Goal: Feedback & Contribution: Leave review/rating

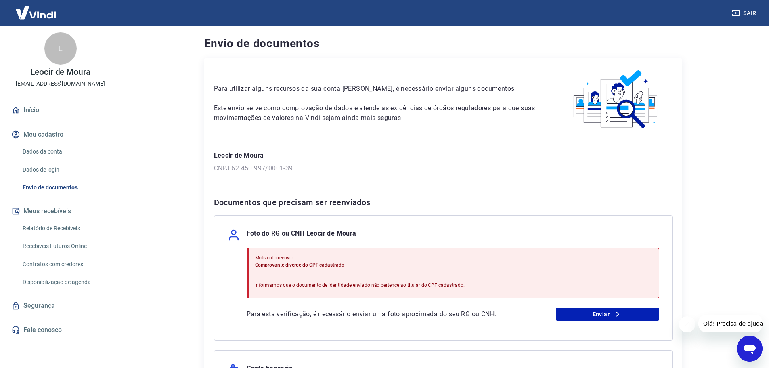
click at [747, 346] on icon "Abrir janela de mensagens" at bounding box center [750, 350] width 12 height 10
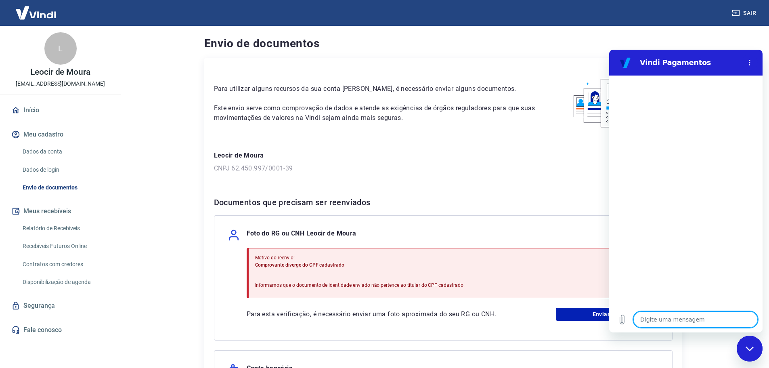
click at [644, 321] on textarea at bounding box center [696, 319] width 124 height 16
type textarea "p"
type textarea "x"
type textarea "pe"
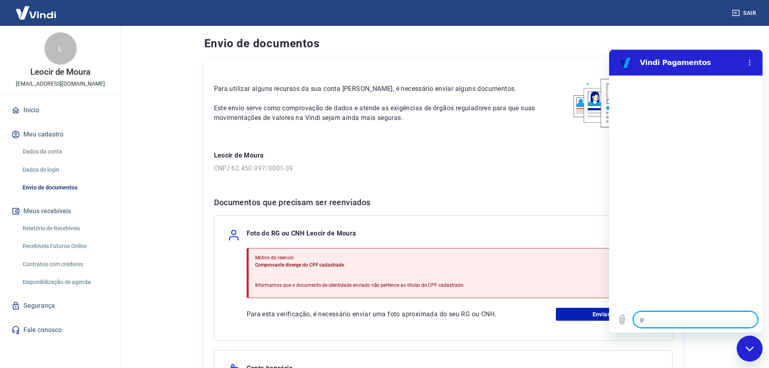
type textarea "x"
type textarea "pes"
type textarea "x"
type textarea "pess"
type textarea "x"
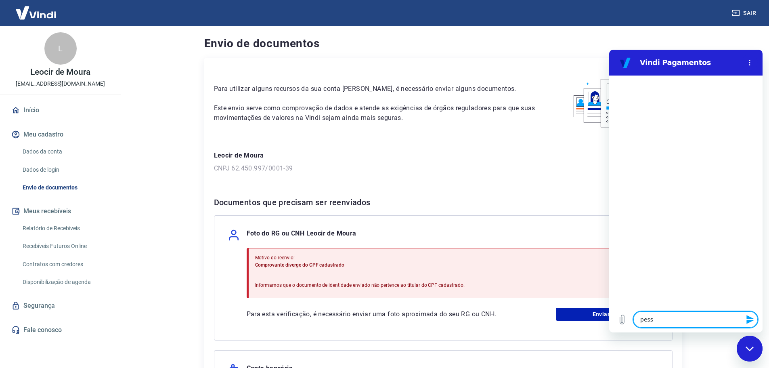
type textarea "pesso"
type textarea "x"
type textarea "pessoa"
type textarea "x"
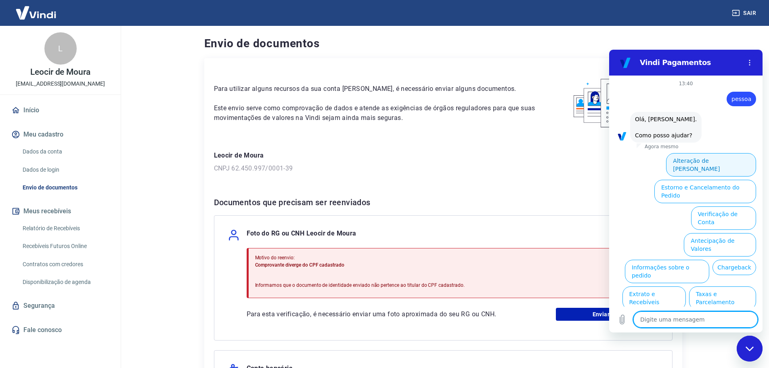
click at [730, 160] on button "Alteração de [PERSON_NAME]" at bounding box center [711, 164] width 90 height 23
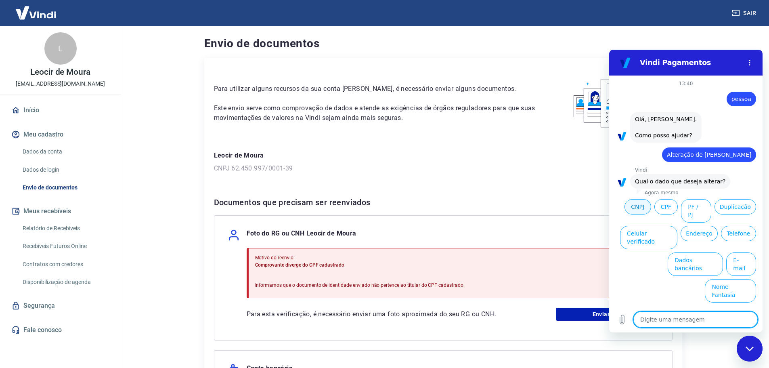
click at [632, 208] on button "CNPJ" at bounding box center [638, 206] width 27 height 15
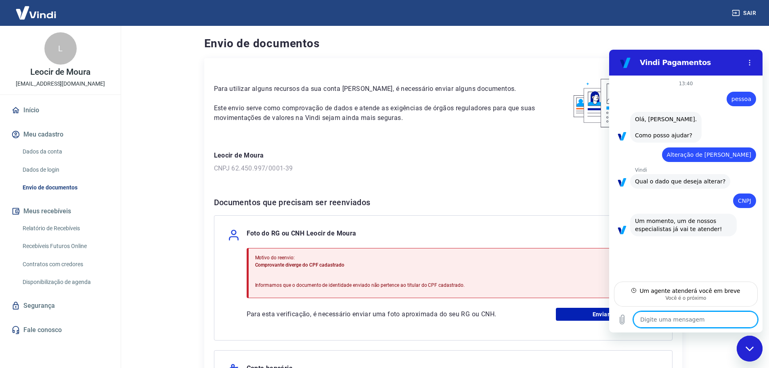
type textarea "x"
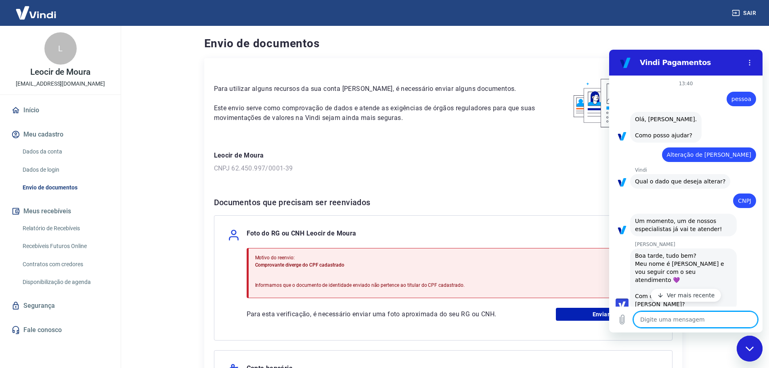
click at [676, 289] on button "Ver mais recente" at bounding box center [686, 295] width 71 height 13
click at [694, 325] on textarea at bounding box center [696, 319] width 124 height 16
type textarea "B"
type textarea "x"
type textarea "Bo"
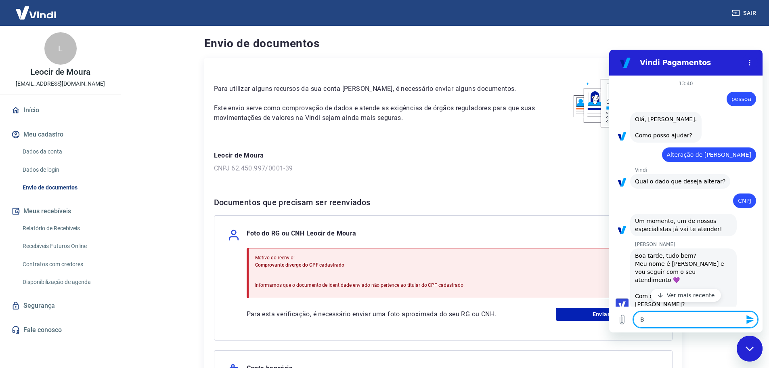
type textarea "x"
type textarea "Boa"
type textarea "x"
type textarea "Boa"
type textarea "x"
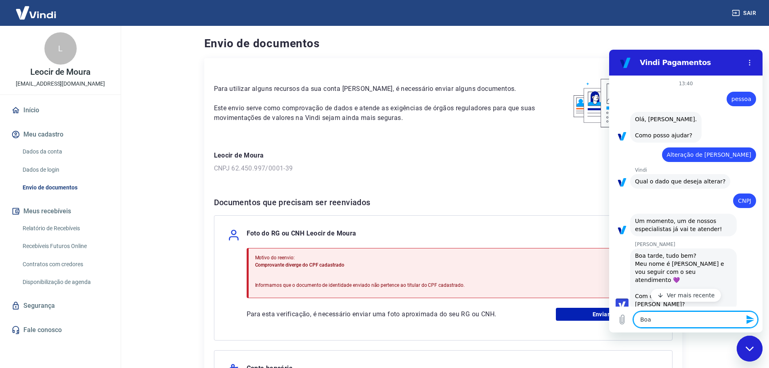
type textarea "Boa t"
type textarea "x"
type textarea "Boa ta"
type textarea "x"
type textarea "Boa tar"
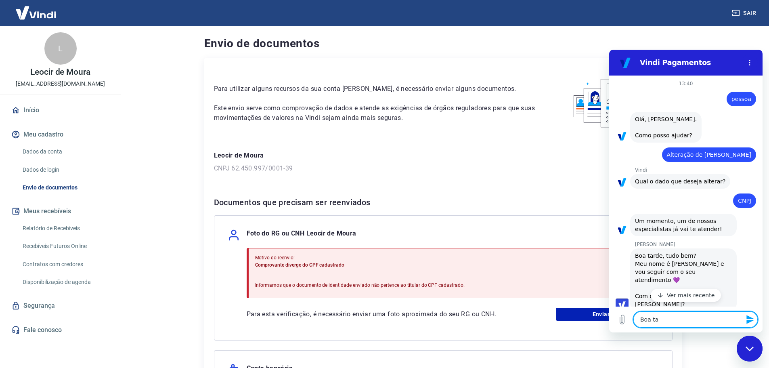
type textarea "x"
type textarea "Boa tard"
type textarea "x"
type textarea "Boa tarde"
type textarea "x"
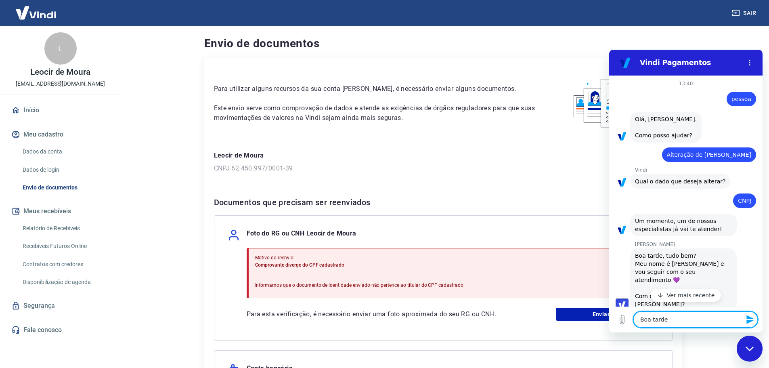
type textarea "Boa tarde"
type textarea "x"
type textarea "Boa tarde V"
type textarea "x"
type textarea "Boa tarde Vi"
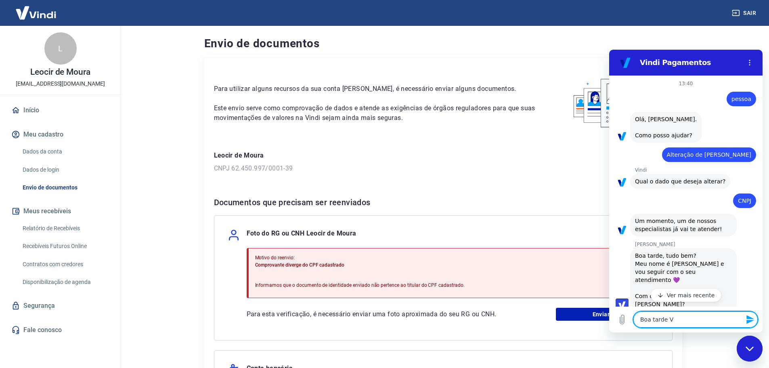
type textarea "x"
type textarea "Boa tarde Viv"
type textarea "x"
type textarea "Boa tarde Vivi"
type textarea "x"
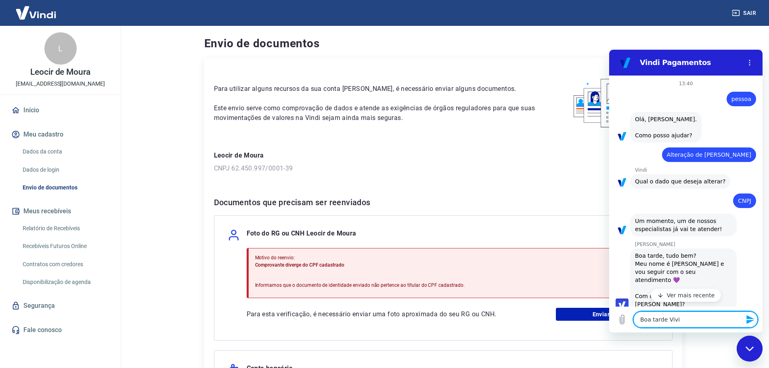
type textarea "Boa tarde Vivia"
type textarea "x"
type textarea "Boa tarde Vivian"
type textarea "x"
type textarea "Boa tarde Viviane"
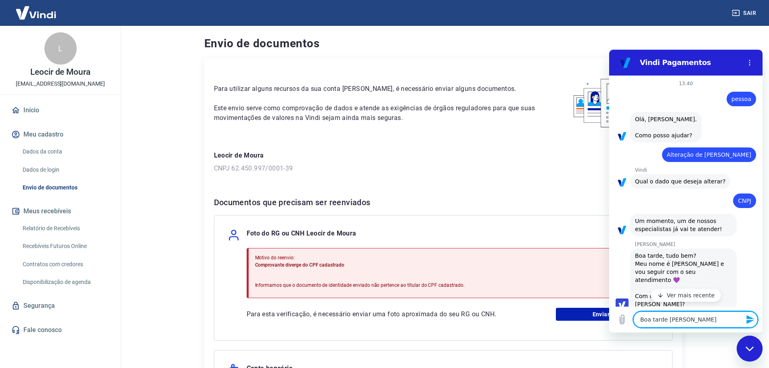
type textarea "x"
type textarea "Boa tarde Viviane,"
type textarea "x"
type textarea "Boa tarde Viviane,"
type textarea "x"
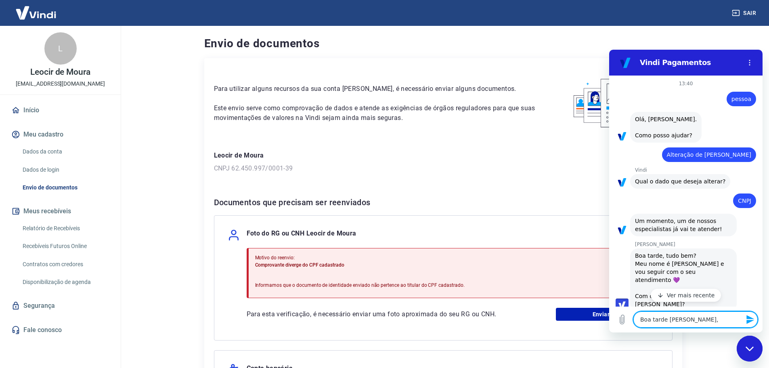
type textarea "Boa tarde Viviane, m"
type textarea "x"
type textarea "Boa tarde Viviane, me"
type textarea "x"
type textarea "Boa tarde Viviane, me"
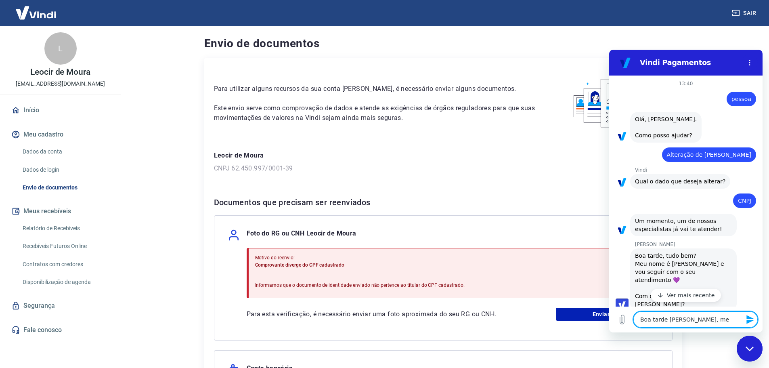
type textarea "x"
type textarea "Boa tarde Viviane, me c"
type textarea "x"
type textarea "Boa tarde Viviane, me ch"
type textarea "x"
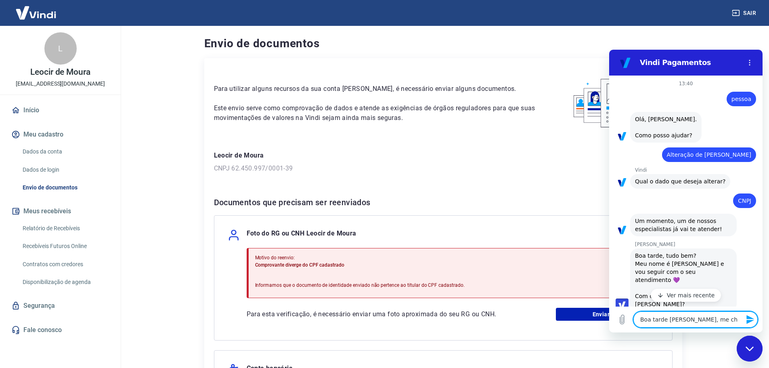
type textarea "Boa tarde Viviane, me cha"
type textarea "x"
type textarea "Boa tarde Viviane, me cham"
type textarea "x"
type textarea "Boa tarde Viviane, me chamo"
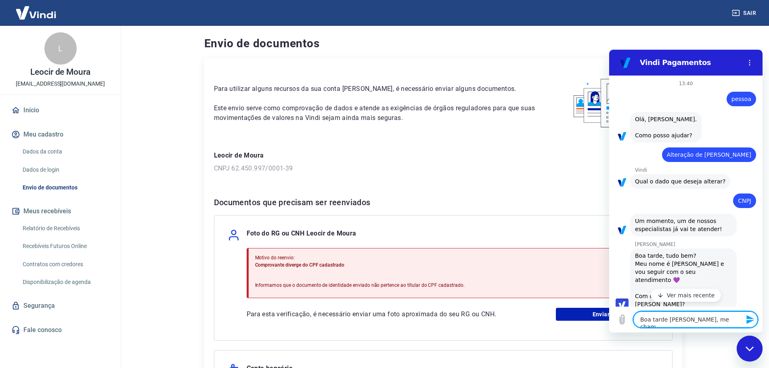
type textarea "x"
type textarea "Boa tarde Viviane, me chamo"
type textarea "x"
type textarea "Boa tarde Viviane, me chamo R"
type textarea "x"
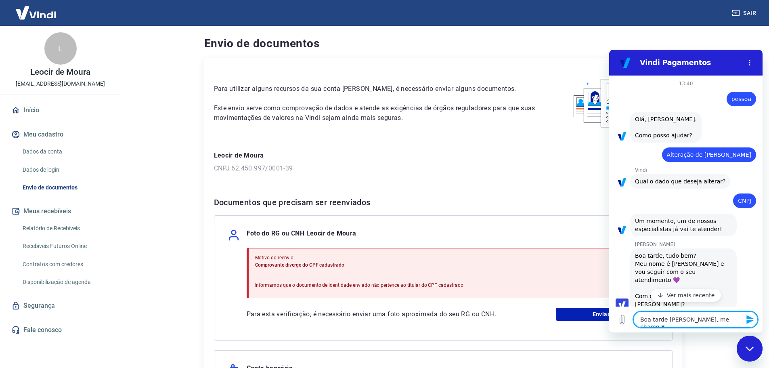
type textarea "Boa tarde Viviane, me chamo Ro"
type textarea "x"
type textarea "Boa tarde Viviane, me chamo Rod"
type textarea "x"
type textarea "Boa tarde Viviane, me chamo Rodr"
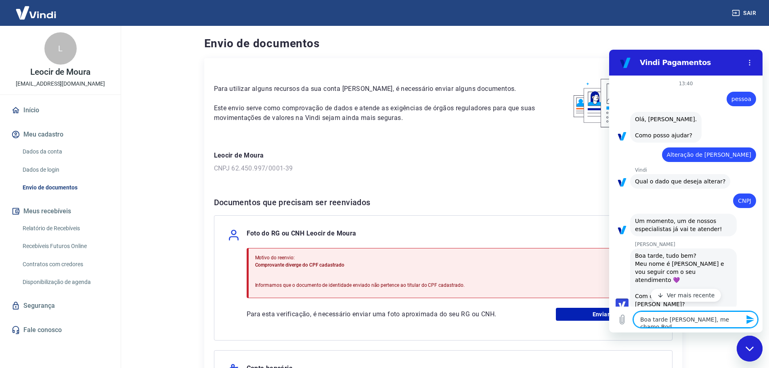
type textarea "x"
type textarea "Boa tarde Viviane, me chamo Rodri"
type textarea "x"
type textarea "Boa tarde Viviane, me chamo Rodrig"
type textarea "x"
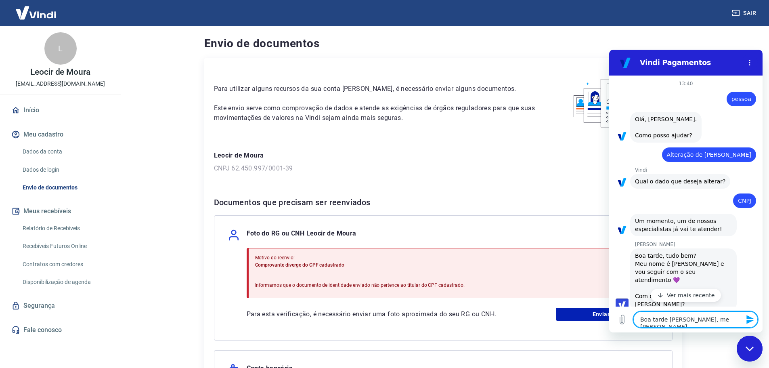
type textarea "Boa tarde Viviane, me chamo Rodrigo"
type textarea "x"
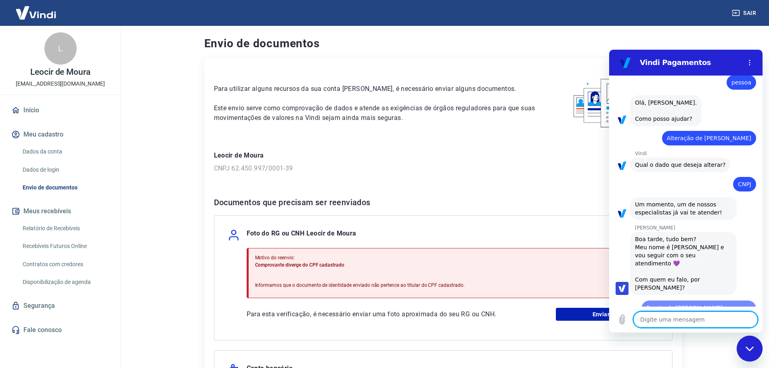
type textarea "x"
type textarea "p"
type textarea "x"
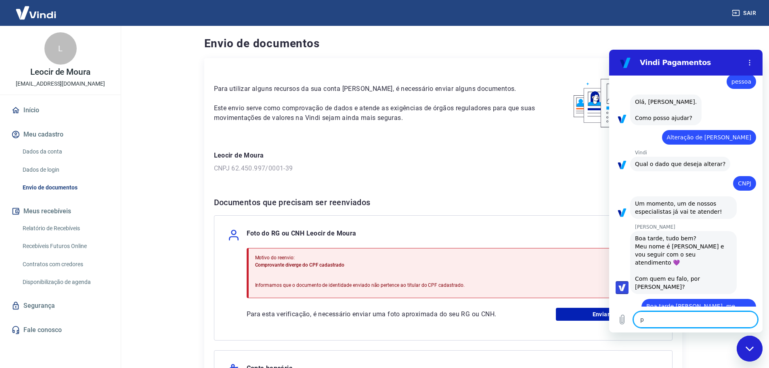
type textarea "pr"
type textarea "x"
type textarea "pre"
type textarea "x"
type textarea "prec"
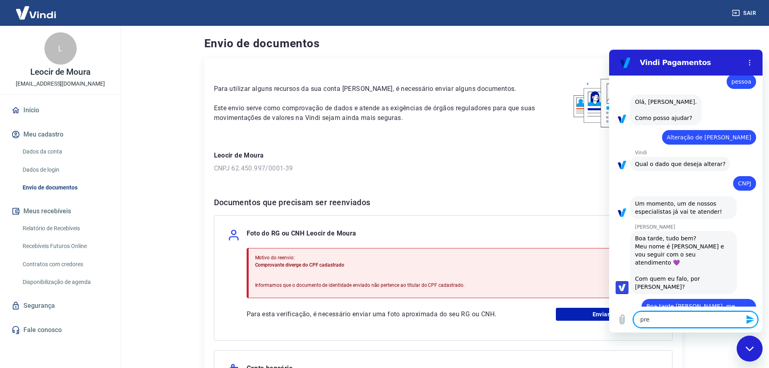
type textarea "x"
type textarea "preci"
type textarea "x"
type textarea "precis"
type textarea "x"
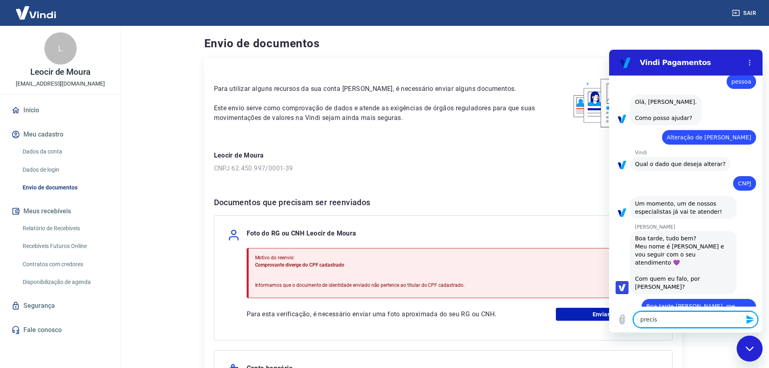
type textarea "preci"
type textarea "x"
type textarea "precis"
type textarea "x"
type textarea "preciso"
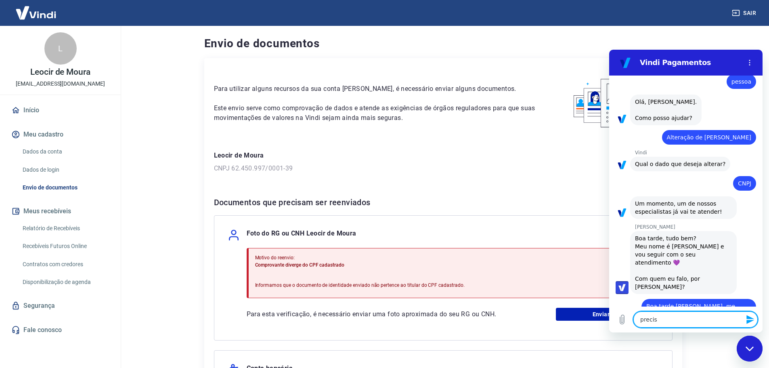
type textarea "x"
type textarea "preciso"
type textarea "x"
type textarea "preciso d"
type textarea "x"
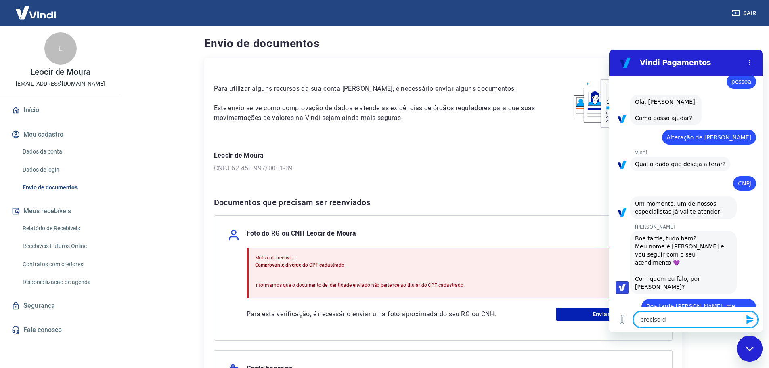
type textarea "preciso de"
type textarea "x"
type textarea "preciso de"
type textarea "x"
type textarea "preciso de u"
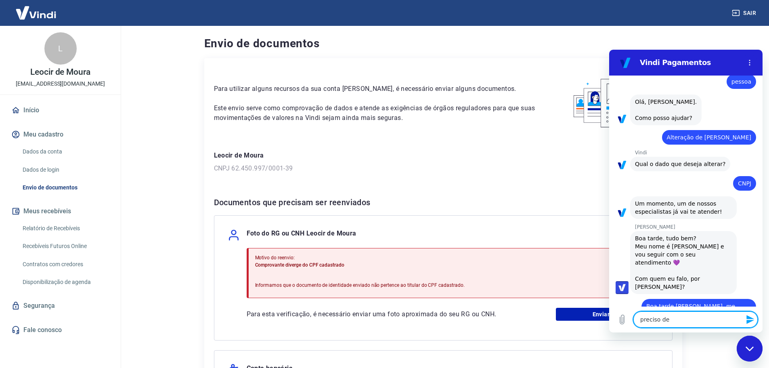
type textarea "x"
type textarea "preciso de um"
type textarea "x"
type textarea "preciso de uma"
type textarea "x"
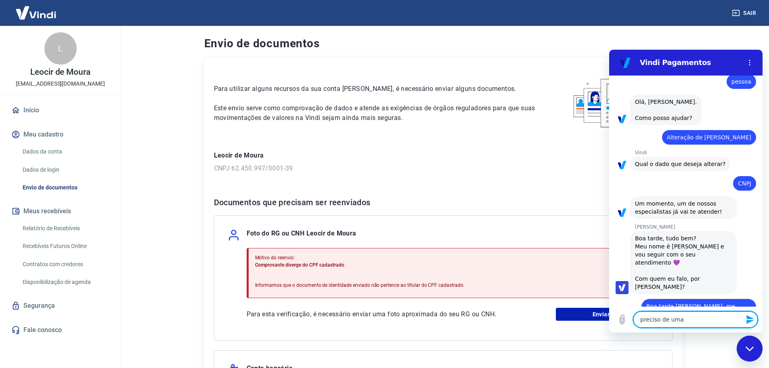
type textarea "preciso de uma"
type textarea "x"
type textarea "preciso de uma o"
type textarea "x"
type textarea "preciso de uma or"
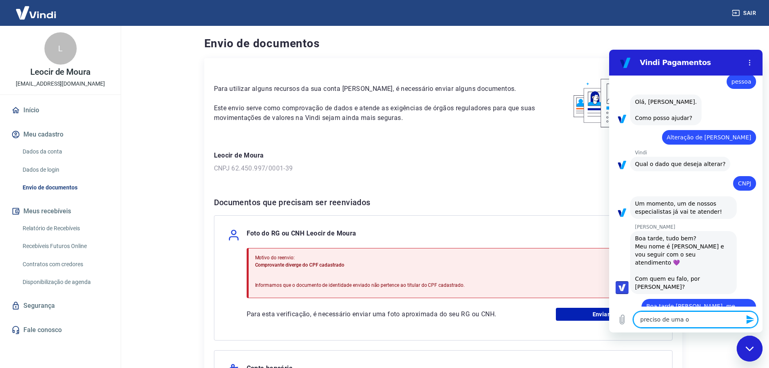
type textarea "x"
type textarea "preciso de uma ori"
type textarea "x"
type textarea "preciso de uma orie"
type textarea "x"
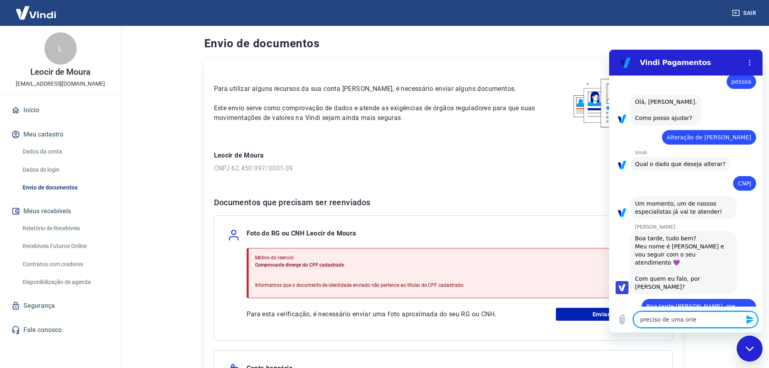
type textarea "preciso de uma orien"
type textarea "x"
type textarea "preciso de uma orient"
type textarea "x"
type textarea "preciso de uma orienta"
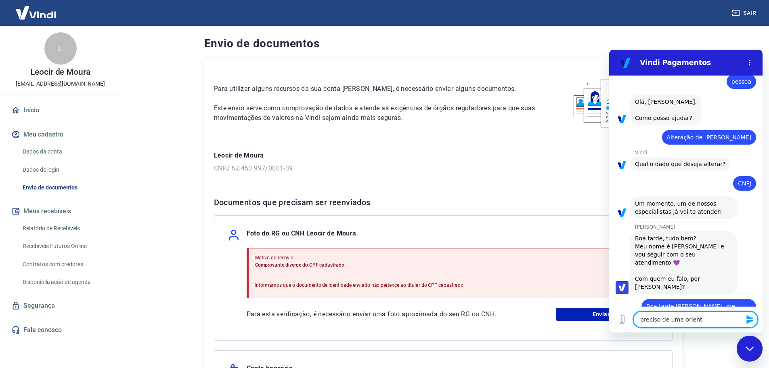
type textarea "x"
type textarea "preciso de uma orientaç"
type textarea "x"
type textarea "preciso de uma orientaçã"
type textarea "x"
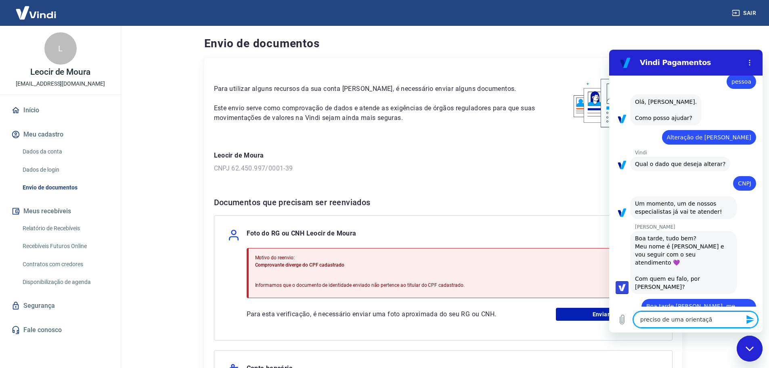
type textarea "preciso de uma orientação"
type textarea "x"
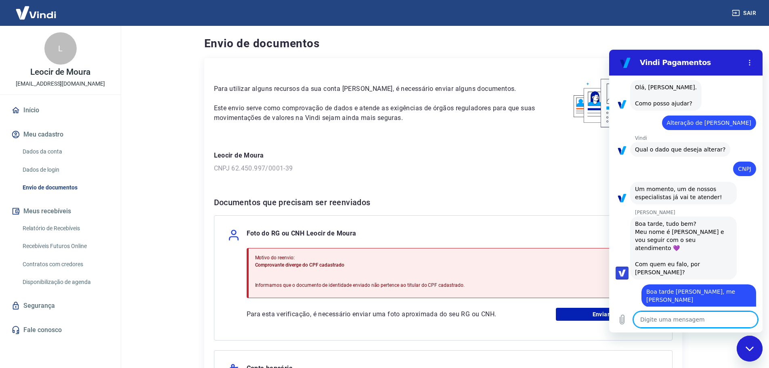
type textarea "x"
type textarea "e"
type textarea "x"
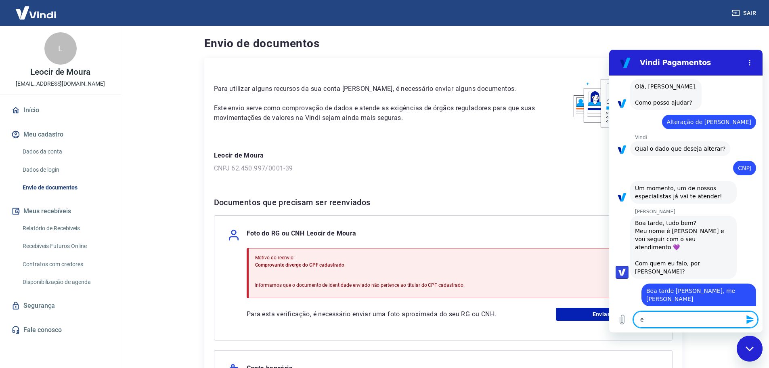
type textarea "es"
type textarea "x"
type textarea "est"
type textarea "x"
type textarea "esto"
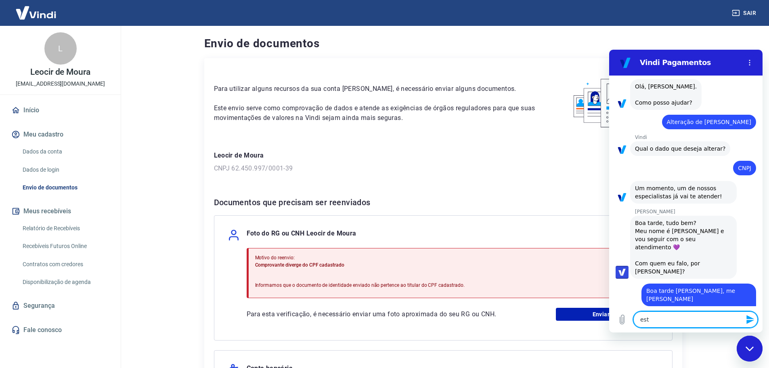
type textarea "x"
type textarea "estou"
type textarea "x"
type textarea "estou"
type textarea "x"
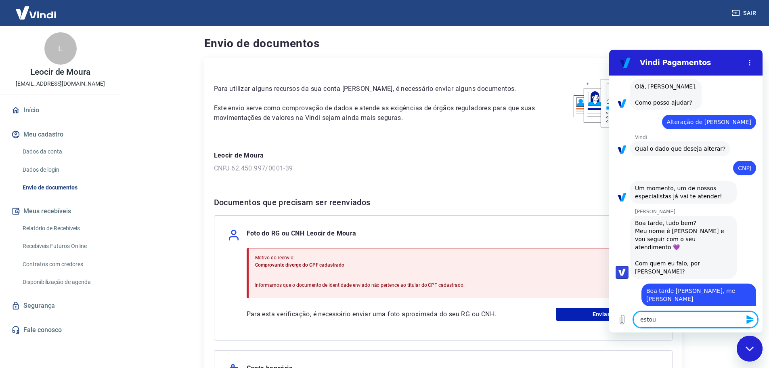
type textarea "estou m"
type textarea "x"
type textarea "estou mu"
type textarea "x"
type textarea "estou mud"
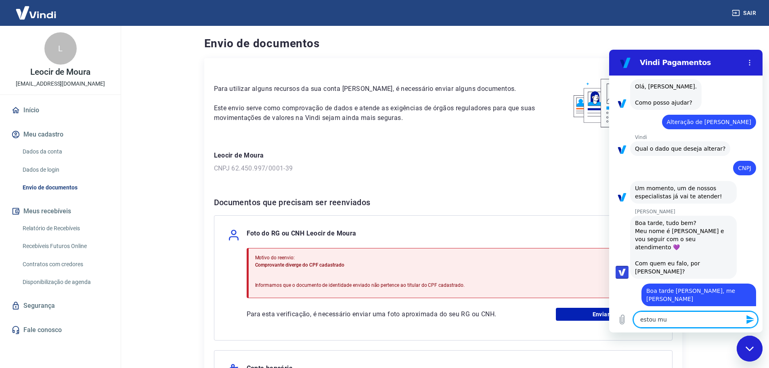
type textarea "x"
type textarea "estou muda"
type textarea "x"
type textarea "estou mudan"
type textarea "x"
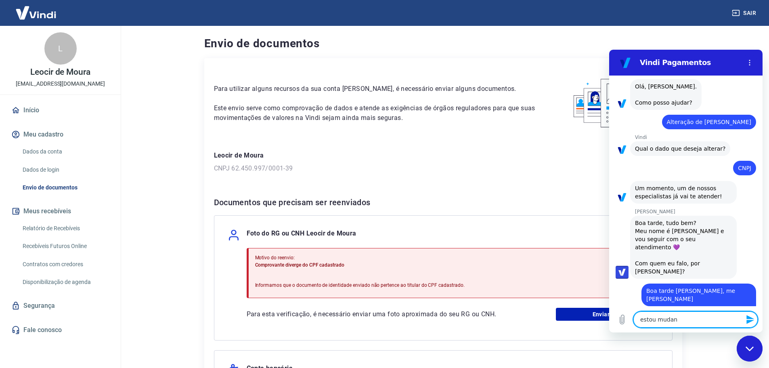
type textarea "estou mudand"
type textarea "x"
type textarea "estou mudando"
type textarea "x"
type textarea "estou mudando"
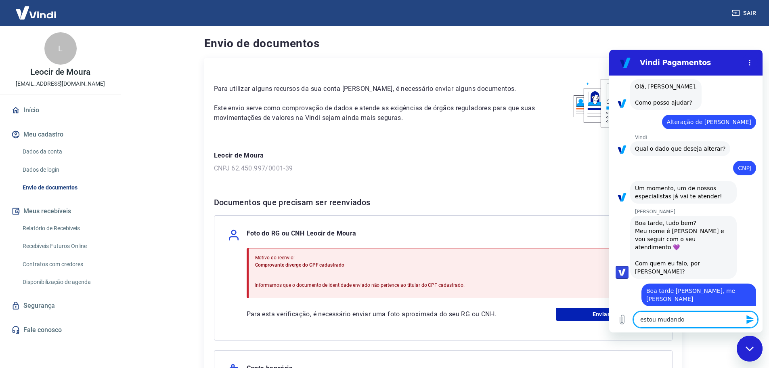
type textarea "x"
type textarea "estou mudando o"
type textarea "x"
type textarea "estou mudando o"
type textarea "x"
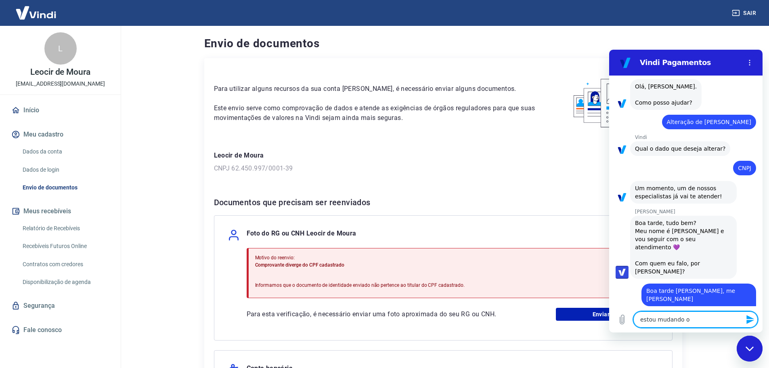
type textarea "estou mudando o c"
type textarea "x"
type textarea "estou mudando o cn"
type textarea "x"
type textarea "estou mudando o cnp"
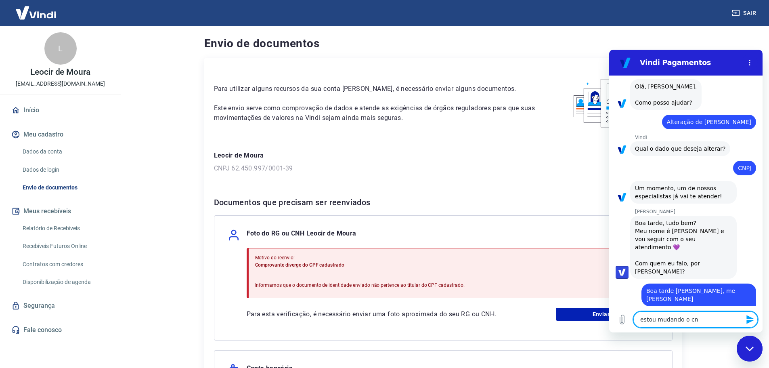
type textarea "x"
type textarea "estou mudando o cnpj"
type textarea "x"
type textarea "estou mudando o cnpj"
type textarea "x"
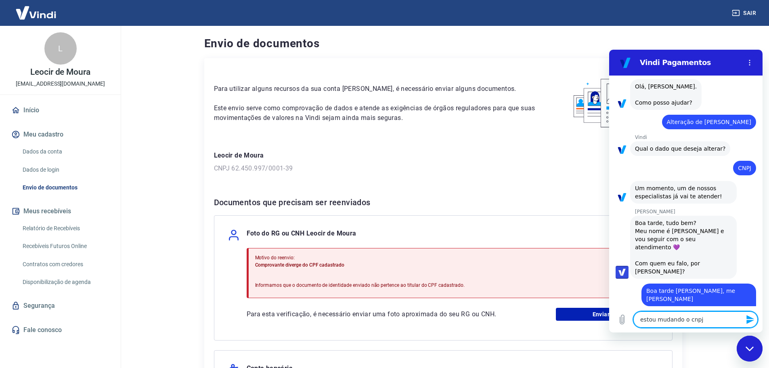
type textarea "estou mudando o cnpj d"
type textarea "x"
type textarea "estou mudando o cnpj da"
type textarea "x"
type textarea "estou mudando o cnpj da"
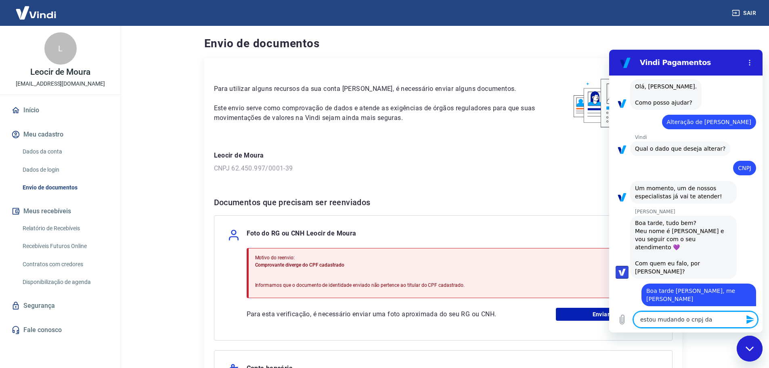
type textarea "x"
type textarea "estou mudando o cnpj da m"
type textarea "x"
type textarea "estou mudando o cnpj da mi"
type textarea "x"
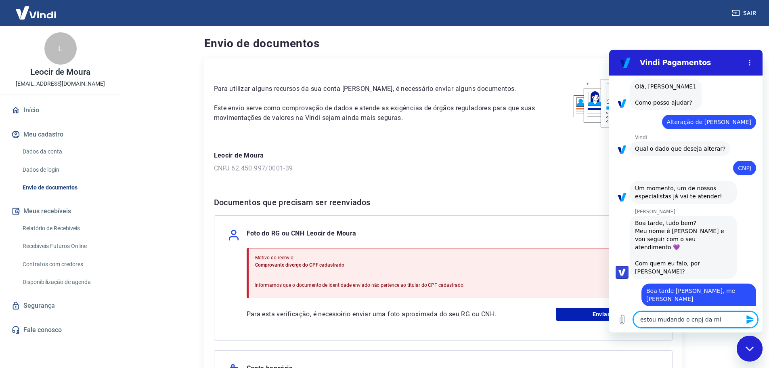
type textarea "estou mudando o cnpj da min"
type textarea "x"
type textarea "estou mudando o cnpj da minh"
type textarea "x"
type textarea "estou mudando o cnpj da minha"
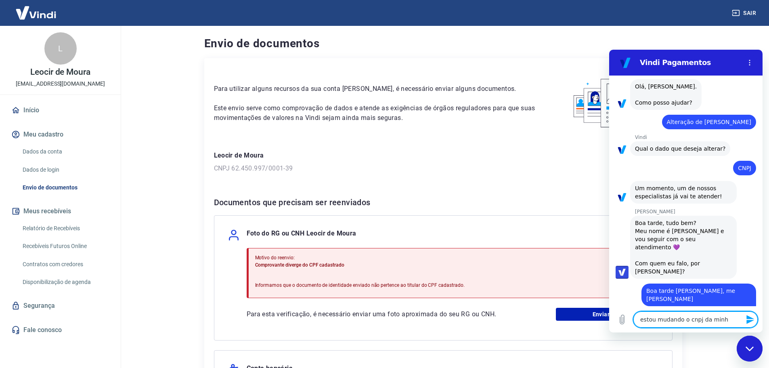
type textarea "x"
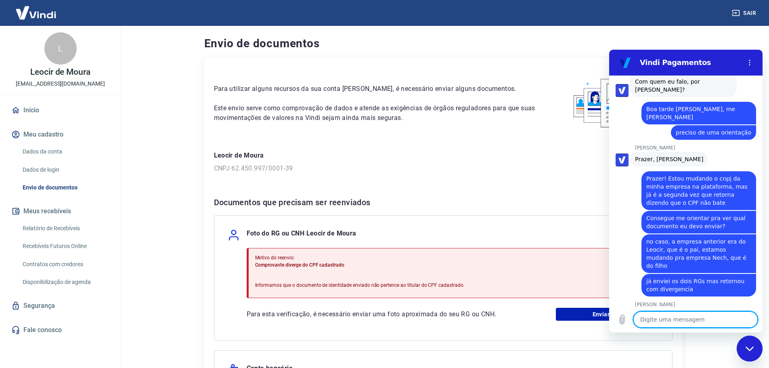
scroll to position [216, 0]
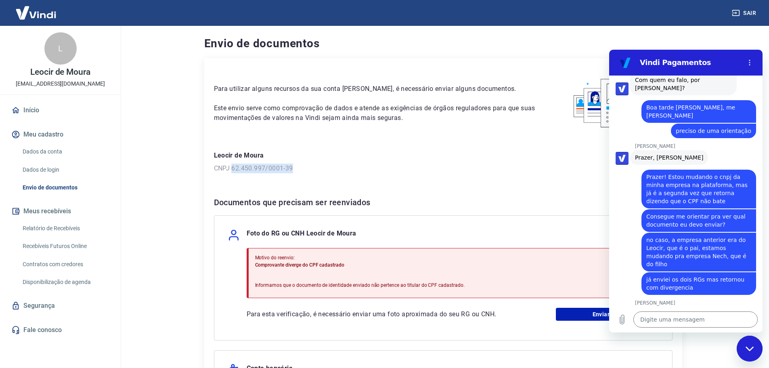
drag, startPoint x: 297, startPoint y: 167, endPoint x: 234, endPoint y: 166, distance: 63.4
click at [234, 166] on p "CNPJ 62.450.997/0001-39" at bounding box center [443, 169] width 459 height 10
copy p "62.450.997/0001-39"
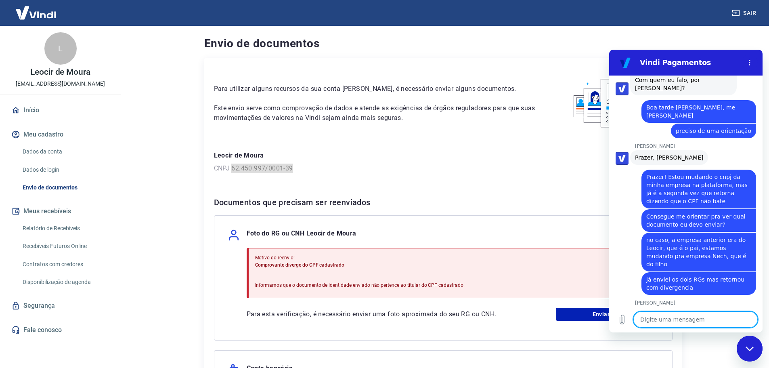
click at [662, 320] on textarea at bounding box center [696, 319] width 124 height 16
paste textarea "62.450.997/0001-39"
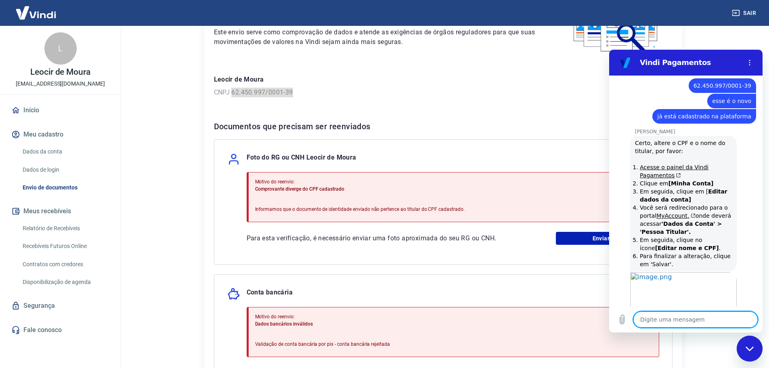
scroll to position [474, 0]
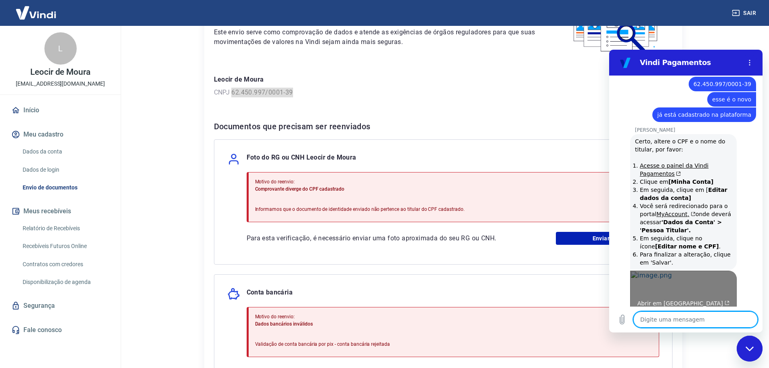
click at [643, 271] on link "Abrir em [GEOGRAPHIC_DATA]" at bounding box center [683, 300] width 107 height 59
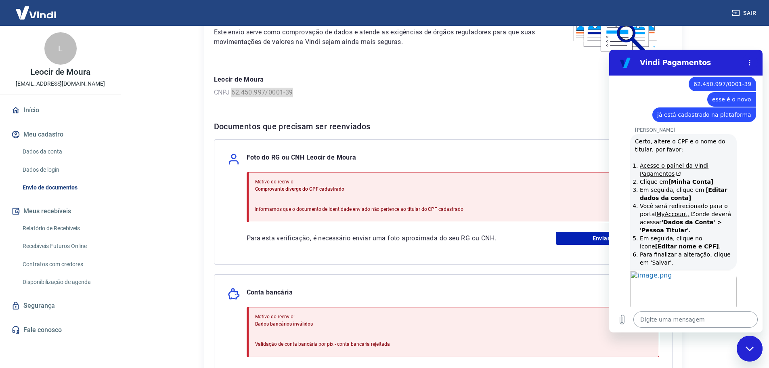
click at [672, 320] on textarea at bounding box center [696, 319] width 124 height 16
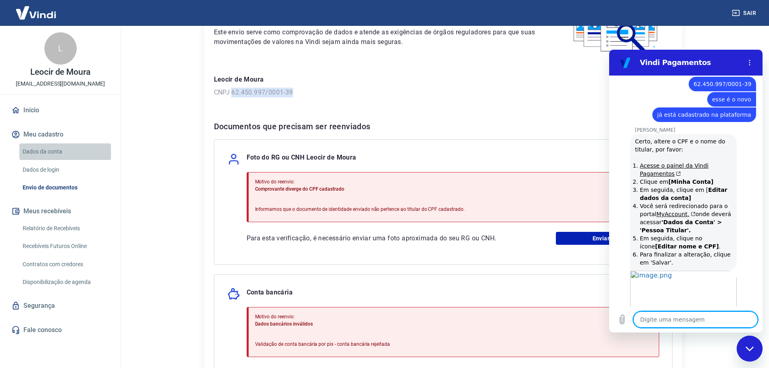
click at [47, 149] on link "Dados da conta" at bounding box center [65, 151] width 92 height 17
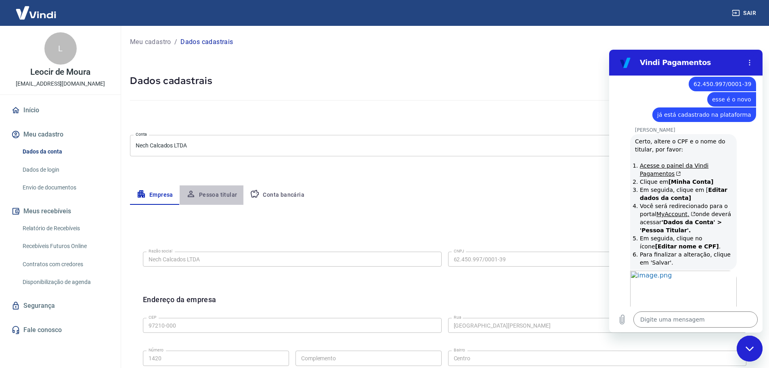
click at [214, 191] on button "Pessoa titular" at bounding box center [212, 194] width 64 height 19
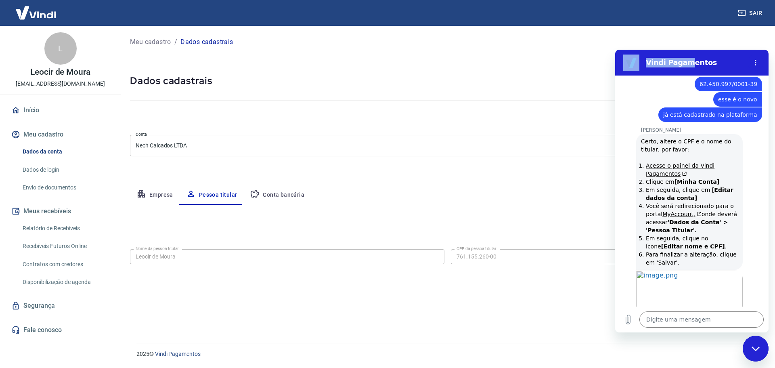
drag, startPoint x: 687, startPoint y: 65, endPoint x: 539, endPoint y: 70, distance: 148.3
click at [615, 70] on html "Vindi Pagamentos 13:40 diz: pessoa Enviado · 13:40 diz: Olá, Leocir de Moura. C…" at bounding box center [691, 191] width 153 height 283
click at [710, 57] on div "Vindi Pagamentos" at bounding box center [682, 63] width 124 height 16
click at [684, 321] on textarea at bounding box center [702, 319] width 124 height 16
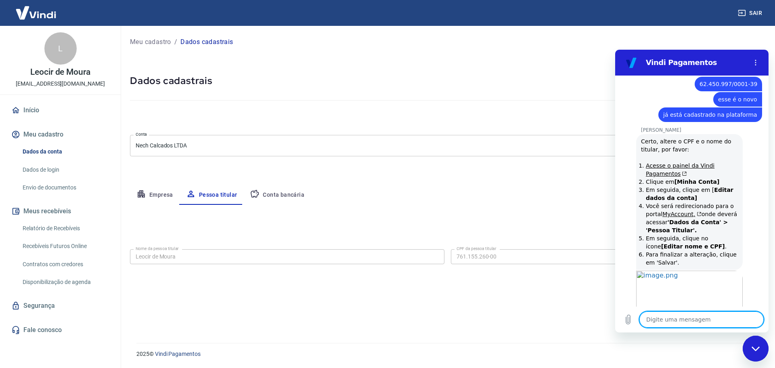
click at [753, 347] on icon "Fechar janela de mensagens" at bounding box center [756, 348] width 8 height 5
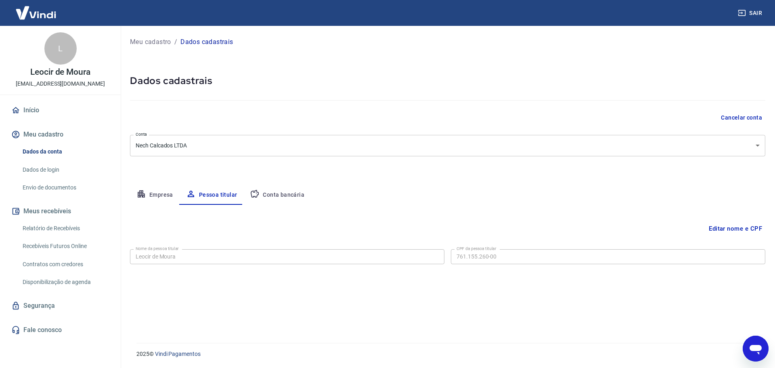
click at [749, 341] on div "Abrir janela de mensagens" at bounding box center [756, 348] width 24 height 24
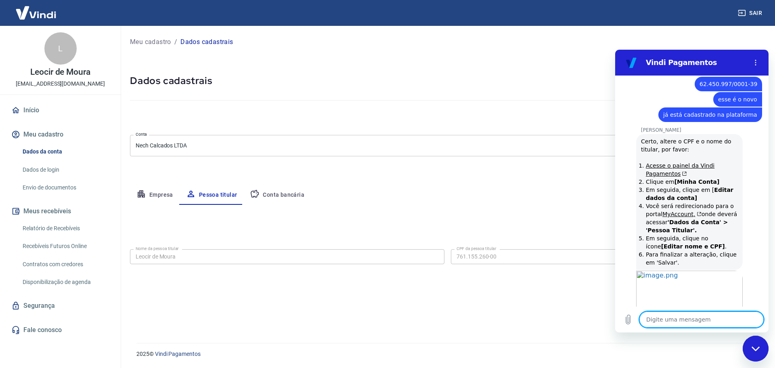
click at [690, 319] on textarea at bounding box center [702, 319] width 124 height 16
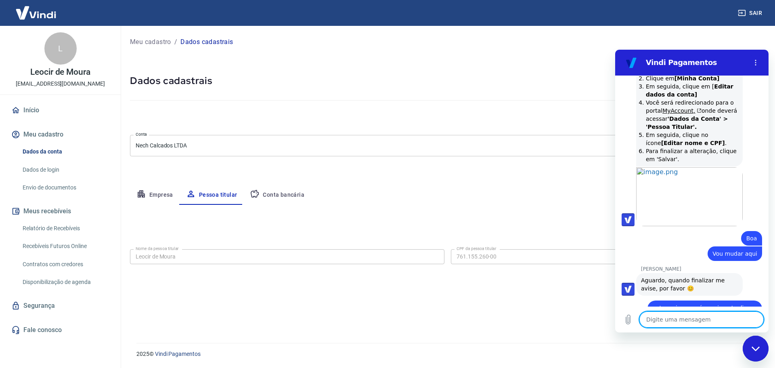
scroll to position [579, 0]
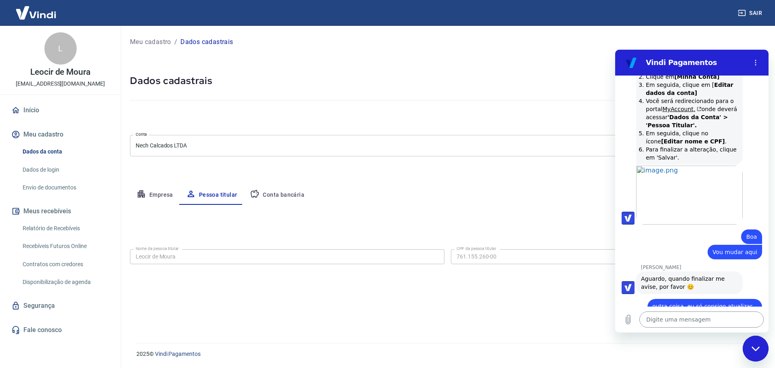
click at [713, 321] on textarea at bounding box center [702, 319] width 124 height 16
click at [749, 319] on button "Enviar mensagem" at bounding box center [756, 319] width 16 height 16
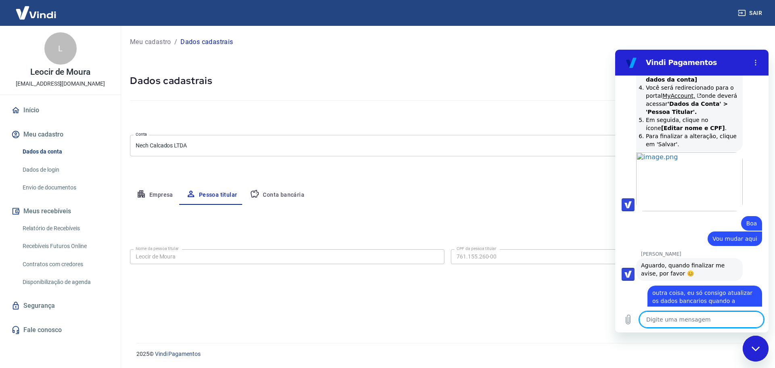
click at [755, 350] on icon "Fechar janela de mensagens" at bounding box center [755, 348] width 8 height 4
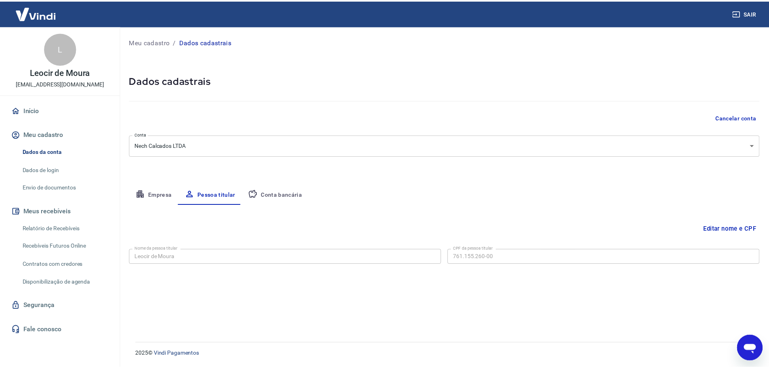
scroll to position [610, 0]
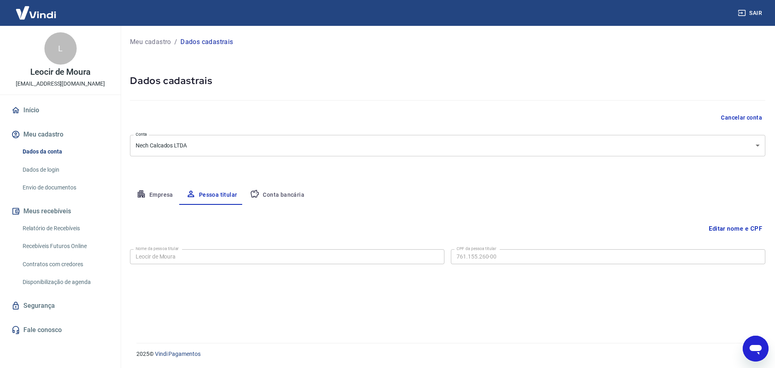
click at [730, 224] on button "Editar nome e CPF" at bounding box center [736, 228] width 60 height 15
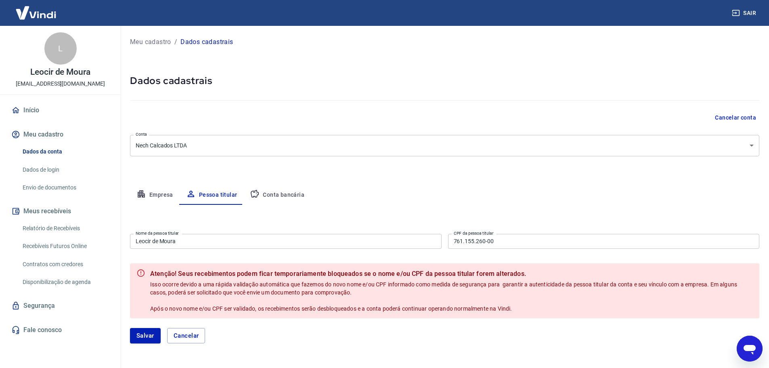
click at [187, 242] on input "Leocir de Moura" at bounding box center [286, 241] width 312 height 15
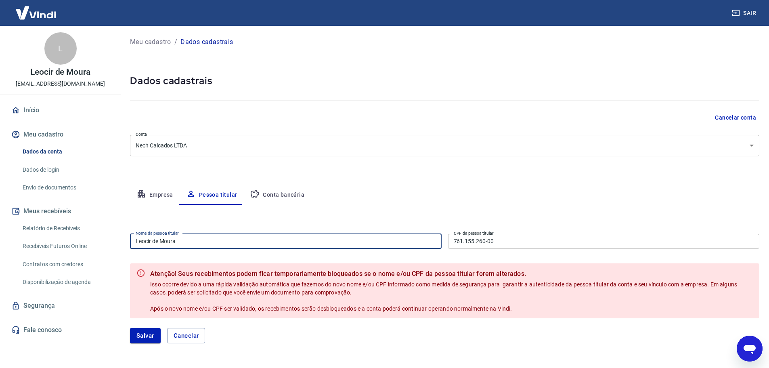
click at [187, 242] on input "Leocir de Moura" at bounding box center [286, 241] width 312 height 15
click at [186, 241] on input "Leocir de Moura" at bounding box center [286, 241] width 312 height 15
click at [186, 242] on input "Leocir de Moura" at bounding box center [286, 241] width 312 height 15
click at [186, 241] on input "Leocir de Moura" at bounding box center [286, 241] width 312 height 15
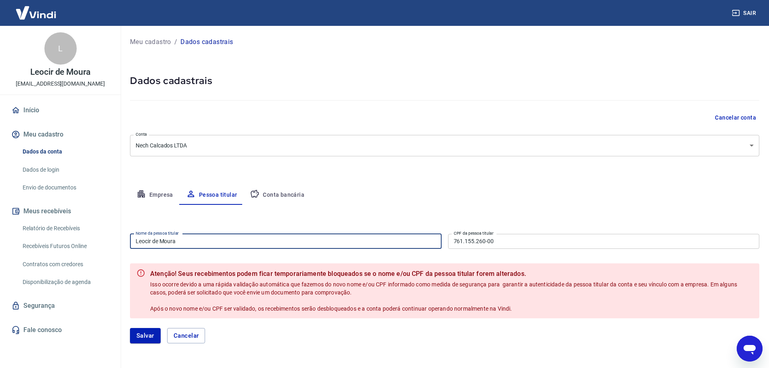
click at [186, 239] on input "Leocir de Moura" at bounding box center [286, 241] width 312 height 15
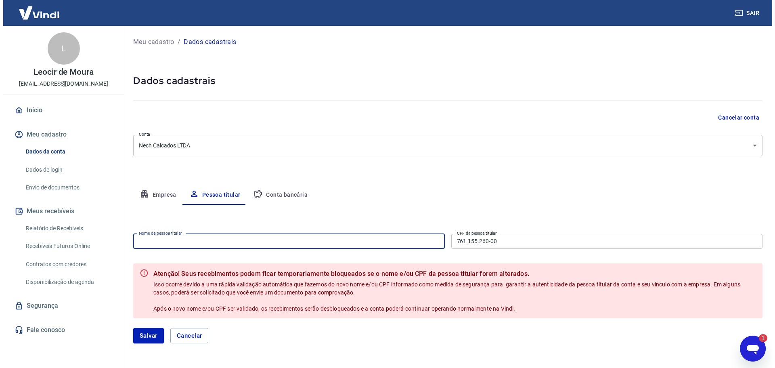
scroll to position [0, 0]
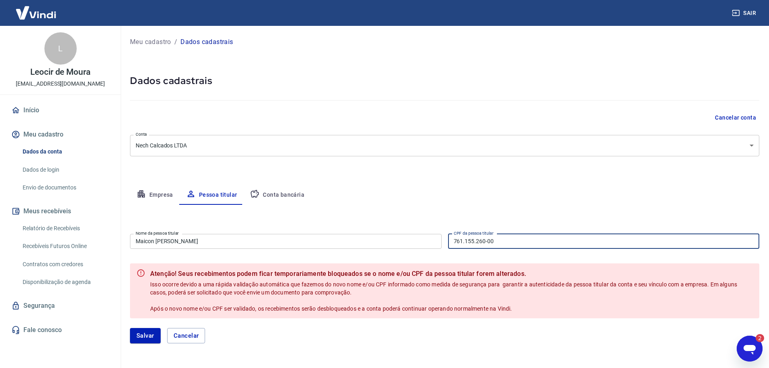
click at [514, 241] on input "761.155.260-00" at bounding box center [604, 241] width 312 height 15
click at [512, 201] on div "Empresa Pessoa titular Conta bancária" at bounding box center [445, 194] width 630 height 19
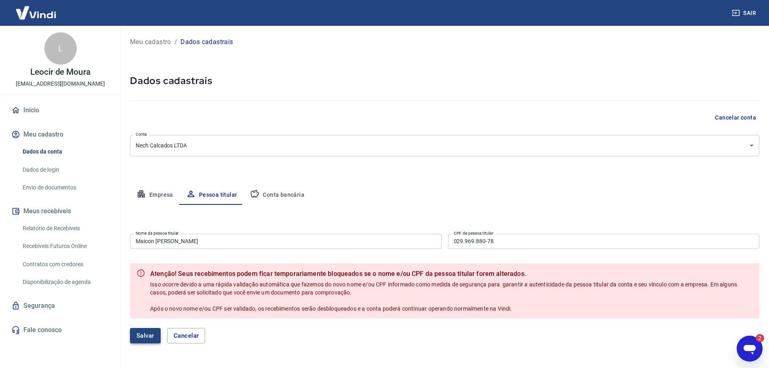
click at [147, 330] on button "Salvar" at bounding box center [145, 335] width 31 height 15
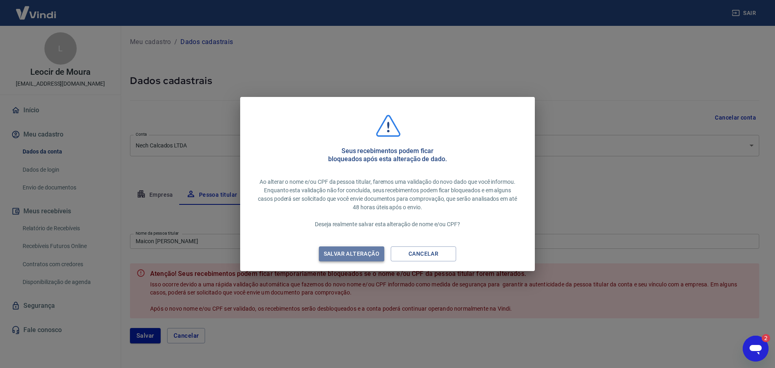
click at [361, 251] on div "Salvar alteração" at bounding box center [351, 254] width 75 height 10
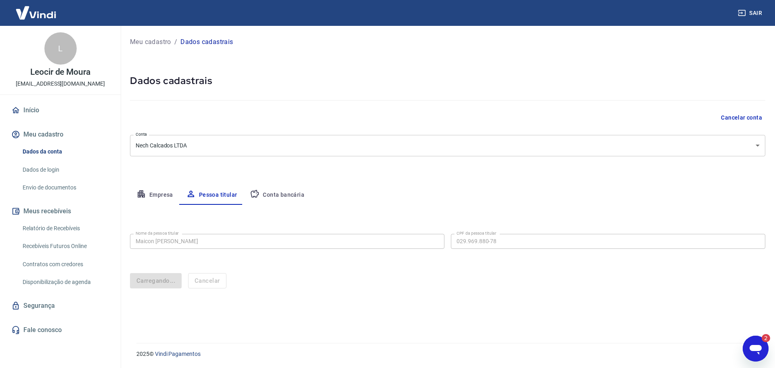
click at [758, 347] on icon "Abrir janela de mensagens, 2 mensagens não lidas" at bounding box center [756, 350] width 12 height 10
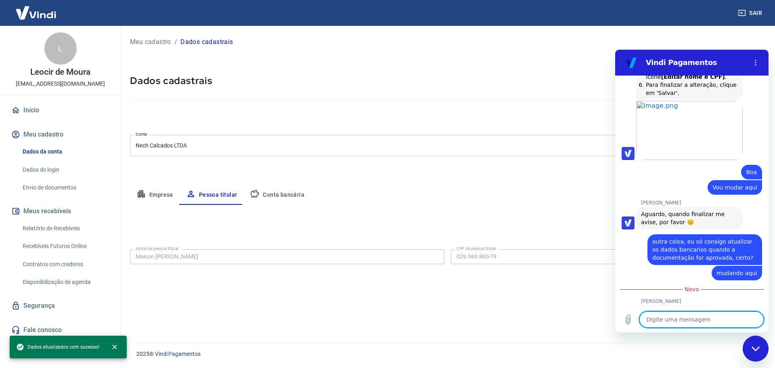
scroll to position [649, 0]
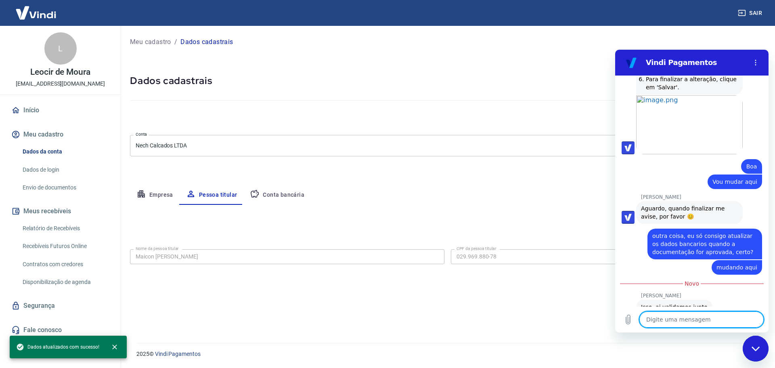
click at [669, 315] on textarea at bounding box center [702, 319] width 124 height 16
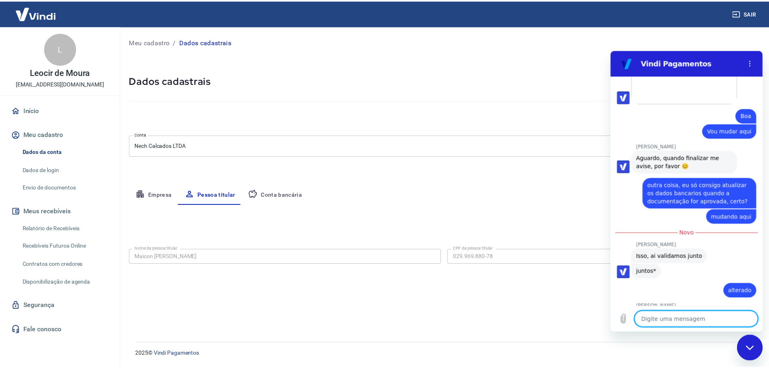
scroll to position [699, 0]
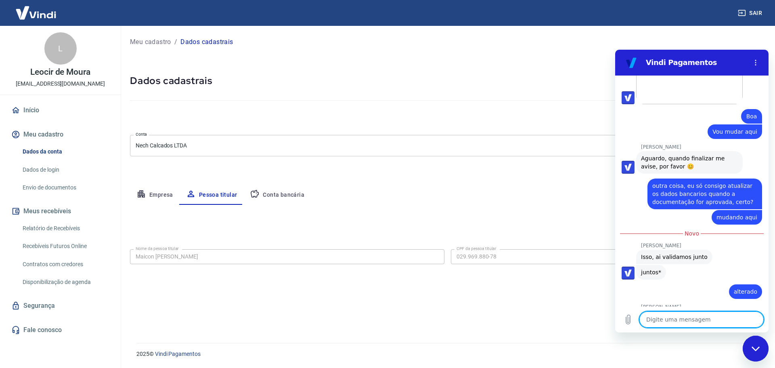
click at [669, 321] on textarea at bounding box center [702, 319] width 124 height 16
click at [44, 187] on link "Envio de documentos" at bounding box center [65, 187] width 92 height 17
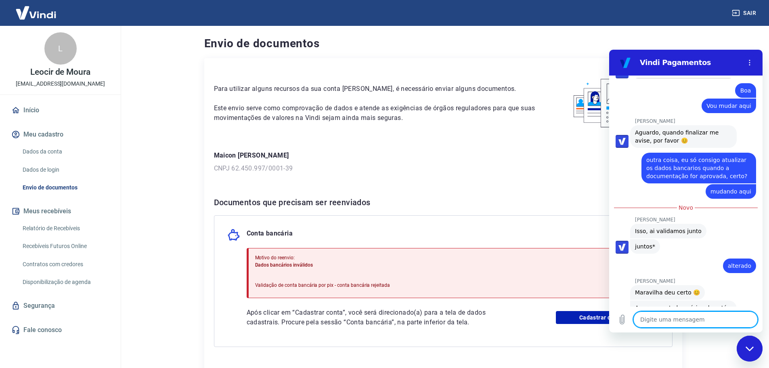
scroll to position [726, 0]
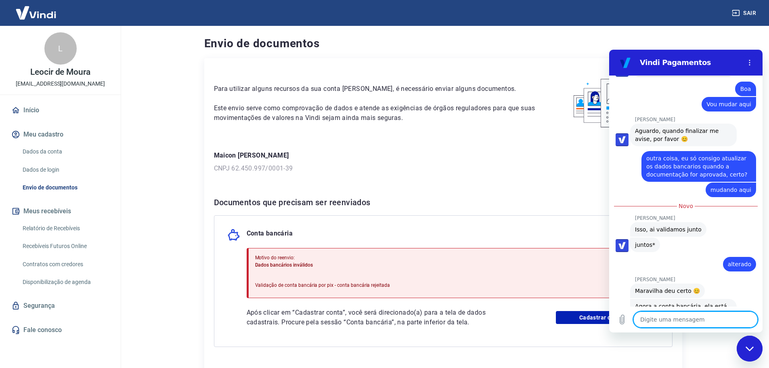
click at [682, 327] on textarea at bounding box center [696, 319] width 124 height 16
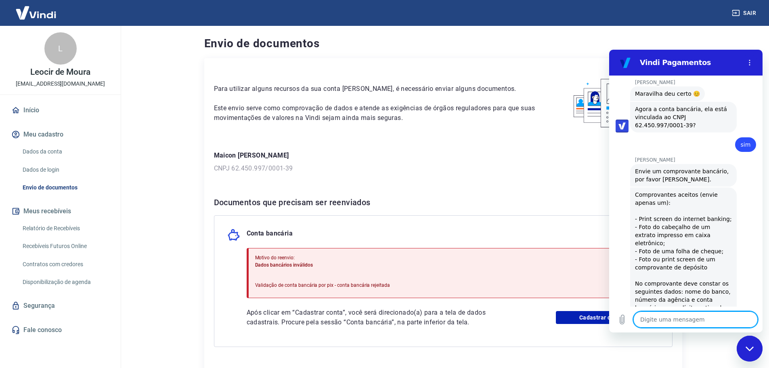
scroll to position [925, 0]
click at [669, 323] on textarea at bounding box center [696, 319] width 124 height 16
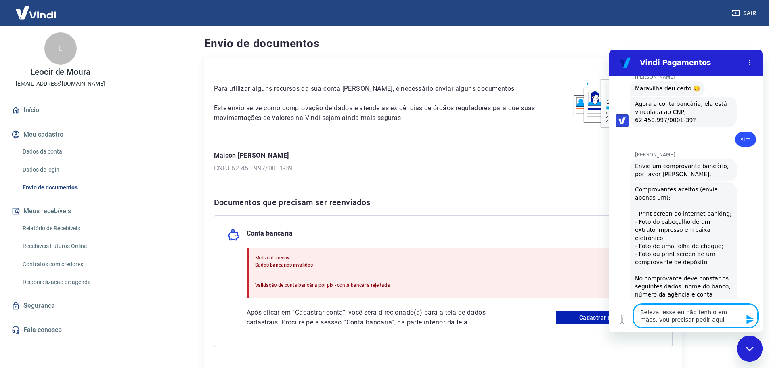
scroll to position [932, 0]
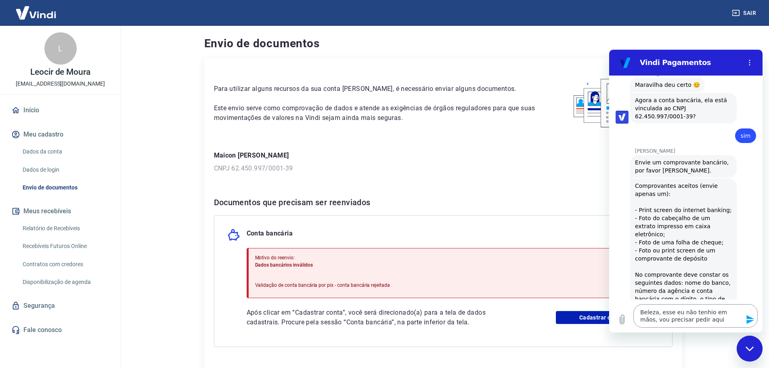
click at [704, 314] on textarea "Beleza, esse eu não tenhio em mãos, vou precisar pedir aqui" at bounding box center [696, 315] width 124 height 23
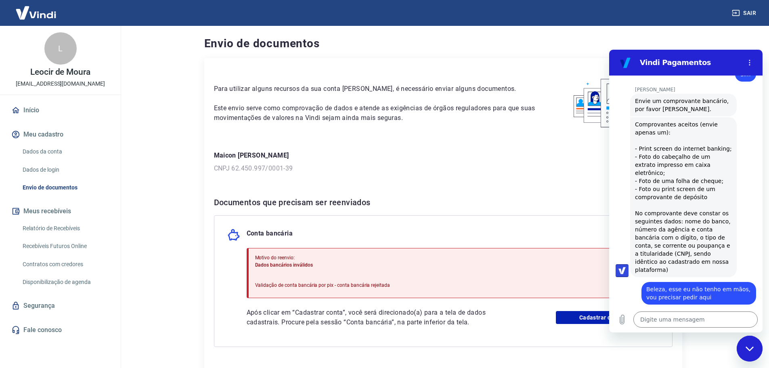
scroll to position [995, 0]
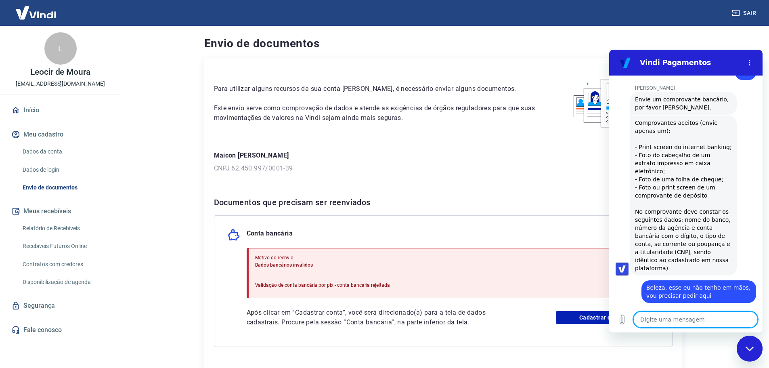
click at [673, 317] on textarea at bounding box center [696, 319] width 124 height 16
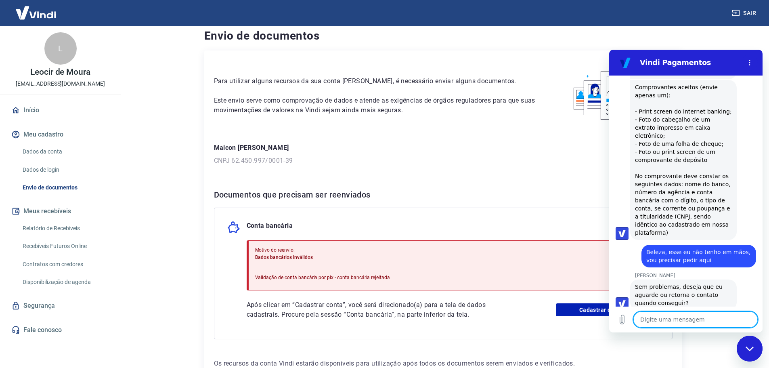
scroll to position [0, 0]
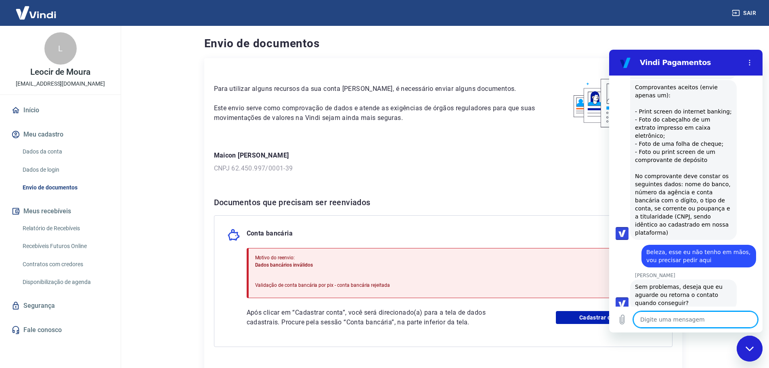
click at [47, 183] on link "Envio de documentos" at bounding box center [65, 187] width 92 height 17
click at [460, 343] on div "Conta bancária Motivo do reenvio: Dados bancários inválidos Validação de conta …" at bounding box center [443, 281] width 459 height 132
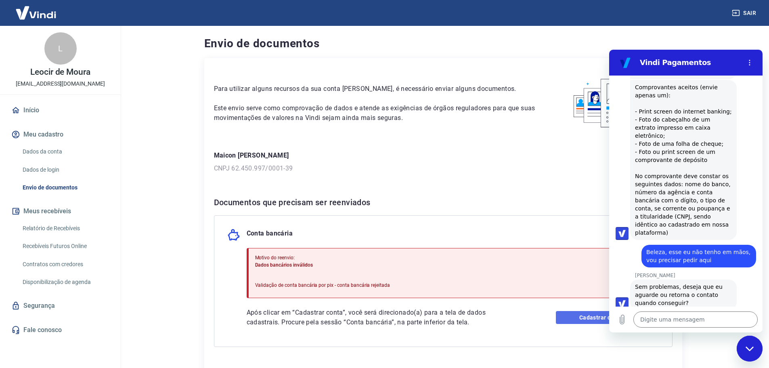
click at [571, 319] on link "Cadastrar conta" at bounding box center [607, 317] width 103 height 13
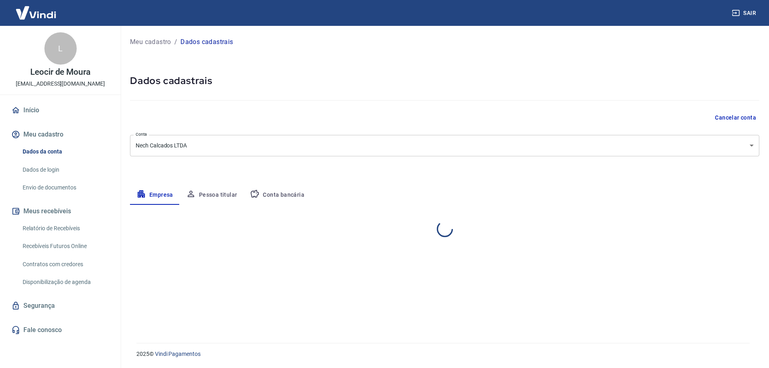
select select "RS"
select select "business"
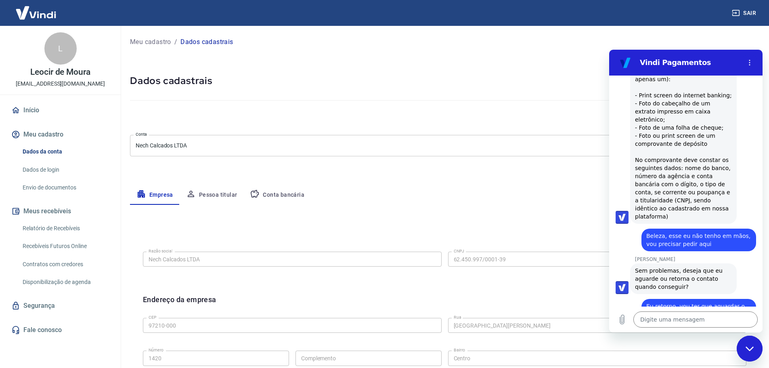
scroll to position [1033, 0]
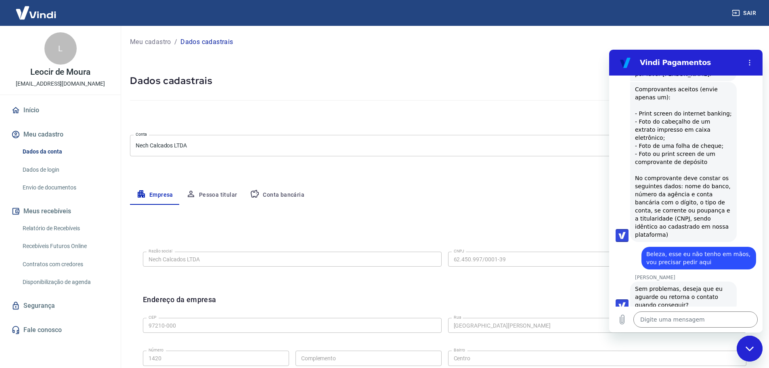
type textarea "x"
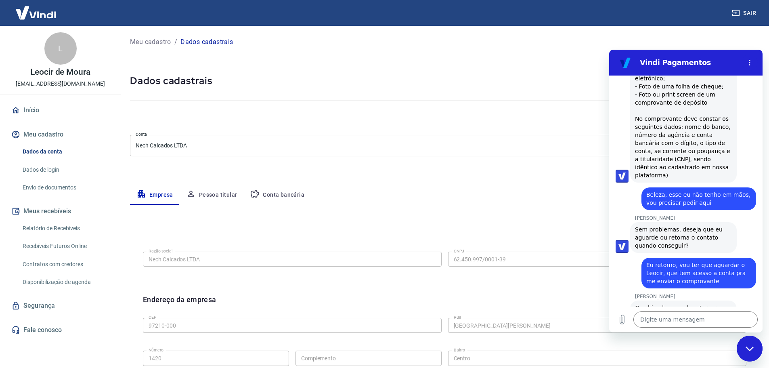
scroll to position [1077, 0]
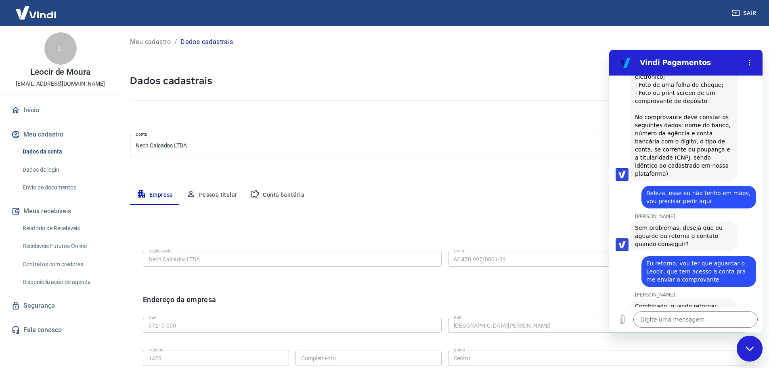
click at [707, 310] on div "Digite uma mensagem x" at bounding box center [685, 319] width 153 height 26
click at [695, 317] on textarea at bounding box center [696, 319] width 124 height 16
type textarea "b"
type textarea "x"
type textarea "be"
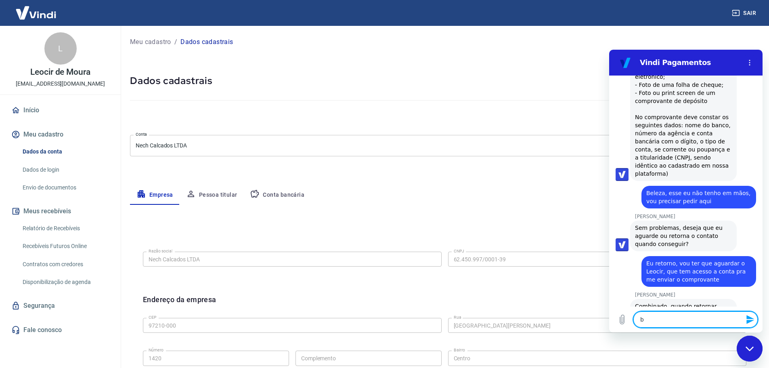
type textarea "x"
type textarea "bel"
type textarea "x"
type textarea "bele"
type textarea "x"
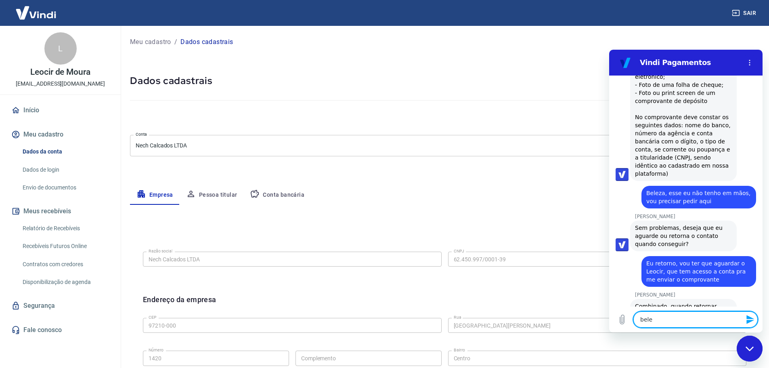
type textarea "belez"
type textarea "x"
type textarea "beleza"
type textarea "x"
type textarea "beleza,"
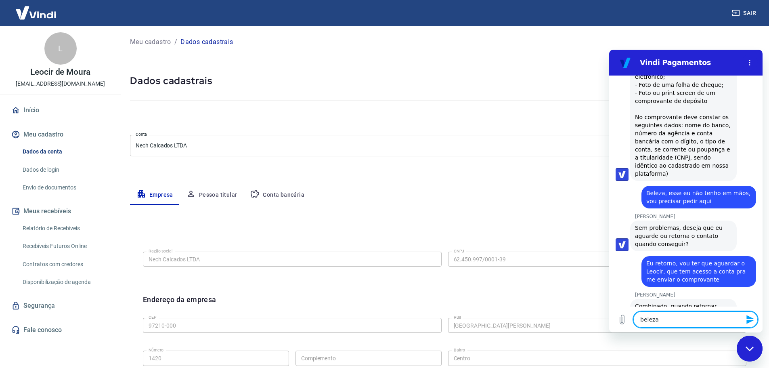
type textarea "x"
type textarea "beleza,"
type textarea "x"
type textarea "beleza, m"
type textarea "x"
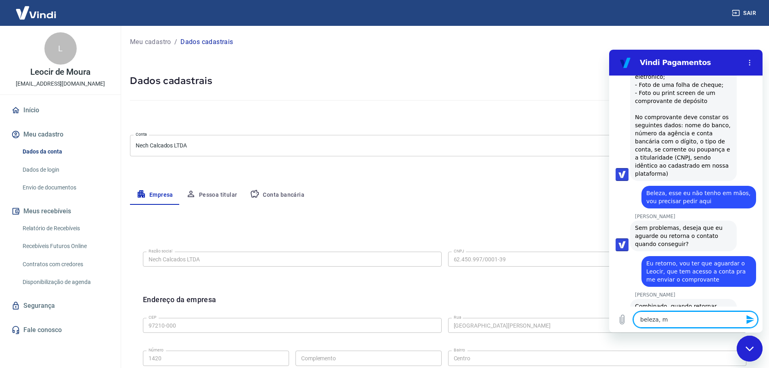
type textarea "beleza, mu"
type textarea "x"
type textarea "beleza, mui"
type textarea "x"
type textarea "beleza, muit"
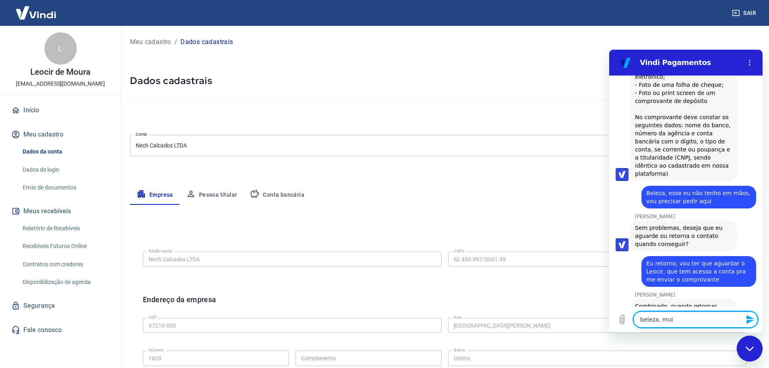
type textarea "x"
type textarea "beleza, muito"
type textarea "x"
type textarea "beleza, muito"
type textarea "x"
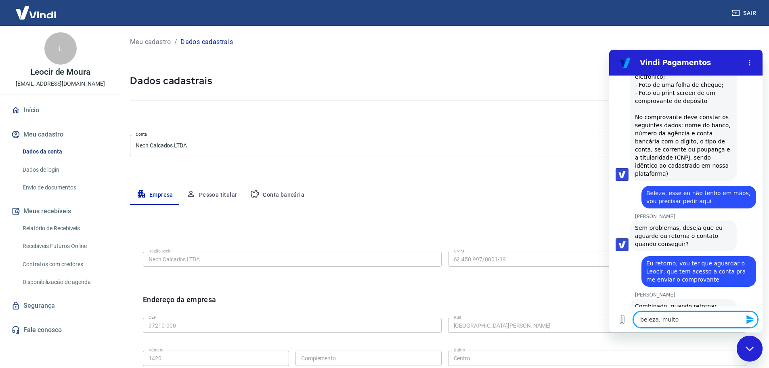
type textarea "beleza, muito o"
type textarea "x"
type textarea "beleza, muito ob"
type textarea "x"
type textarea "beleza, muito obr"
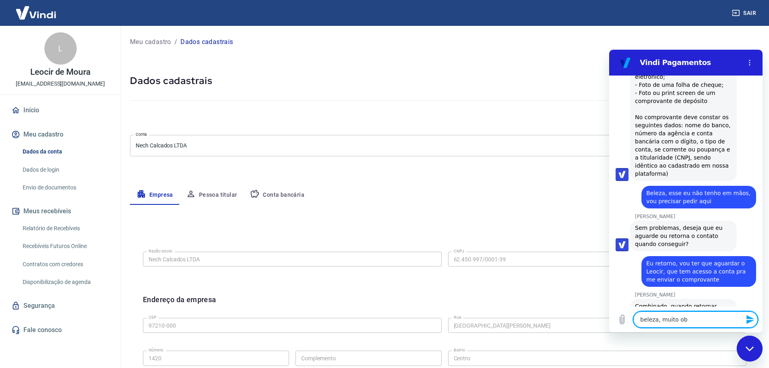
type textarea "x"
type textarea "beleza, muito obri"
type textarea "x"
type textarea "beleza, muito obrig"
type textarea "x"
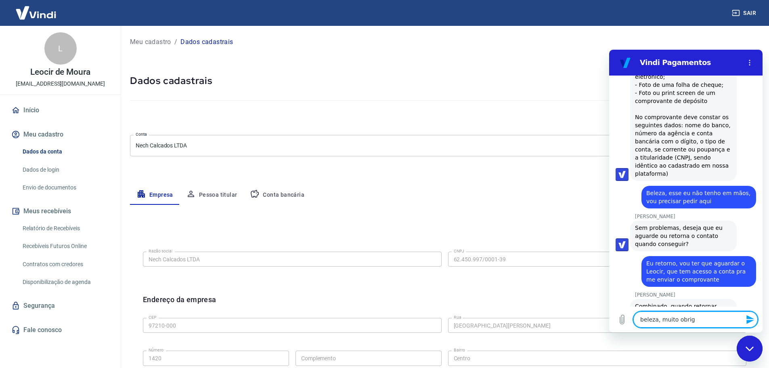
type textarea "beleza, muito obriga"
type textarea "x"
type textarea "beleza, muito obrigad"
type textarea "x"
type textarea "beleza, muito obrigado"
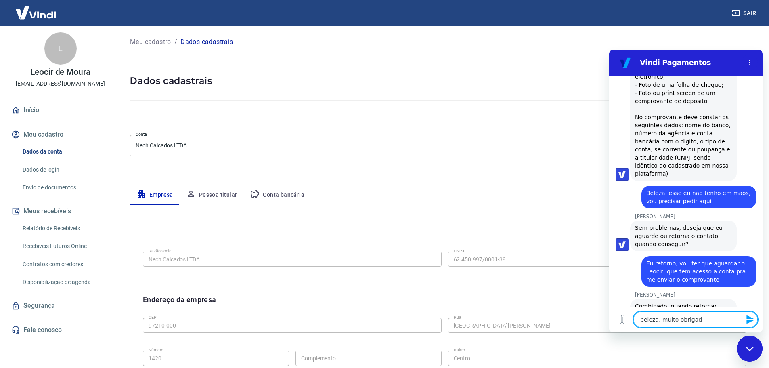
type textarea "x"
type textarea "beleza, muito obrigado"
type textarea "x"
type textarea "beleza, muito obrigado p"
type textarea "x"
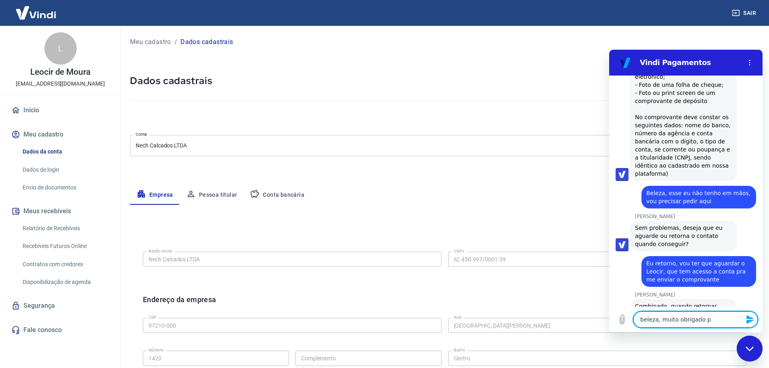
type textarea "beleza, muito obrigado pe"
type textarea "x"
type textarea "beleza, muito obrigado pel"
type textarea "x"
type textarea "beleza, muito obrigado pela"
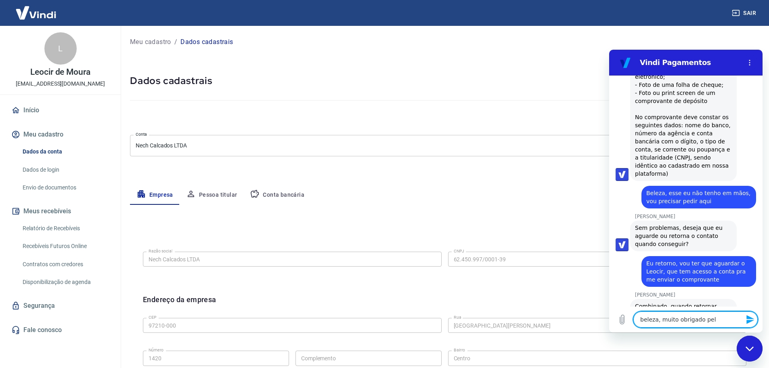
type textarea "x"
type textarea "beleza, muito obrigado pela"
type textarea "x"
type textarea "beleza, muito obrigado pela a"
type textarea "x"
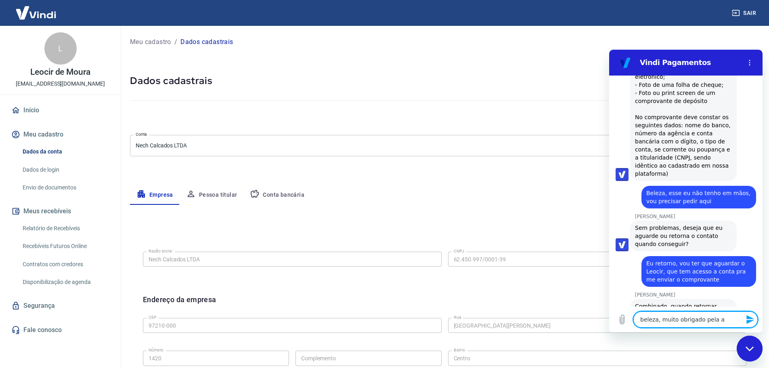
type textarea "beleza, muito obrigado pela au"
type textarea "x"
type textarea "beleza, muito obrigado pela aud"
type textarea "x"
type textarea "beleza, muito obrigado pela auda"
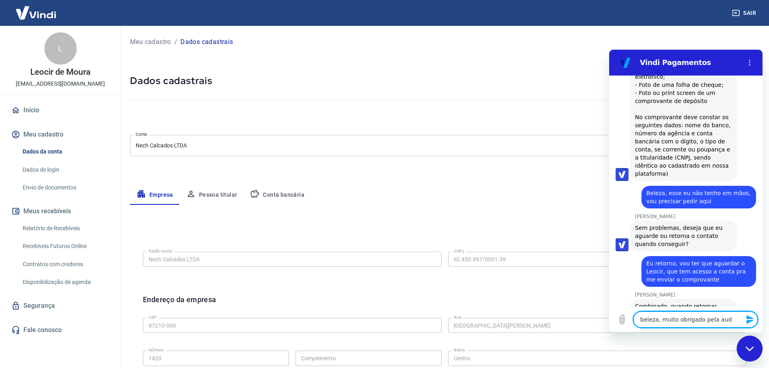
type textarea "x"
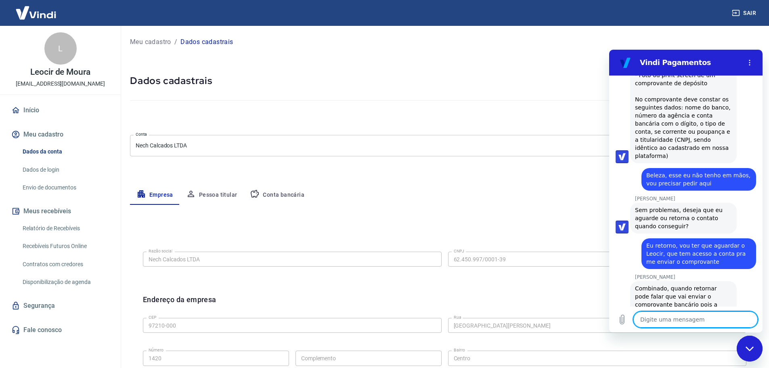
scroll to position [1096, 0]
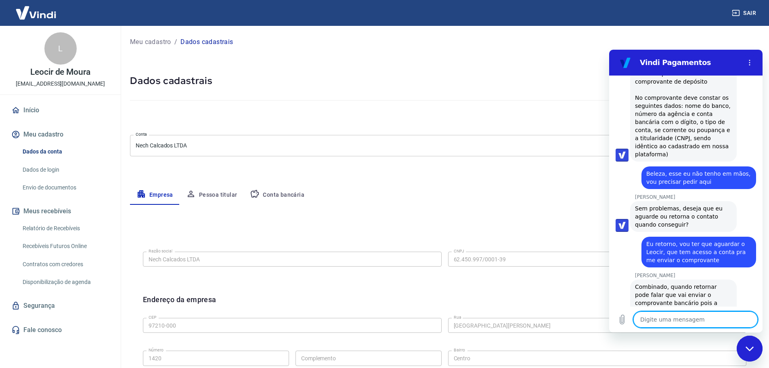
click at [380, 185] on div "Empresa Pessoa titular Conta bancária" at bounding box center [445, 194] width 630 height 19
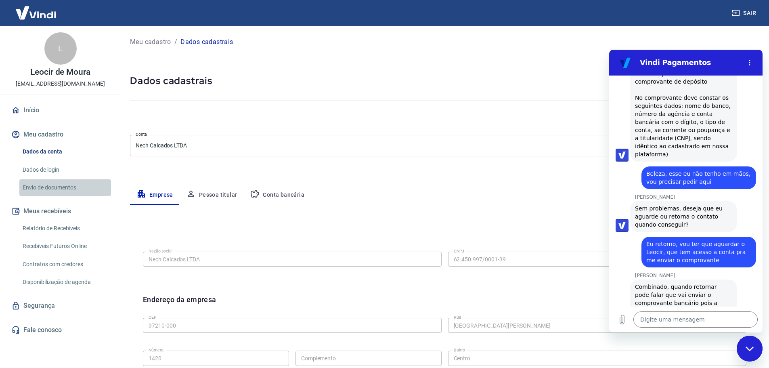
click at [53, 184] on link "Envio de documentos" at bounding box center [65, 187] width 92 height 17
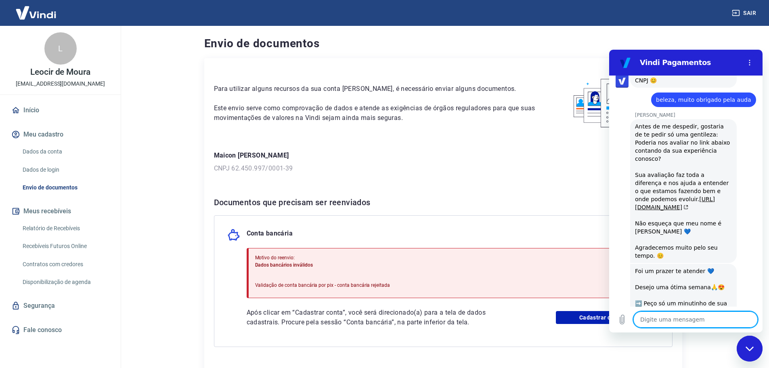
scroll to position [1251, 0]
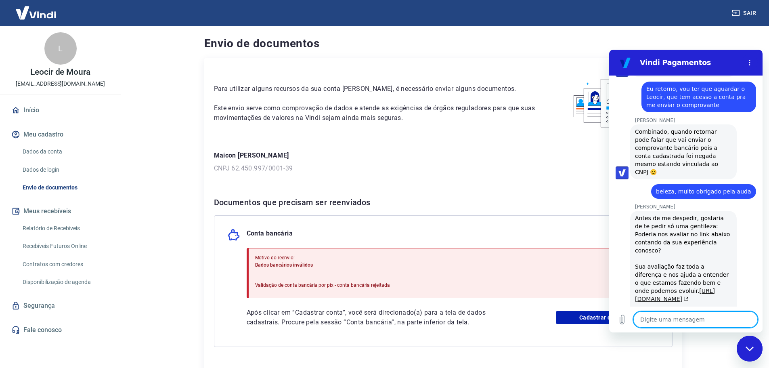
click at [648, 288] on link "https://g.page/r/CVG4FibZJa2aEAg/review" at bounding box center [675, 295] width 80 height 15
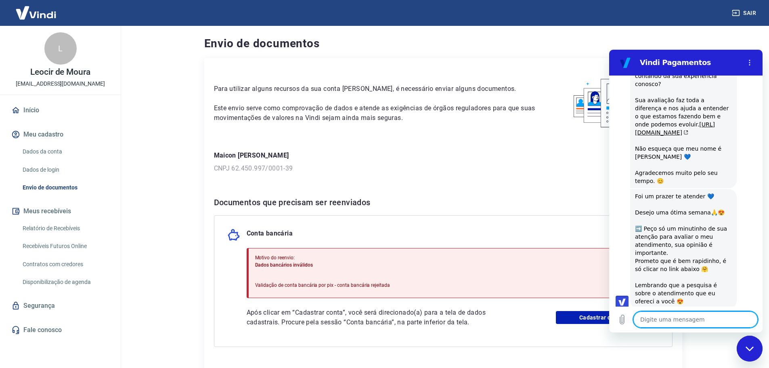
click at [699, 354] on button "Boa 👍" at bounding box center [700, 365] width 33 height 23
type textarea "x"
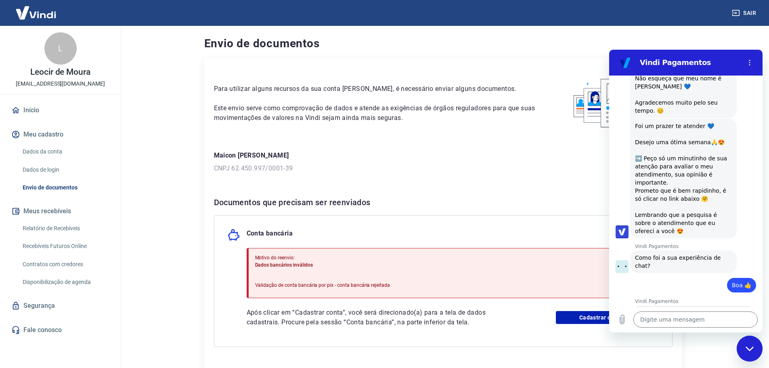
scroll to position [1487, 0]
type input "P"
type input "o"
type input "O problema foi resolvido com bastante agilidade"
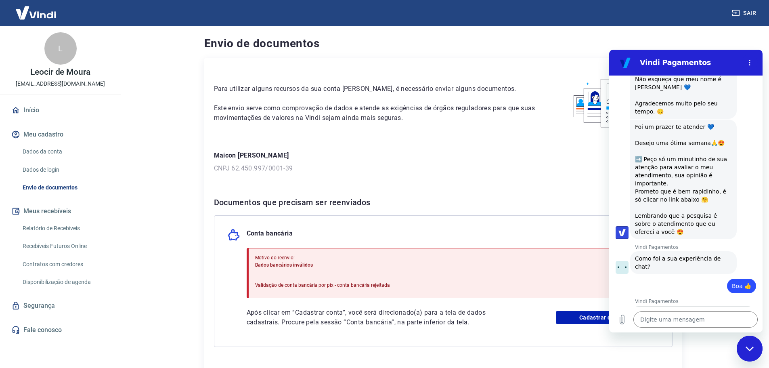
click at [725, 351] on span "Enviar" at bounding box center [734, 356] width 18 height 10
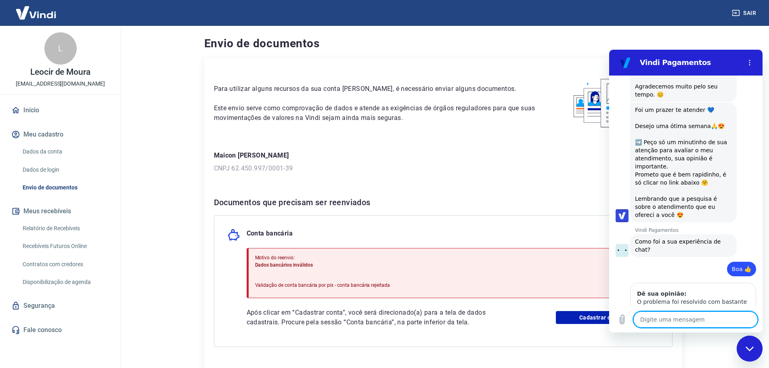
scroll to position [1506, 0]
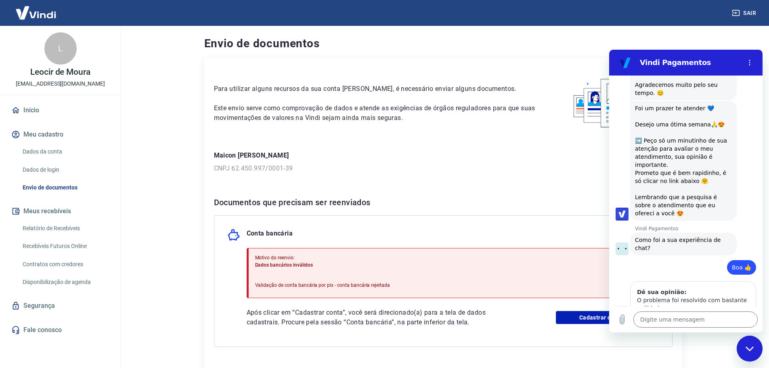
click at [754, 353] on div "Fechar janela de mensagens" at bounding box center [750, 348] width 24 height 24
type textarea "x"
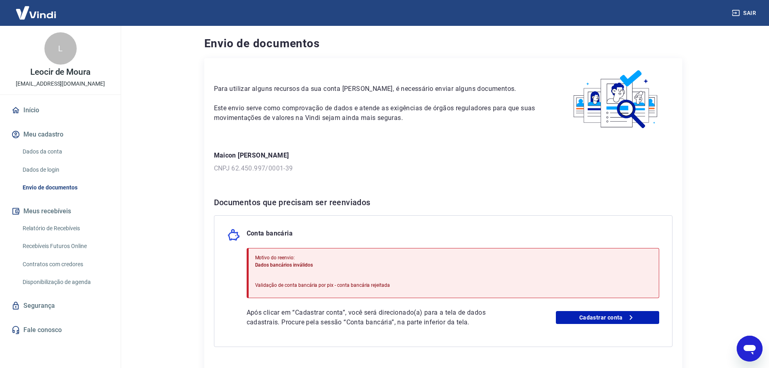
click at [50, 186] on link "Envio de documentos" at bounding box center [65, 187] width 92 height 17
click at [44, 170] on link "Dados de login" at bounding box center [65, 170] width 92 height 17
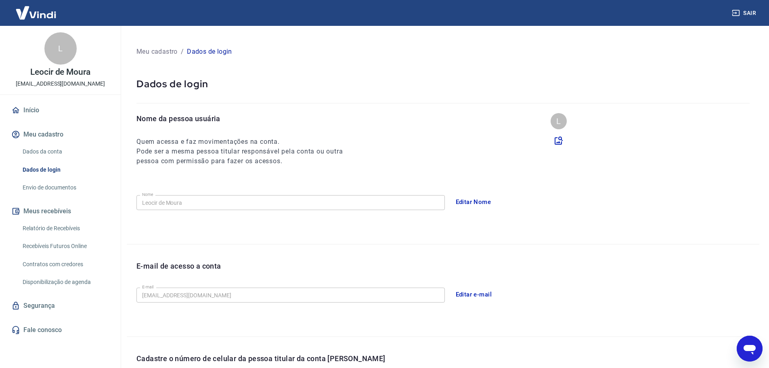
click at [55, 153] on link "Dados da conta" at bounding box center [65, 151] width 92 height 17
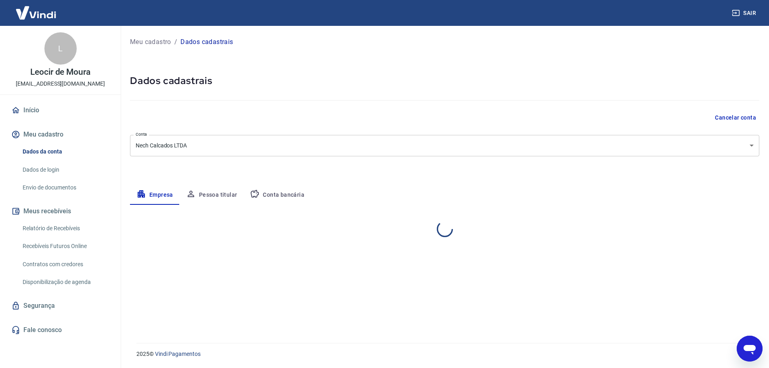
select select "RS"
select select "business"
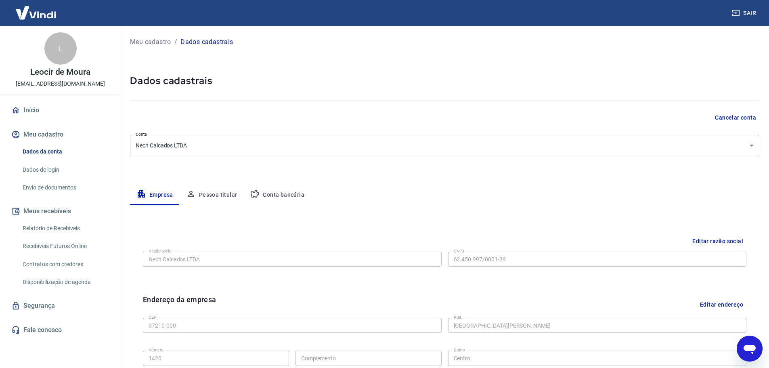
click at [230, 197] on button "Pessoa titular" at bounding box center [212, 194] width 64 height 19
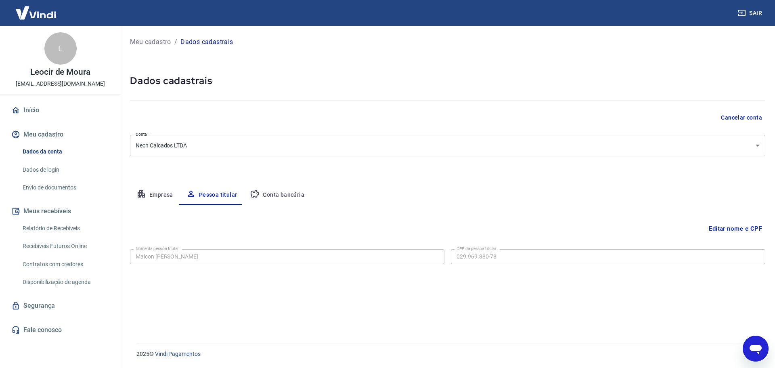
click at [44, 186] on link "Envio de documentos" at bounding box center [65, 187] width 92 height 17
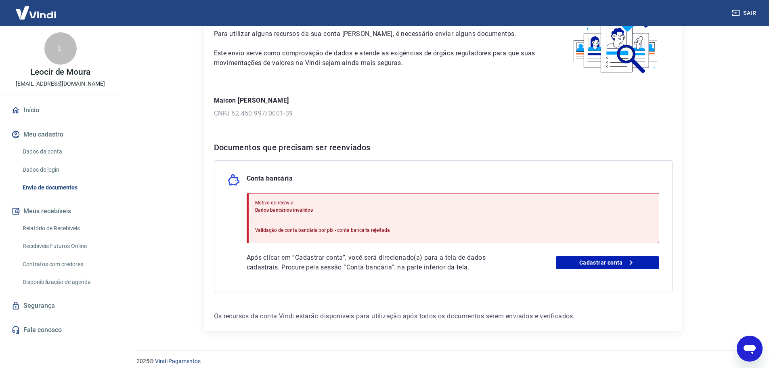
scroll to position [62, 0]
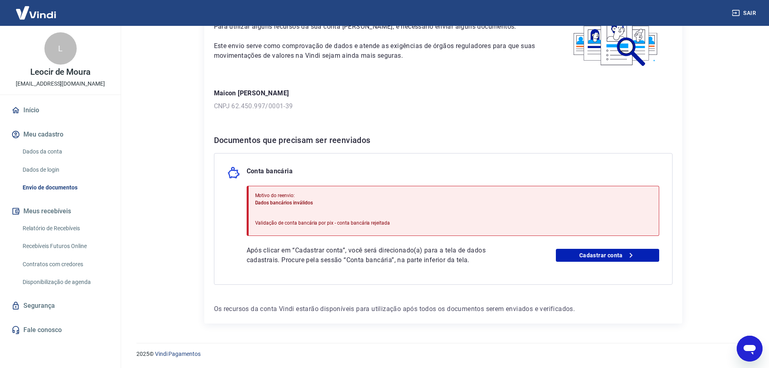
click at [571, 248] on div "Após clicar em “Cadastrar conta”, você será direcionado(a) para a tela de dados…" at bounding box center [453, 255] width 413 height 19
click at [583, 256] on link "Cadastrar conta" at bounding box center [607, 255] width 103 height 13
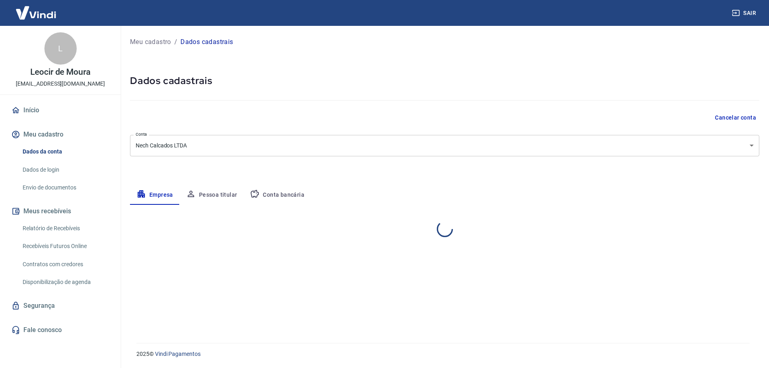
select select "RS"
select select "business"
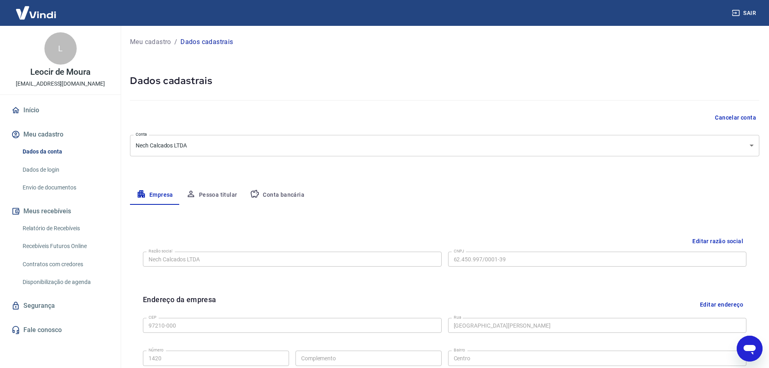
click at [39, 177] on div "Dados da conta Dados de login Envio de documentos" at bounding box center [60, 169] width 101 height 52
click at [35, 184] on link "Envio de documentos" at bounding box center [65, 187] width 92 height 17
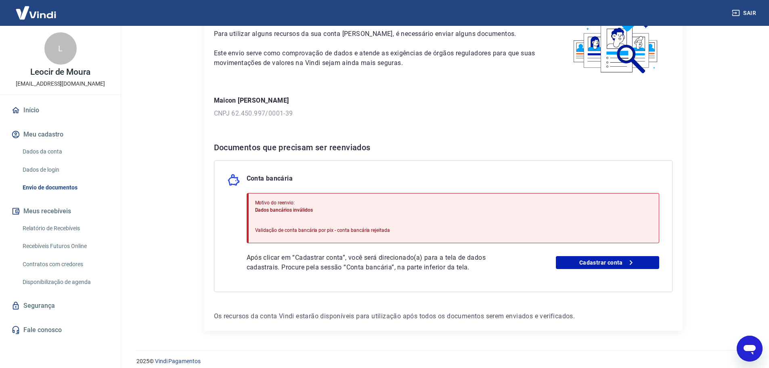
scroll to position [62, 0]
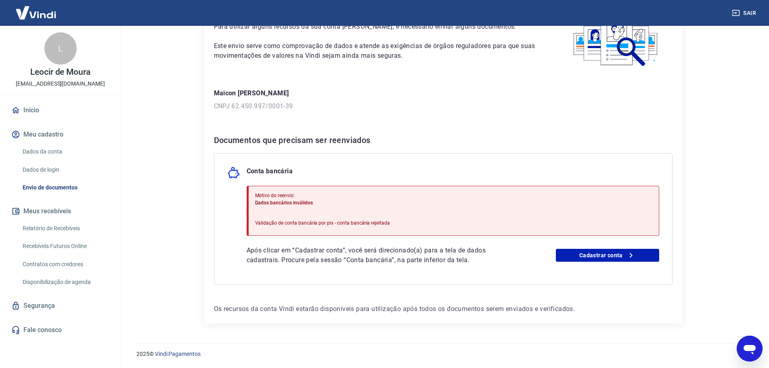
click at [747, 342] on icon "Abrir janela de mensagens" at bounding box center [750, 348] width 15 height 15
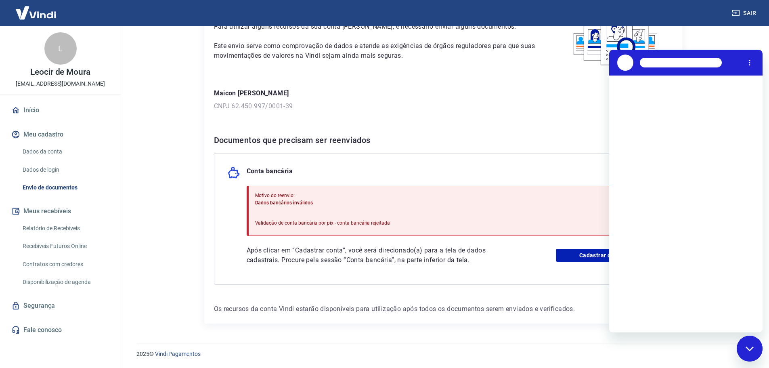
scroll to position [0, 0]
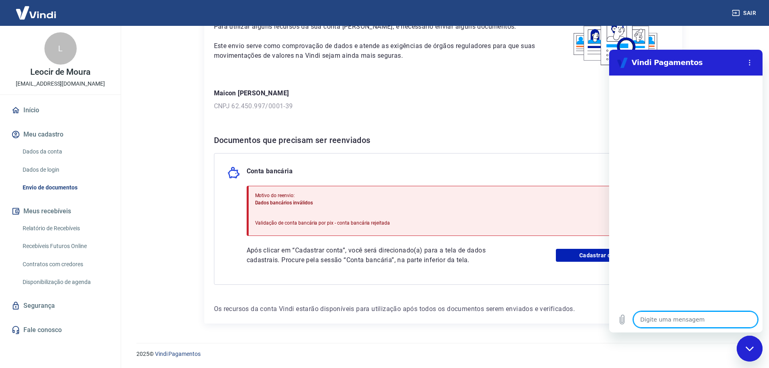
click at [659, 320] on textarea at bounding box center [696, 319] width 124 height 16
type textarea "o"
type textarea "x"
type textarea "oi"
type textarea "x"
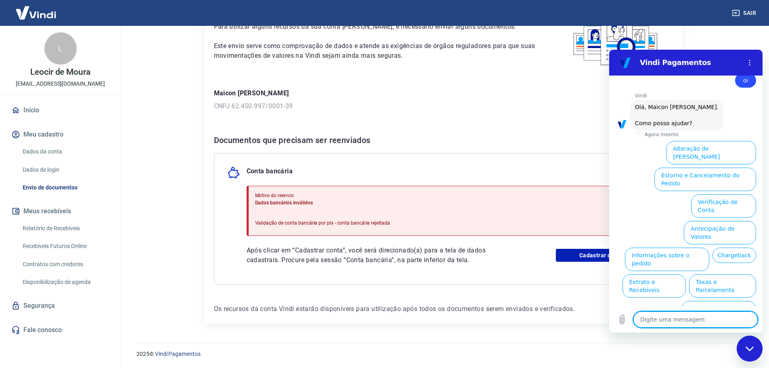
scroll to position [19, 0]
click at [716, 149] on button "Alteração de [PERSON_NAME]" at bounding box center [711, 152] width 90 height 23
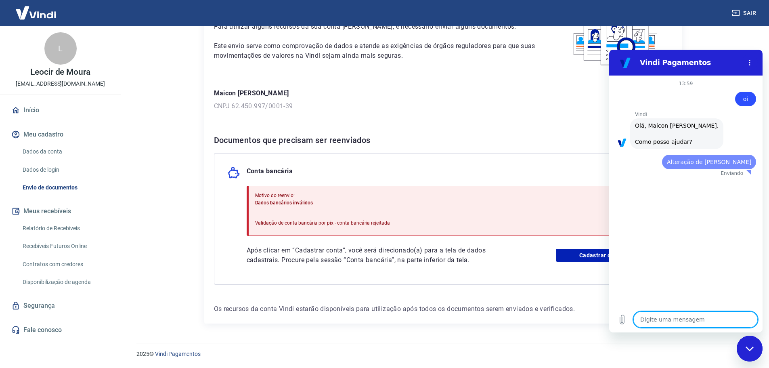
scroll to position [0, 0]
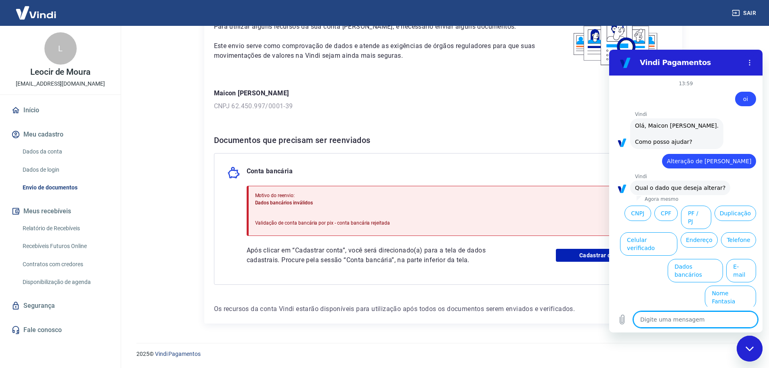
click at [696, 259] on button "Dados bancários" at bounding box center [695, 270] width 55 height 23
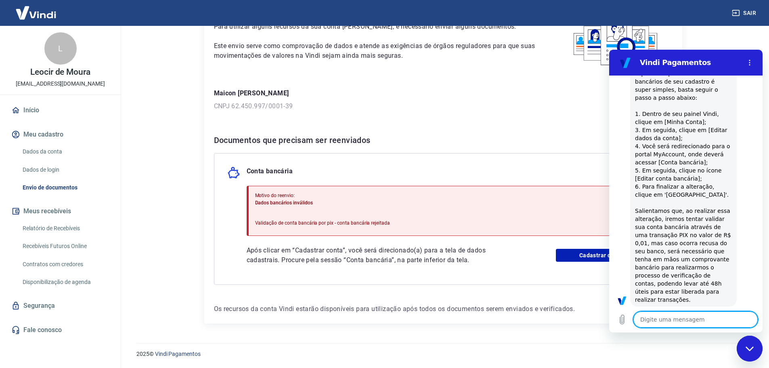
type textarea "x"
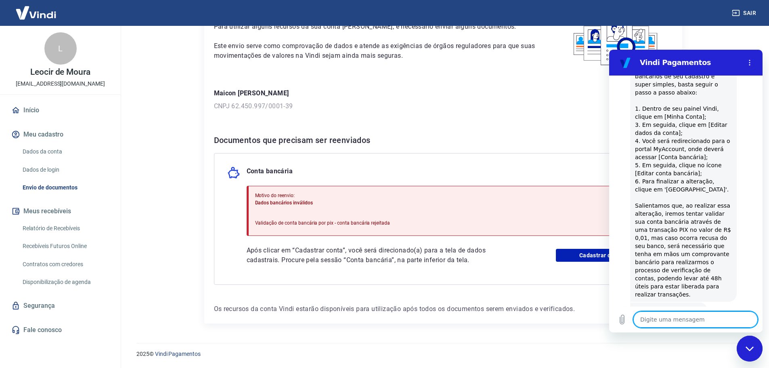
scroll to position [115, 0]
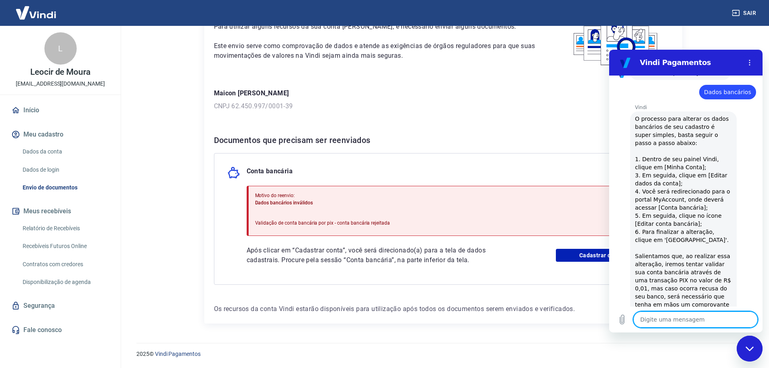
click at [518, 269] on div "Conta bancária Motivo do reenvio: Dados bancários inválidos Validação de conta …" at bounding box center [443, 219] width 459 height 132
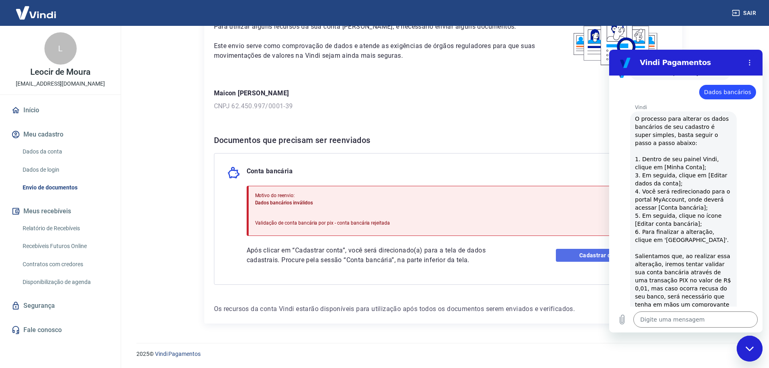
click at [565, 254] on link "Cadastrar conta" at bounding box center [607, 255] width 103 height 13
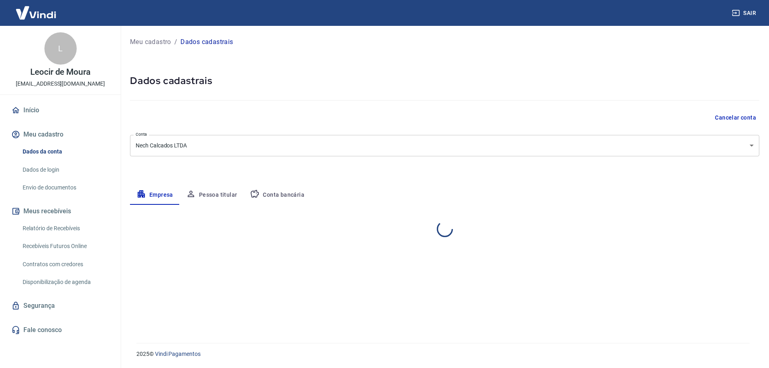
select select "RS"
select select "business"
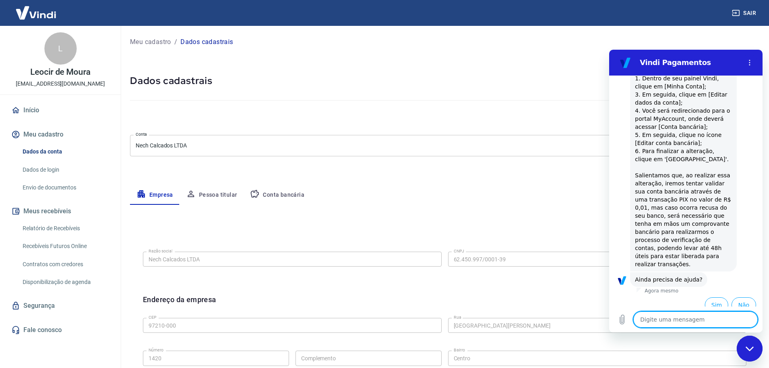
click at [289, 190] on button "Conta bancária" at bounding box center [276, 194] width 67 height 19
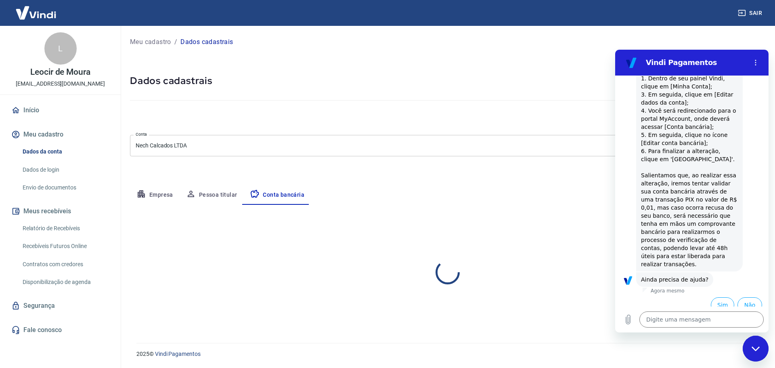
select select "1"
drag, startPoint x: 501, startPoint y: 301, endPoint x: 602, endPoint y: 228, distance: 125.3
click at [502, 301] on div "Banco 748 - BANCO COOPERATIVO SICREDI S.A. Banco Tipo de conta Conta Corrente C…" at bounding box center [448, 275] width 636 height 59
click at [752, 340] on div "Fechar janela de mensagens" at bounding box center [756, 348] width 24 height 24
type textarea "x"
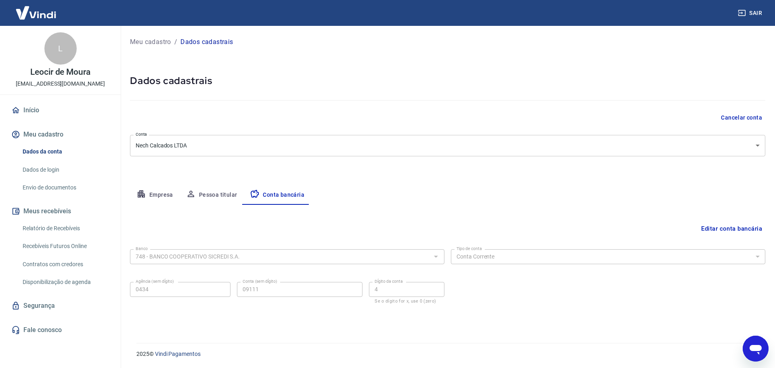
click at [724, 231] on button "Editar conta bancária" at bounding box center [731, 228] width 67 height 15
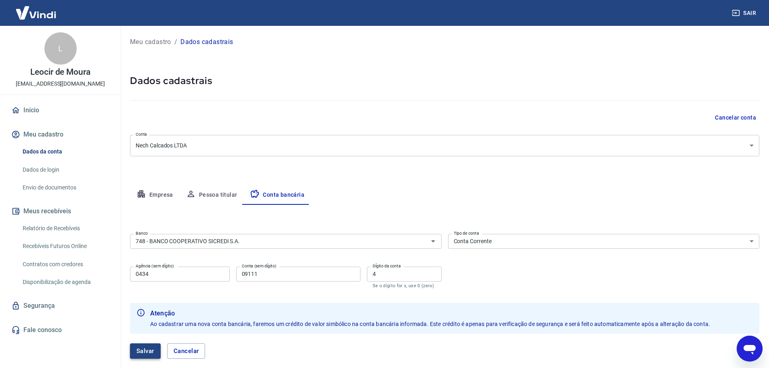
click at [152, 351] on button "Salvar" at bounding box center [145, 350] width 31 height 15
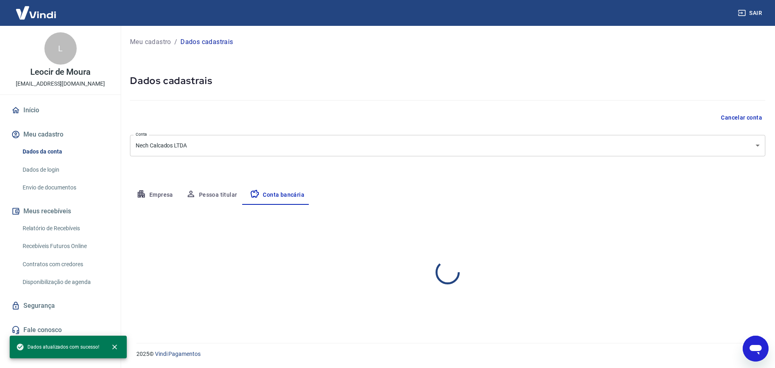
select select "1"
click at [757, 345] on icon "Abrir janela de mensagens" at bounding box center [756, 350] width 12 height 10
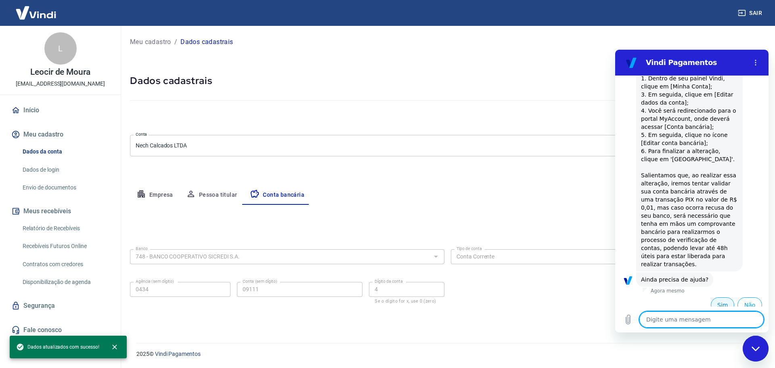
click at [719, 297] on button "Sim" at bounding box center [722, 304] width 23 height 15
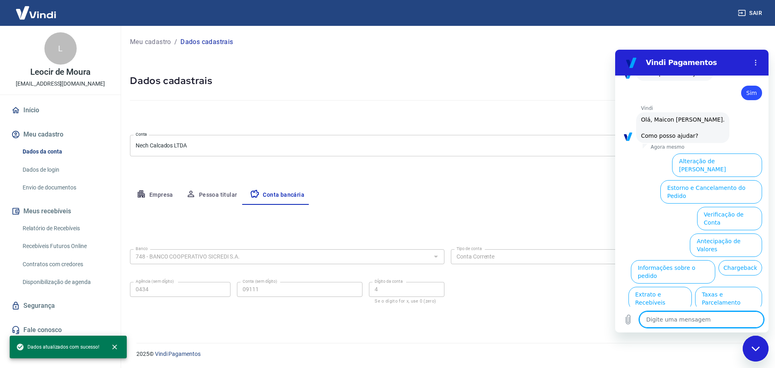
scroll to position [407, 0]
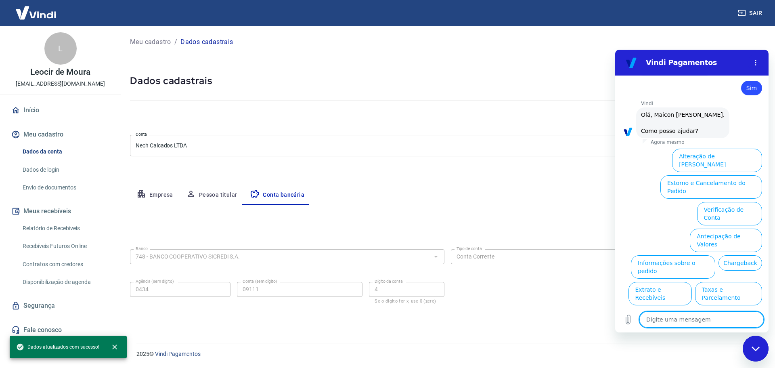
click at [722, 149] on button "Alteração de [PERSON_NAME]" at bounding box center [717, 160] width 90 height 23
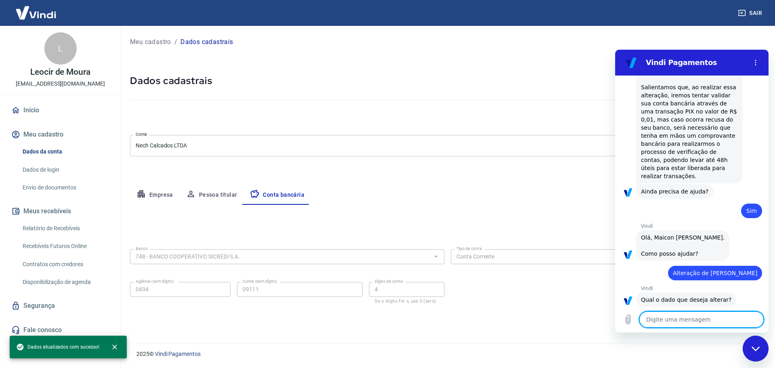
scroll to position [378, 0]
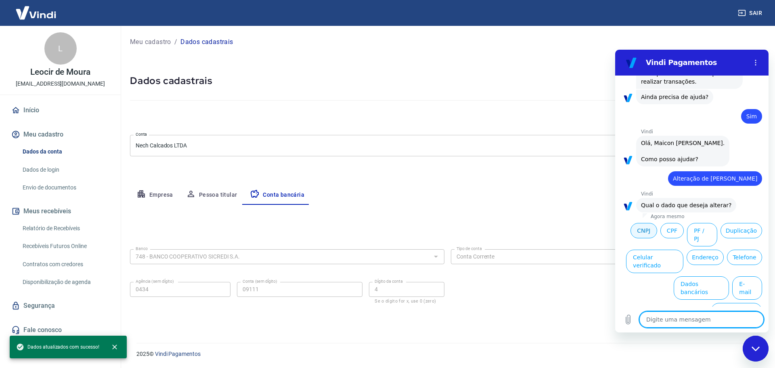
click at [657, 224] on button "CNPJ" at bounding box center [644, 230] width 27 height 15
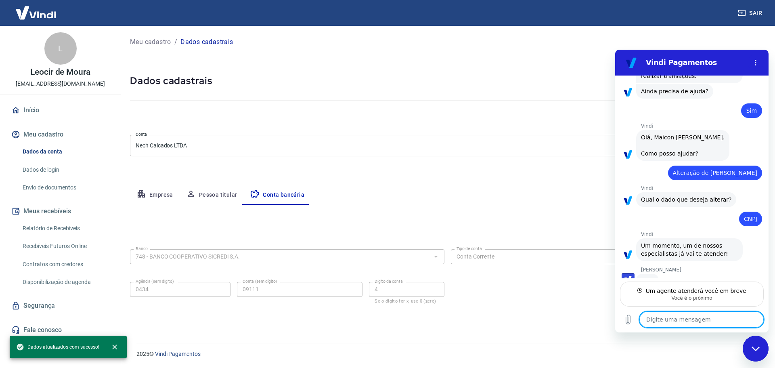
scroll to position [383, 0]
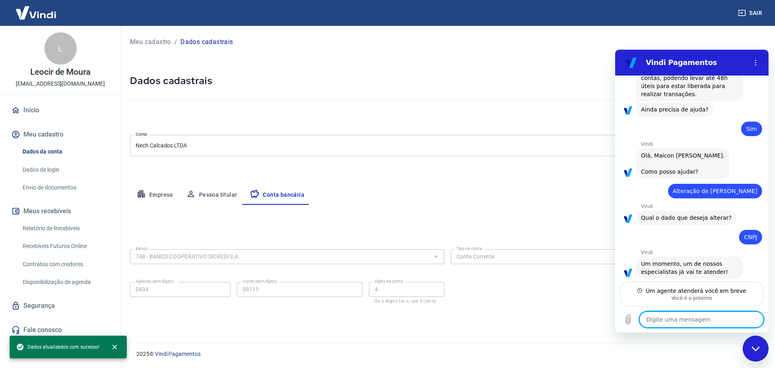
type textarea "x"
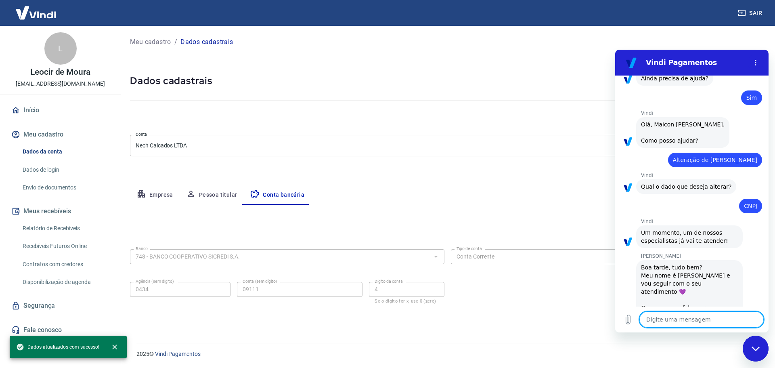
scroll to position [399, 0]
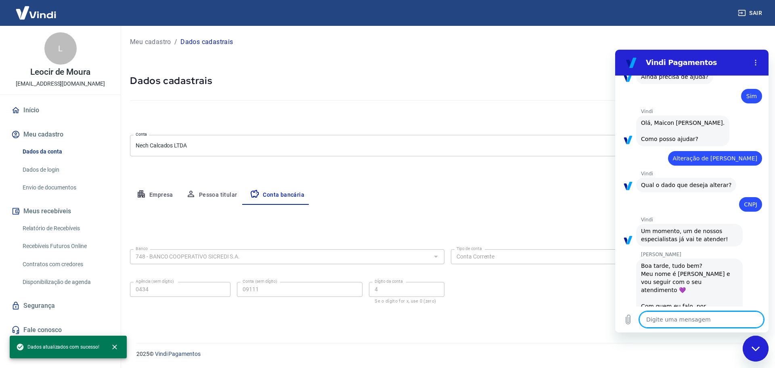
click at [680, 324] on textarea at bounding box center [702, 319] width 124 height 16
type textarea "B"
type textarea "x"
type textarea "Bo"
type textarea "x"
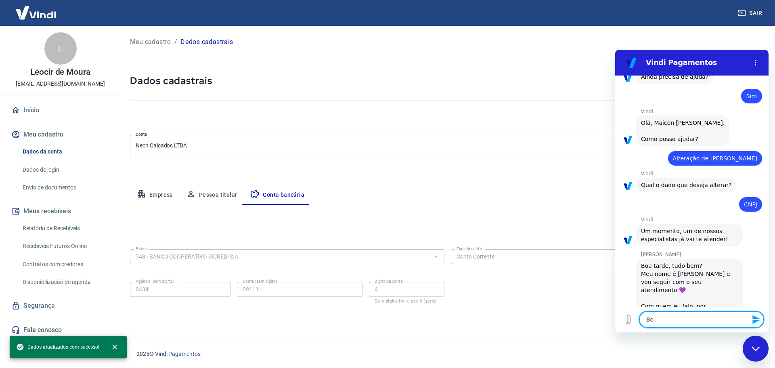
type textarea "Boa"
type textarea "x"
type textarea "Boa"
type textarea "x"
type textarea "Boa t"
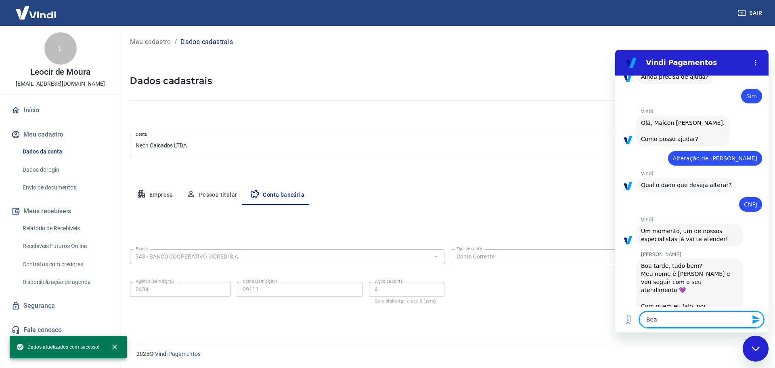
type textarea "x"
type textarea "Boa ta"
type textarea "x"
type textarea "Boa tar"
type textarea "x"
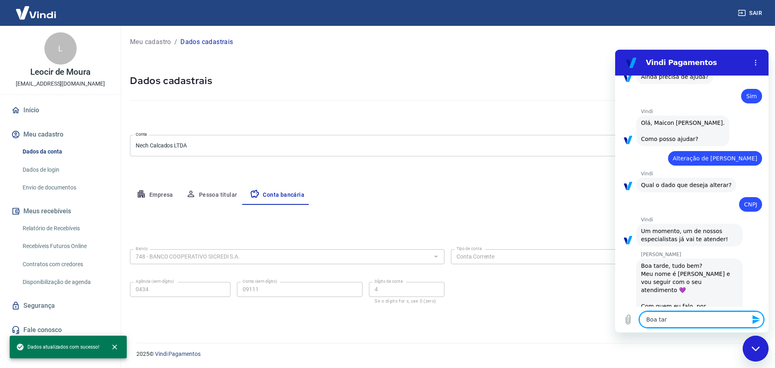
type textarea "Boa tard"
type textarea "x"
type textarea "Boa tarde"
type textarea "x"
type textarea "Boa tarde"
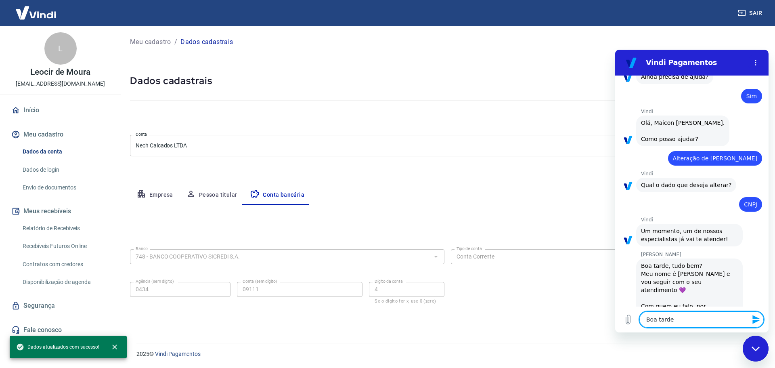
type textarea "x"
type textarea "Boa tarde V"
type textarea "x"
type textarea "Boa tarde Vi"
type textarea "x"
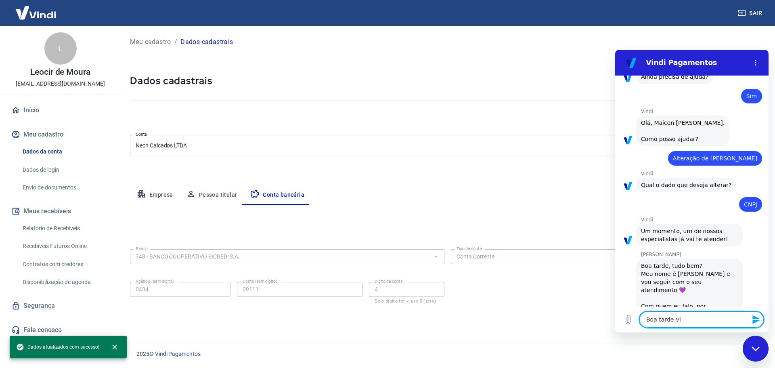
type textarea "Boa tarde Viv"
type textarea "x"
type textarea "Boa tarde Vivi"
type textarea "x"
type textarea "Boa tarde Vivio"
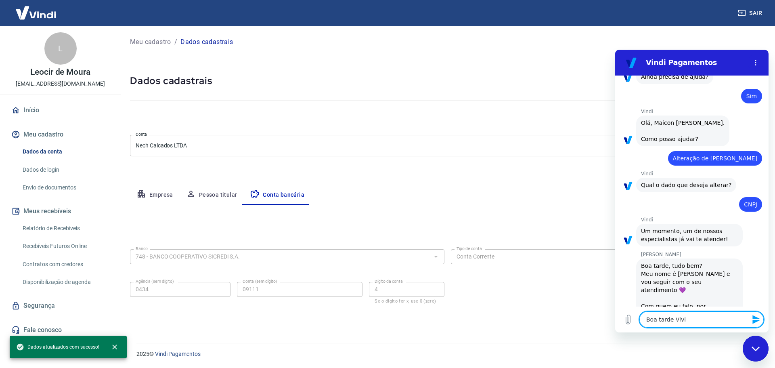
type textarea "x"
type textarea "Boa tarde Vivi"
type textarea "x"
type textarea "Boa tarde Vivia"
type textarea "x"
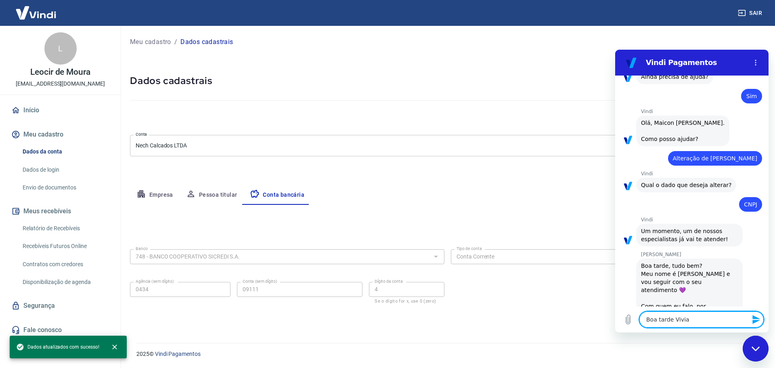
type textarea "Boa tarde Vivian"
type textarea "x"
type textarea "Boa tarde Viviane"
type textarea "x"
type textarea "Boa tarde Viviane,"
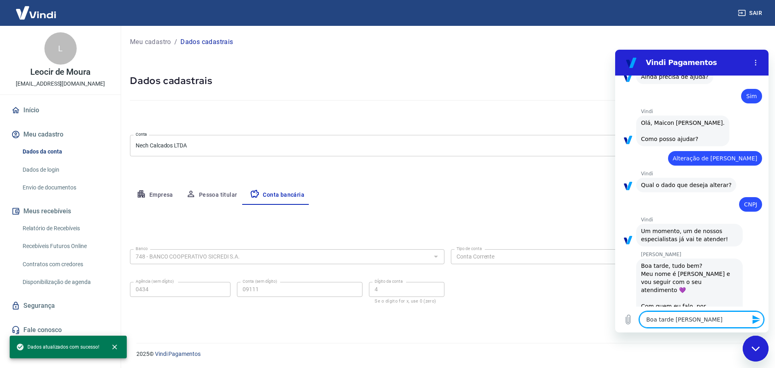
type textarea "x"
type textarea "Boa tarde Viviane,"
type textarea "x"
type textarea "Boa tarde Viviane, R"
type textarea "x"
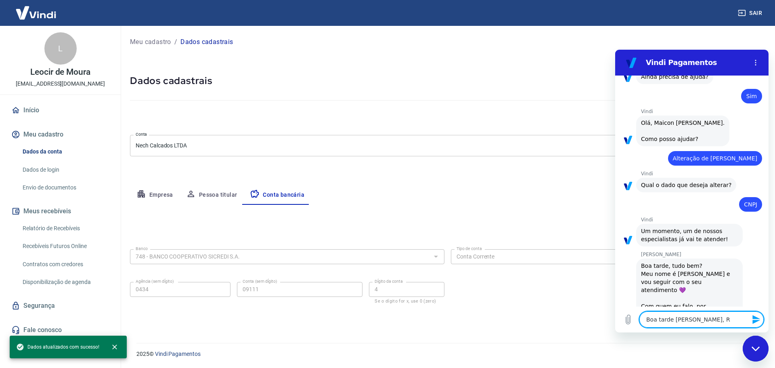
type textarea "Boa tarde Viviane, Ro"
type textarea "x"
type textarea "Boa tarde Viviane, Rod"
type textarea "x"
type textarea "Boa tarde Viviane, Rodr"
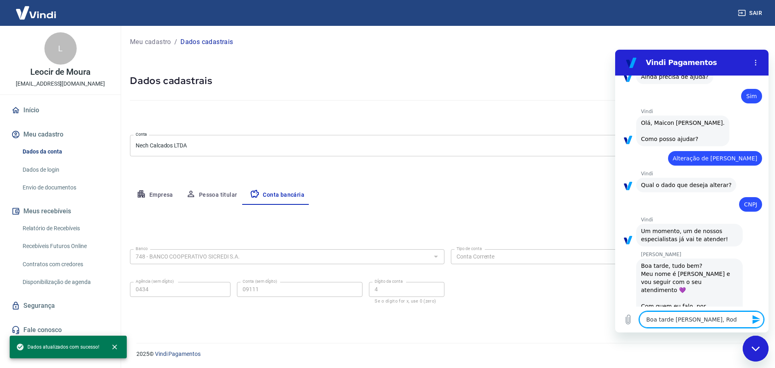
type textarea "x"
type textarea "Boa tarde Viviane, Rodri"
type textarea "x"
type textarea "Boa tarde Viviane, Rodrig"
type textarea "x"
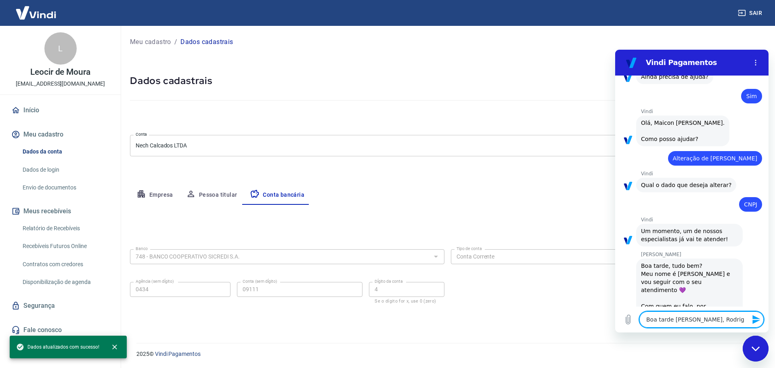
type textarea "Boa tarde Viviane, Rodrigo"
type textarea "x"
type textarea "Boa tarde Viviane, Rodrigo"
type textarea "x"
type textarea "Boa tarde Viviane, Rodrigo a"
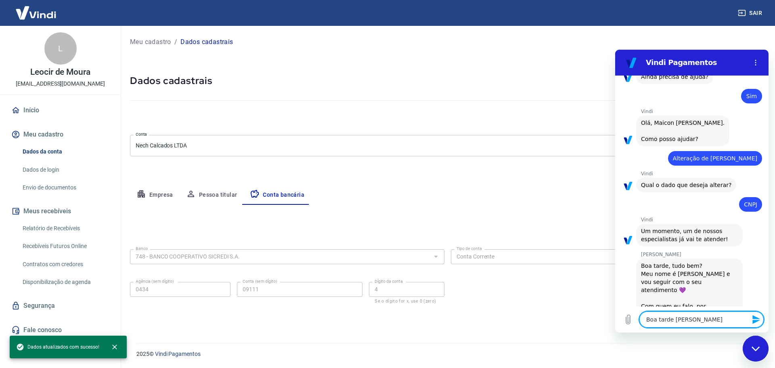
type textarea "x"
type textarea "Boa tarde Viviane, Rodrigo aq"
type textarea "x"
type textarea "Boa tarde Viviane, Rodrigo aqu"
type textarea "x"
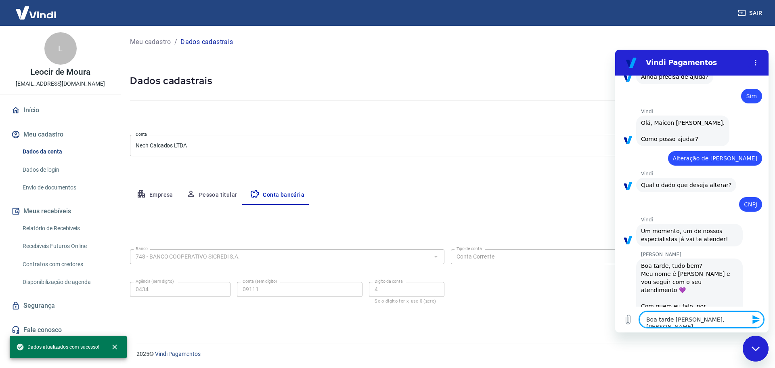
type textarea "Boa tarde Viviane, Rodrigo aqui"
type textarea "x"
type textarea "Boa tarde Viviane, Rodrigo aqui"
type textarea "x"
type textarea "Boa tarde Viviane, Rodrigo aqui"
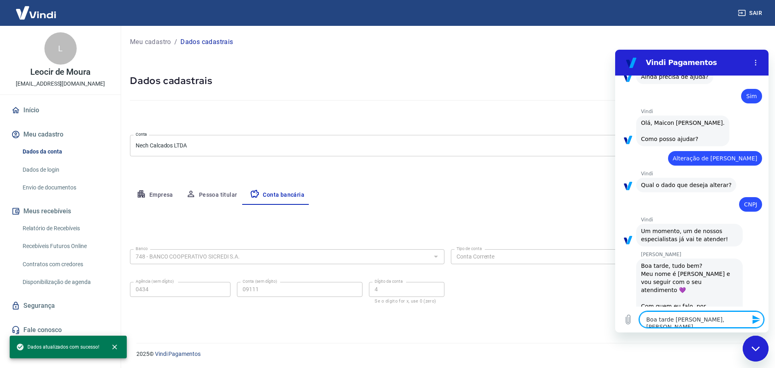
type textarea "x"
type textarea "Boa tarde Viviane, Rodrigo aqui,"
type textarea "x"
type textarea "Boa tarde Viviane, Rodrigo aqui,"
type textarea "x"
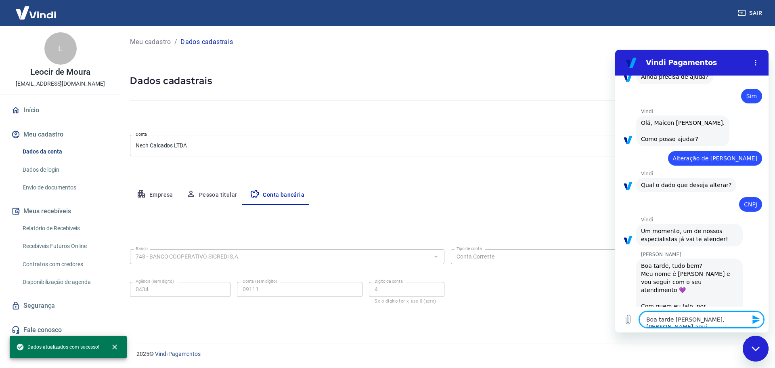
type textarea "Boa tarde Viviane, Rodrigo aqui, o"
type textarea "x"
type textarea "Boa tarde Viviane, Rodrigo aqui, ou"
type textarea "x"
type textarea "Boa tarde Viviane, Rodrigo aqui, out"
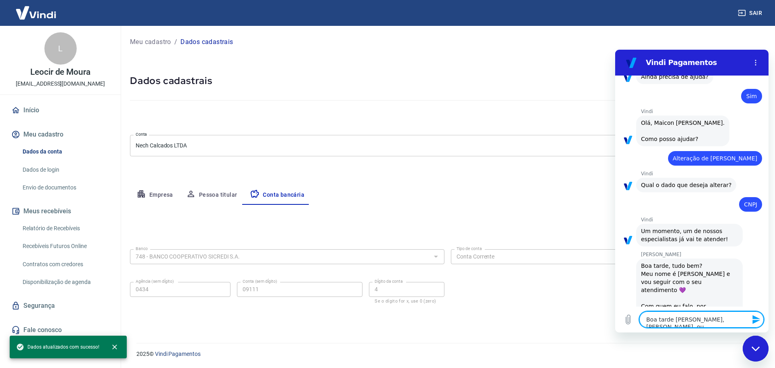
type textarea "x"
type textarea "Boa tarde Viviane, Rodrigo aqui, outr"
type textarea "x"
type textarea "Boa tarde Viviane, Rodrigo aqui, outra"
type textarea "x"
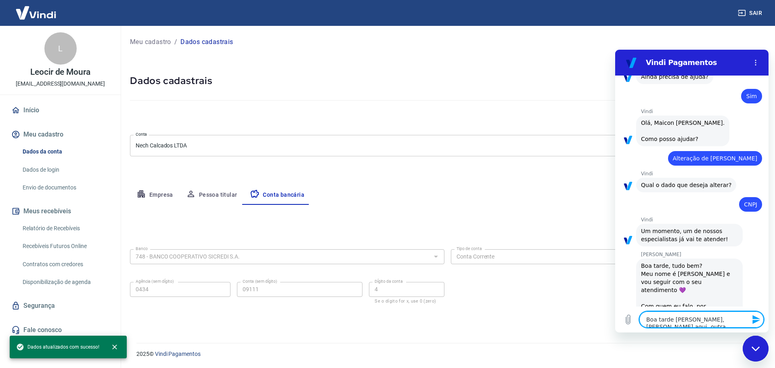
type textarea "Boa tarde Viviane, Rodrigo aqui, outra"
type textarea "x"
type textarea "Boa tarde Viviane, Rodrigo aqui, outra v"
type textarea "x"
type textarea "Boa tarde Viviane, Rodrigo aqui, outra ve"
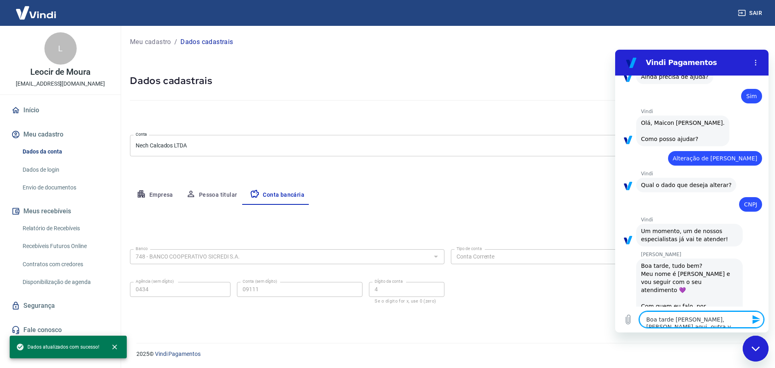
type textarea "x"
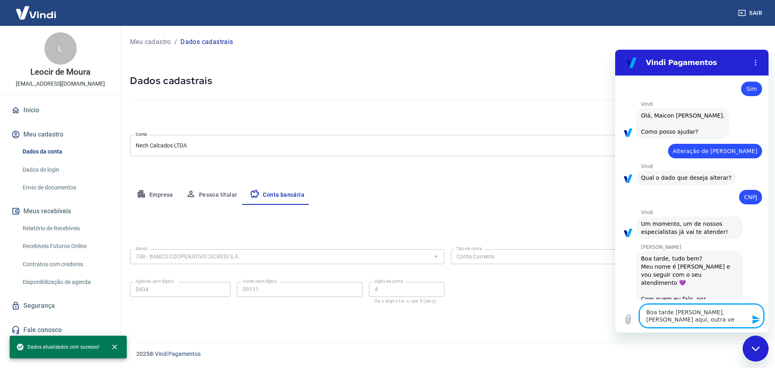
type textarea "Boa tarde [PERSON_NAME], [PERSON_NAME] aqui, outra vez"
type textarea "x"
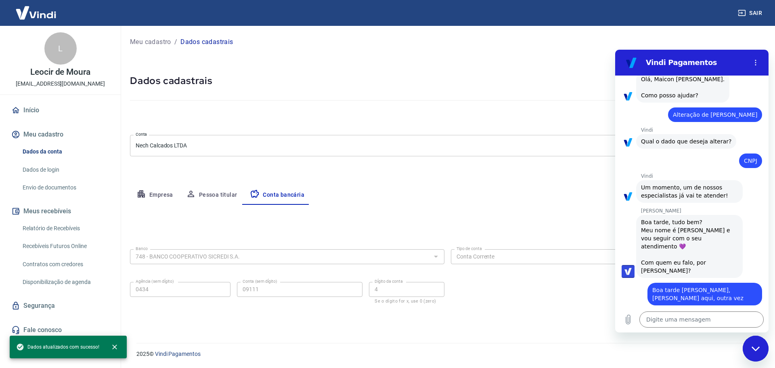
scroll to position [441, 0]
type textarea "x"
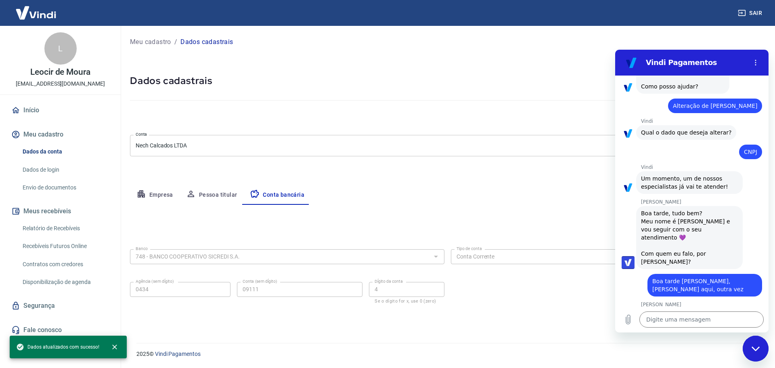
scroll to position [453, 0]
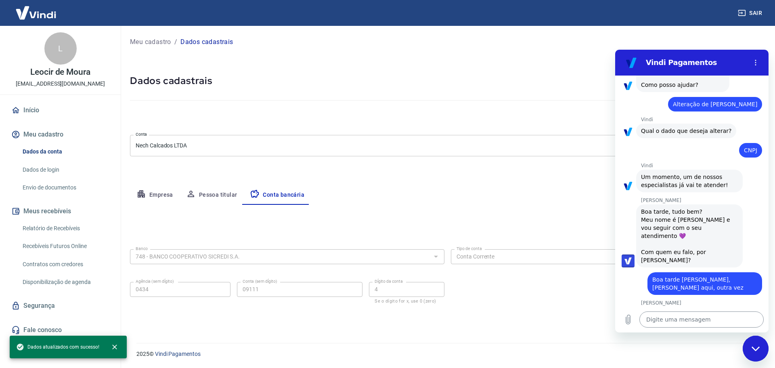
click at [666, 323] on textarea at bounding box center [702, 319] width 124 height 16
type textarea "c"
type textarea "x"
type textarea "co"
type textarea "x"
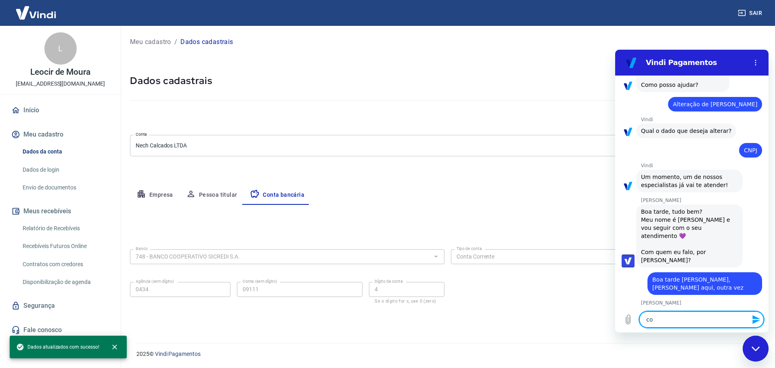
type textarea "con"
type textarea "x"
type textarea "cons"
type textarea "x"
type textarea "conse"
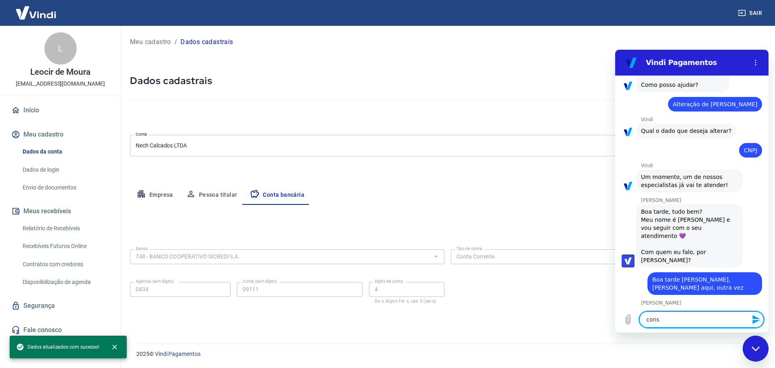
type textarea "x"
type textarea "conseg"
type textarea "x"
type textarea "consegu"
type textarea "x"
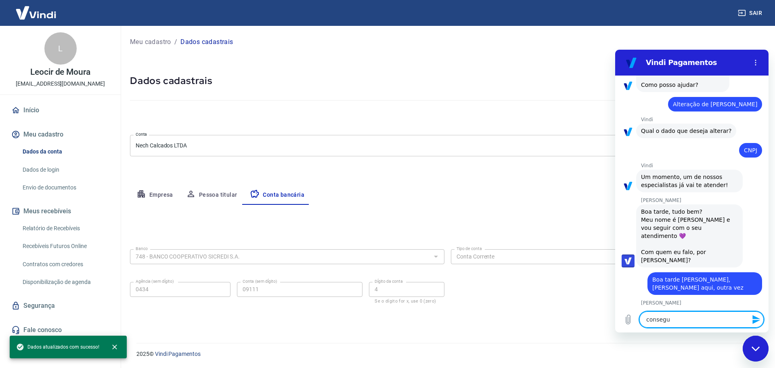
type textarea "consegui"
type textarea "x"
type textarea "consegui"
type textarea "x"
type textarea "consegui s"
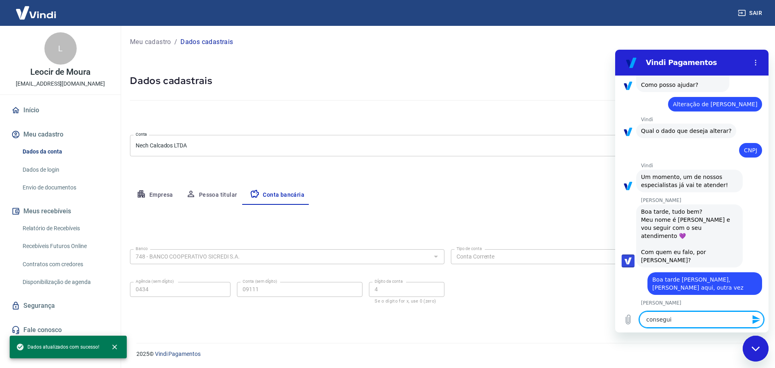
type textarea "x"
type textarea "consegui si"
type textarea "x"
type textarea "consegui sim"
type textarea "x"
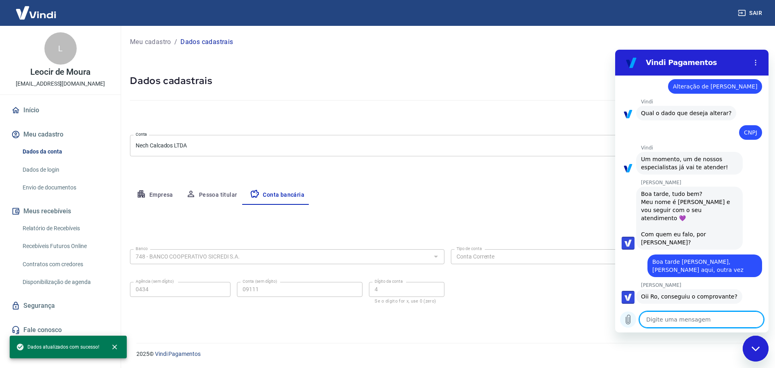
scroll to position [472, 0]
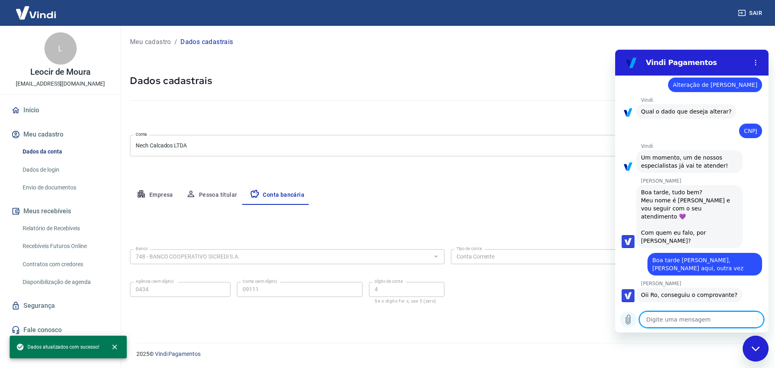
click at [624, 317] on icon "Carregar arquivo" at bounding box center [628, 320] width 10 height 10
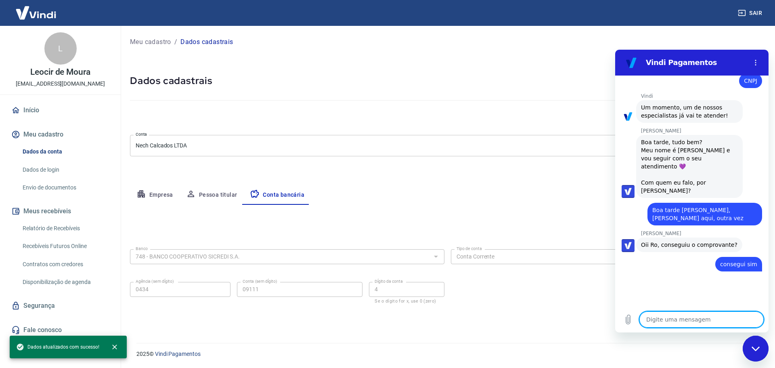
type textarea "x"
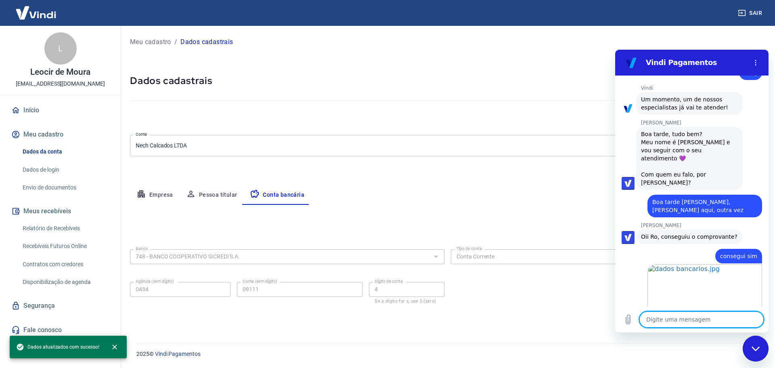
click at [695, 320] on textarea at bounding box center [702, 319] width 124 height 16
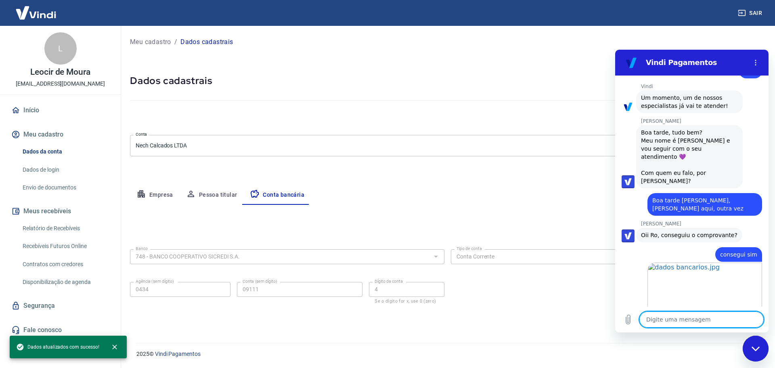
type textarea "e"
type textarea "x"
type textarea "es"
type textarea "x"
type textarea "ess"
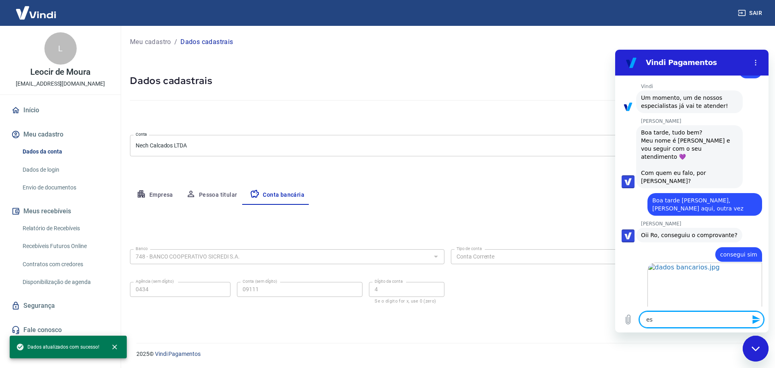
type textarea "x"
type textarea "esse"
type textarea "x"
type textarea "esse"
type textarea "x"
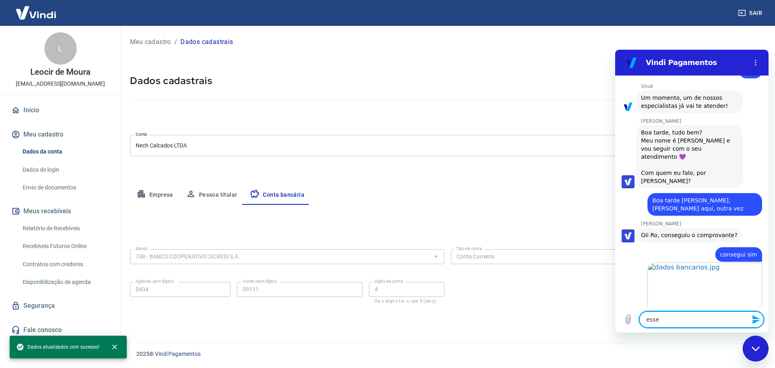
type textarea "esse p"
type textarea "x"
type textarea "esse pr"
type textarea "x"
type textarea "esse pri"
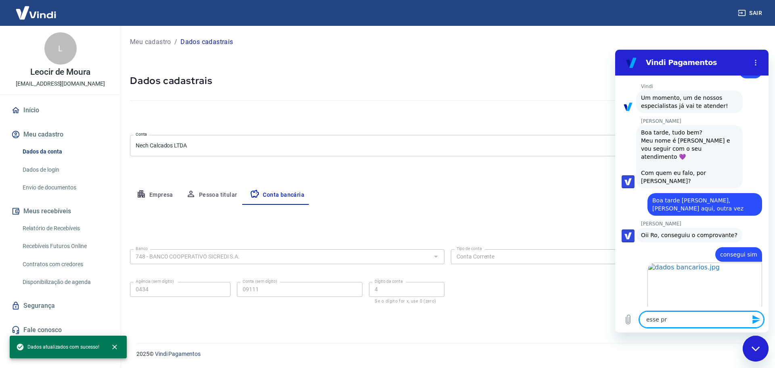
type textarea "x"
type textarea "esse prin"
type textarea "x"
type textarea "esse print"
type textarea "x"
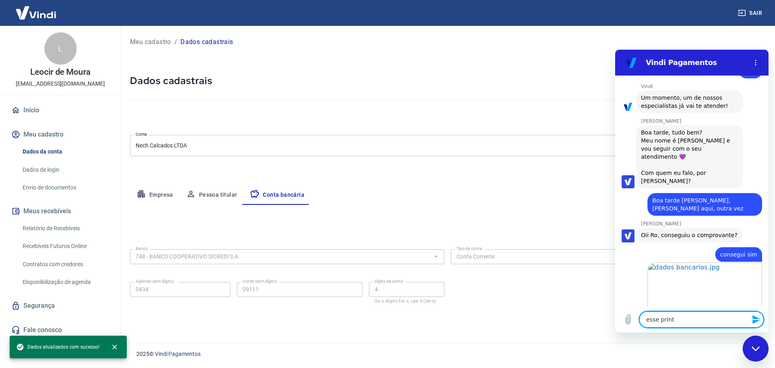
type textarea "esse print"
type textarea "x"
type textarea "esse print é"
type textarea "x"
type textarea "esse print é"
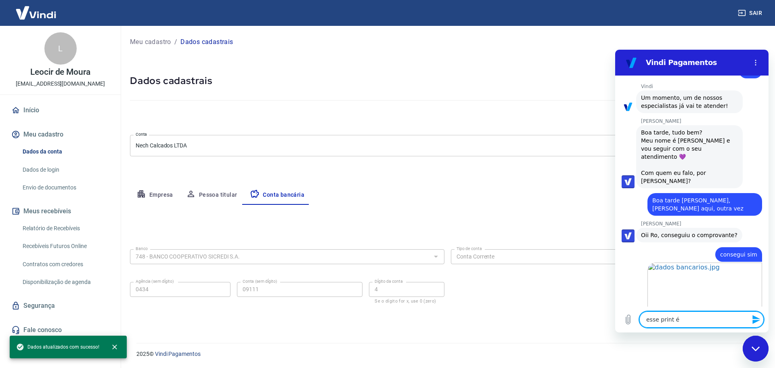
type textarea "x"
type textarea "esse print é s"
type textarea "x"
type textarea "esse print é su"
type textarea "x"
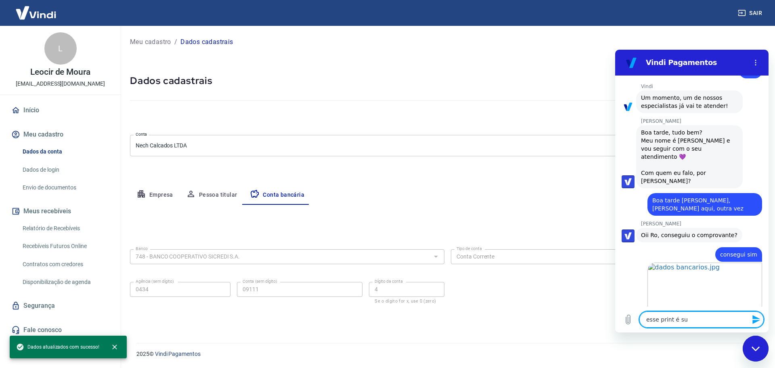
type textarea "esse print é suf"
type textarea "x"
type textarea "esse print é sufi"
type textarea "x"
type textarea "esse print é sufic"
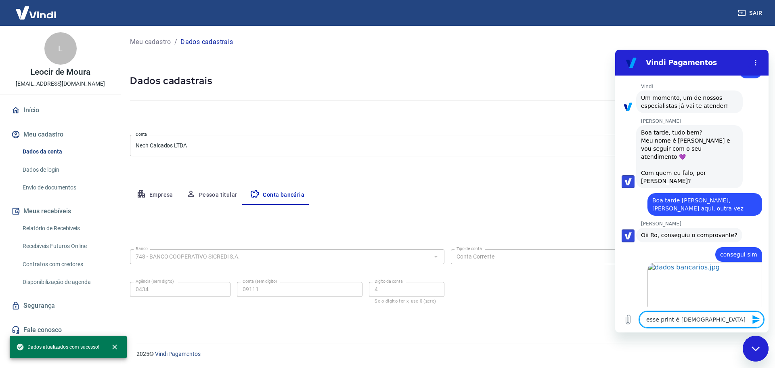
type textarea "x"
type textarea "esse print é sufici"
type textarea "x"
type textarea "esse print é suficie"
type textarea "x"
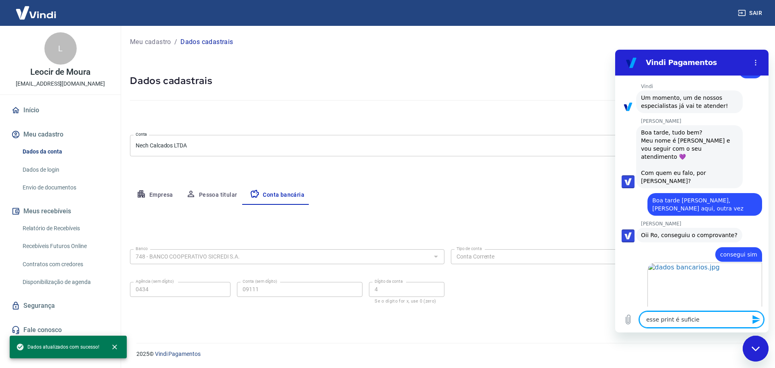
type textarea "esse print é suficien"
type textarea "x"
type textarea "esse print é suficient"
type textarea "x"
type textarea "esse print é suficiente"
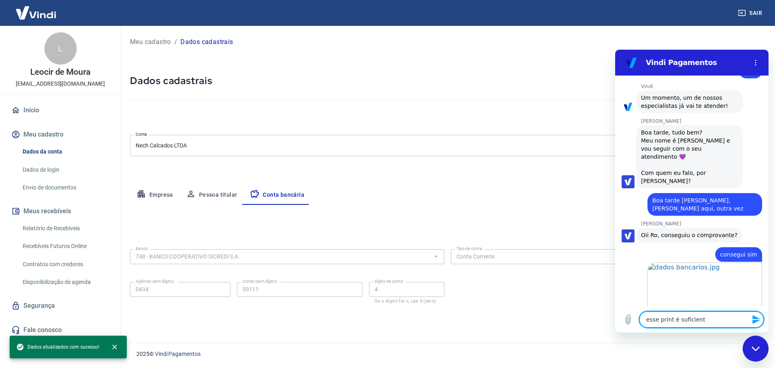
type textarea "x"
type textarea "esse print é suficiente?"
type textarea "x"
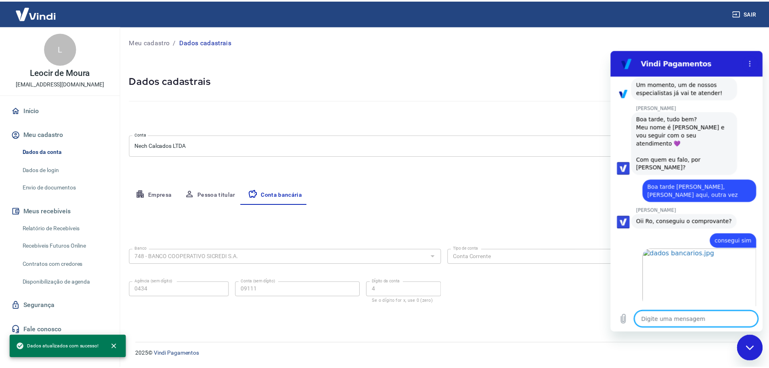
scroll to position [547, 0]
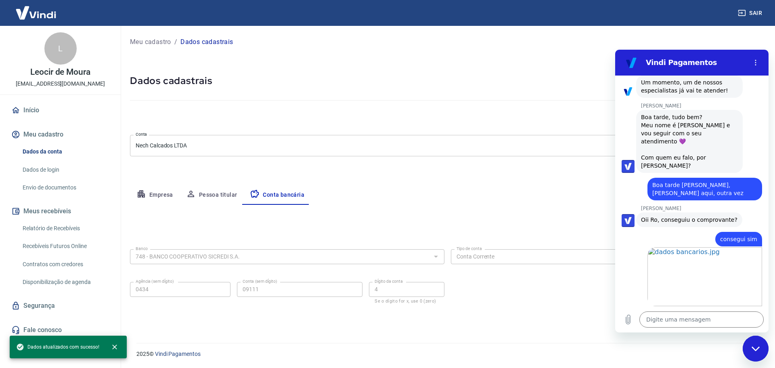
click at [49, 190] on link "Envio de documentos" at bounding box center [65, 187] width 92 height 17
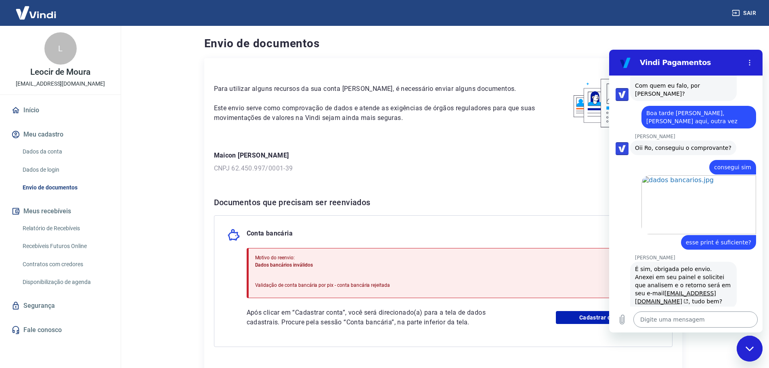
scroll to position [618, 0]
type textarea "x"
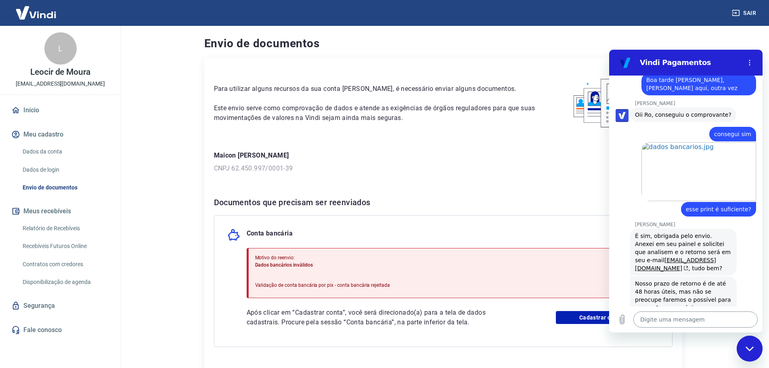
scroll to position [654, 0]
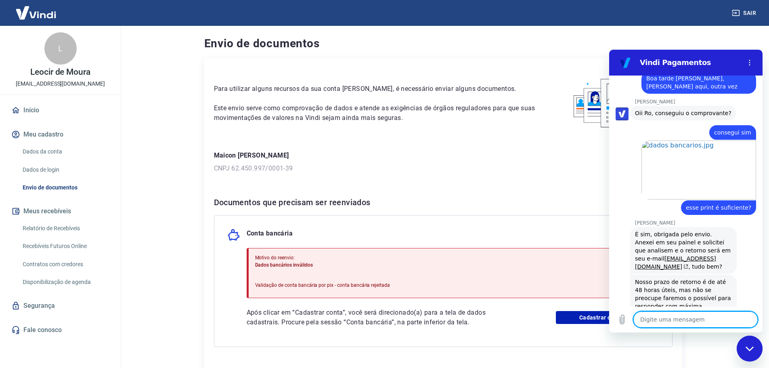
click at [683, 320] on textarea at bounding box center [696, 319] width 124 height 16
type textarea "B"
type textarea "x"
type textarea "Be"
type textarea "x"
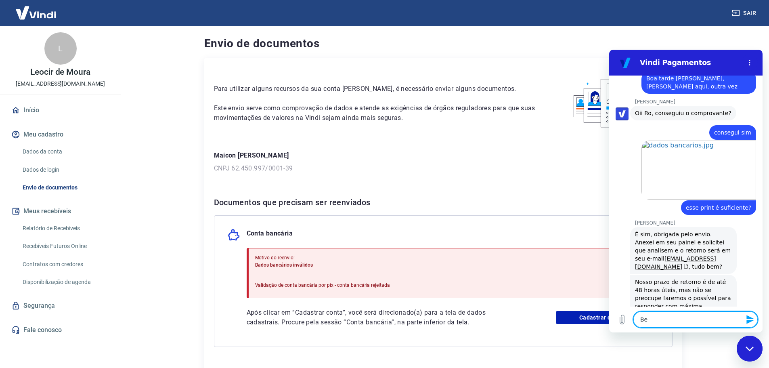
type textarea "Bel"
type textarea "x"
type textarea "Bele"
type textarea "x"
type textarea "Belez"
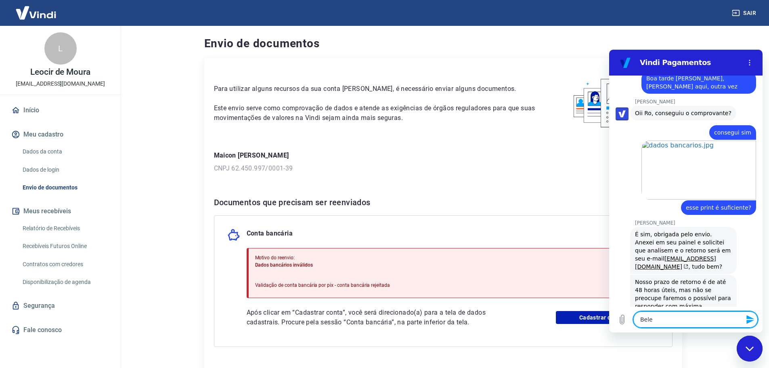
type textarea "x"
type textarea "Beleza"
type textarea "x"
type textarea "Beleza,"
type textarea "x"
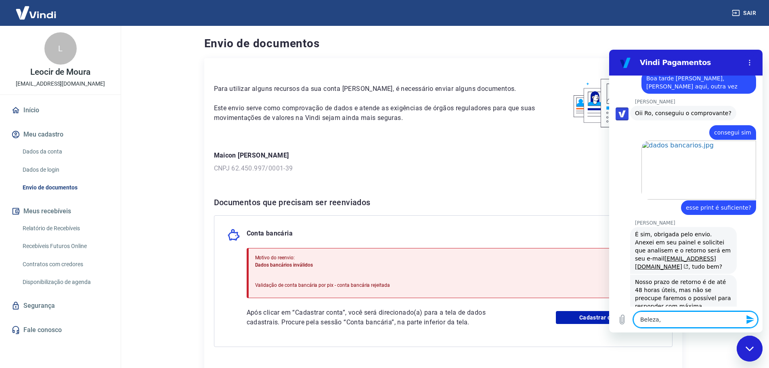
type textarea "Beleza,"
type textarea "x"
type textarea "Beleza, c"
type textarea "x"
type textarea "Beleza, co"
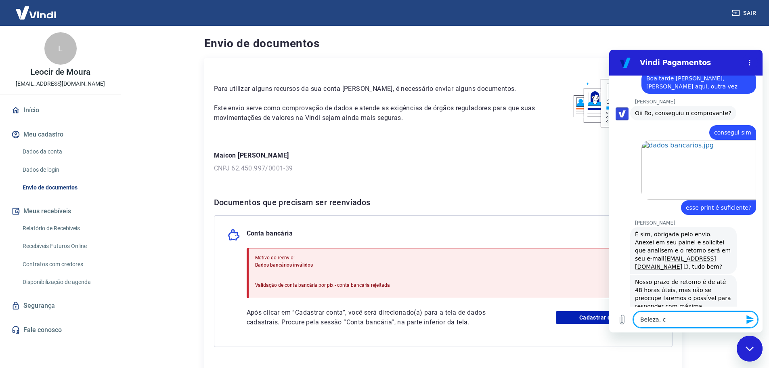
type textarea "x"
type textarea "Beleza, com"
type textarea "x"
type textarea "Beleza, comb"
type textarea "x"
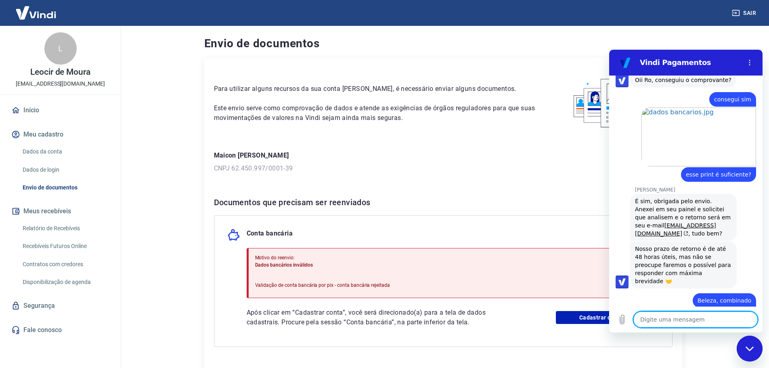
scroll to position [688, 0]
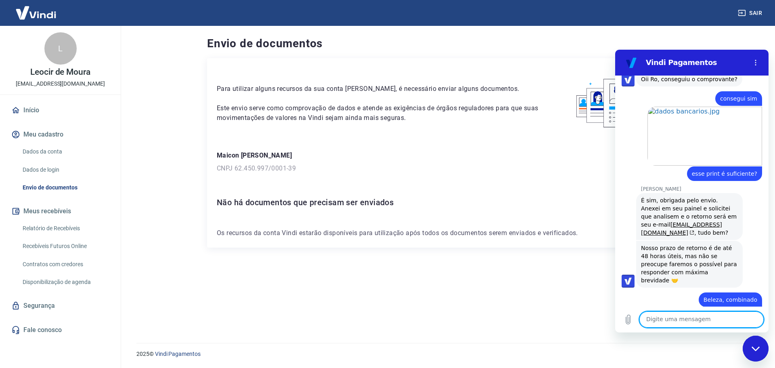
scroll to position [688, 0]
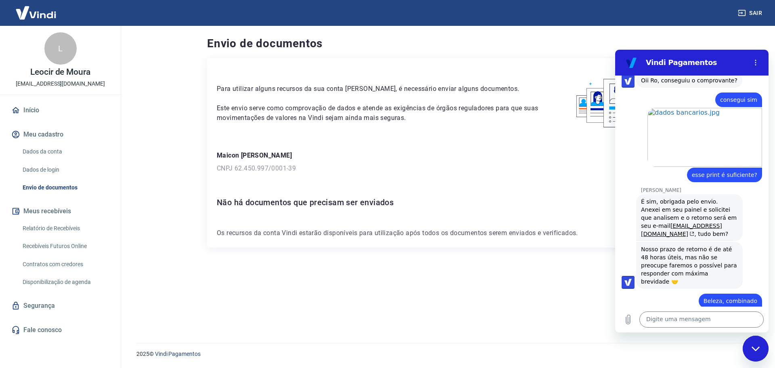
type textarea "x"
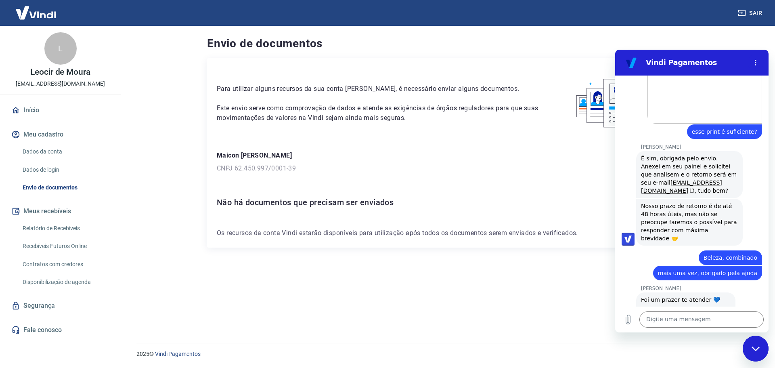
scroll to position [731, 0]
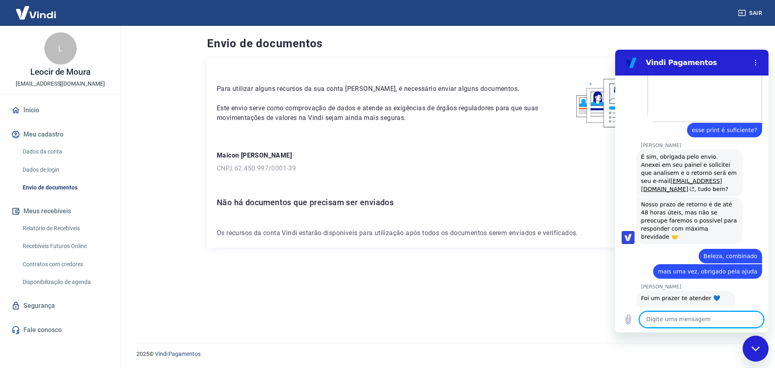
click at [687, 317] on textarea at bounding box center [702, 319] width 124 height 16
type textarea "P"
type textarea "x"
type textarea "Pr"
type textarea "x"
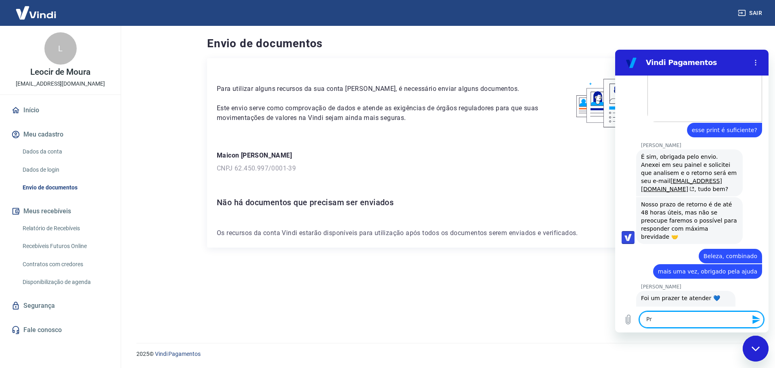
type textarea "Pra"
type textarea "x"
type textarea "Pra"
type textarea "x"
type textarea "Pra v"
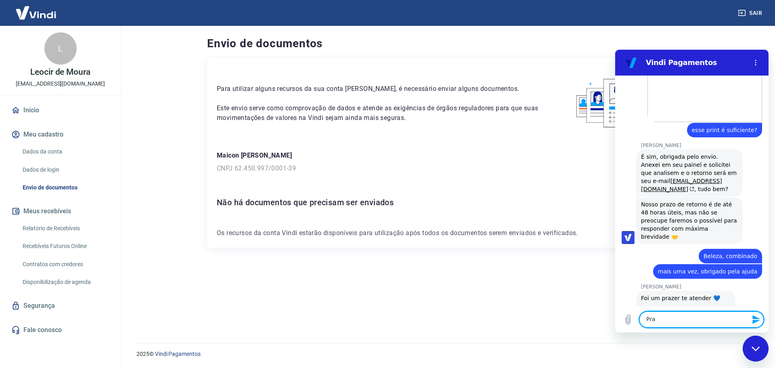
type textarea "x"
type textarea "Pra vo"
type textarea "x"
type textarea "Pra voc"
type textarea "x"
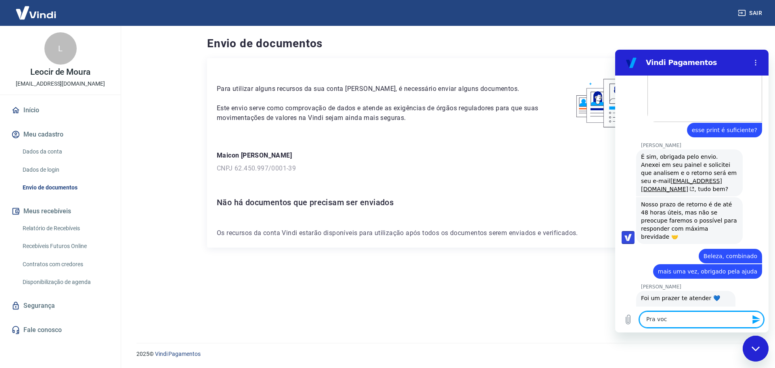
type textarea "Pra você"
type textarea "x"
type textarea "Pra você"
type textarea "x"
type textarea "Pra você t"
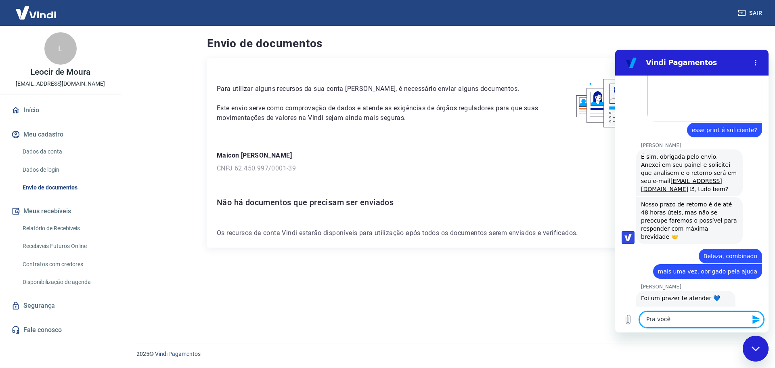
type textarea "x"
type textarea "Pra você ta"
type textarea "x"
type textarea "Pra você tam"
type textarea "x"
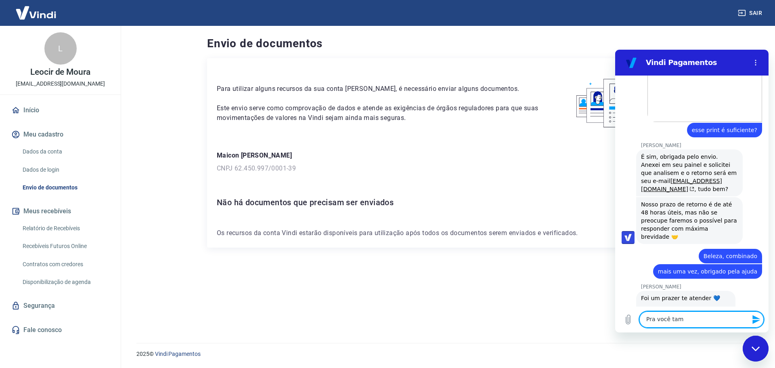
type textarea "Pra você tamb"
type textarea "x"
type textarea "Pra você també"
type textarea "x"
type textarea "Pra você também"
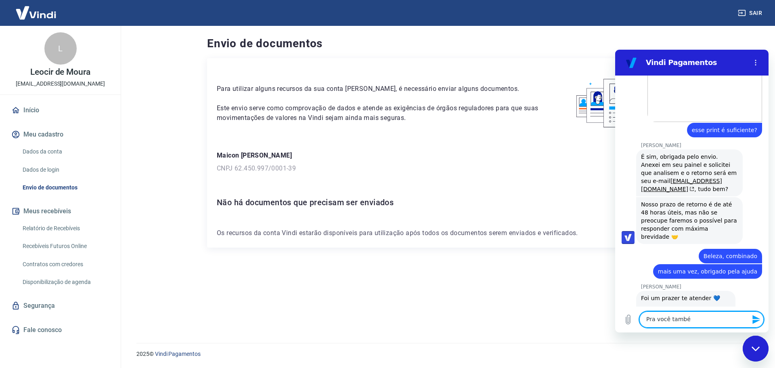
type textarea "x"
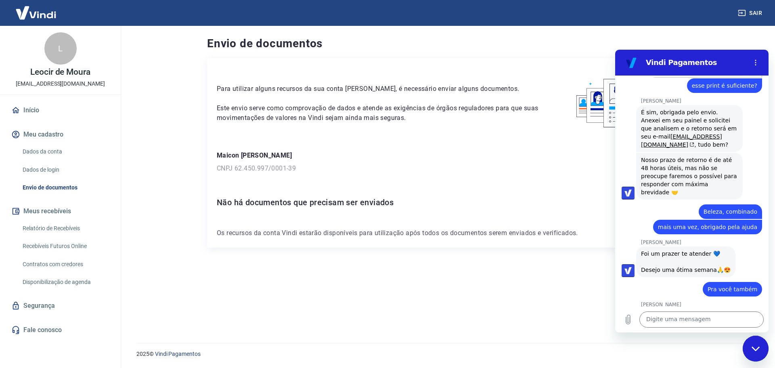
scroll to position [777, 0]
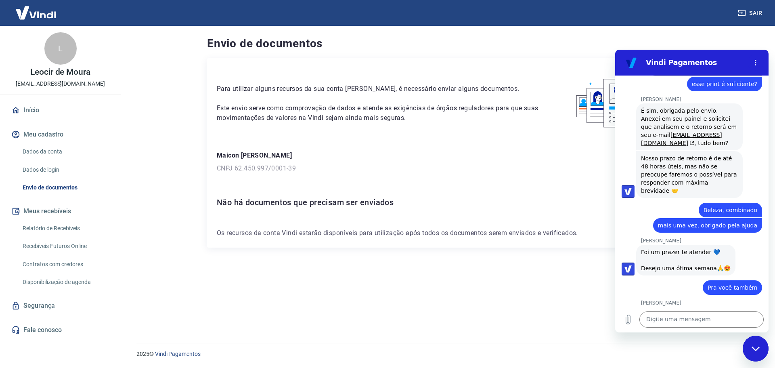
click at [750, 348] on div "Fechar janela de mensagens" at bounding box center [756, 348] width 24 height 24
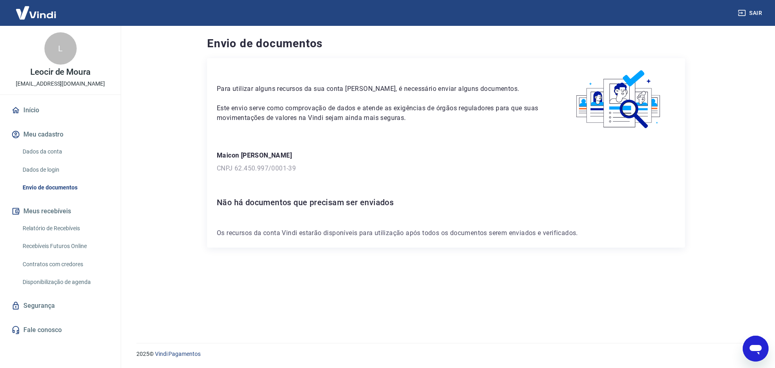
click at [758, 350] on icon "Abrir janela de mensagens" at bounding box center [756, 350] width 12 height 10
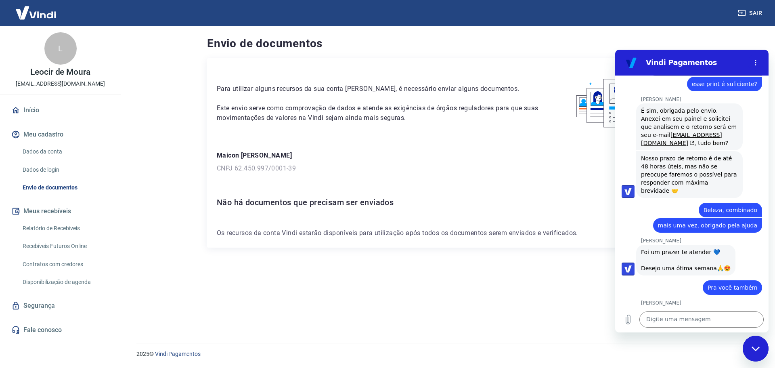
click at [758, 350] on icon "Fechar janela de mensagens" at bounding box center [756, 348] width 8 height 5
type textarea "x"
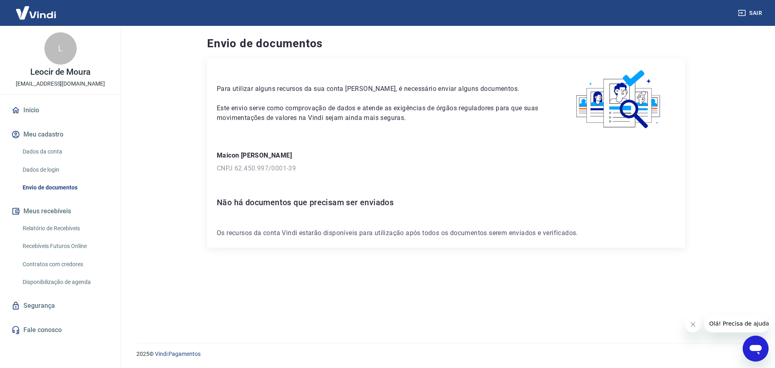
click at [755, 348] on icon "Abrir janela de mensagens" at bounding box center [756, 350] width 12 height 10
